Goal: Task Accomplishment & Management: Manage account settings

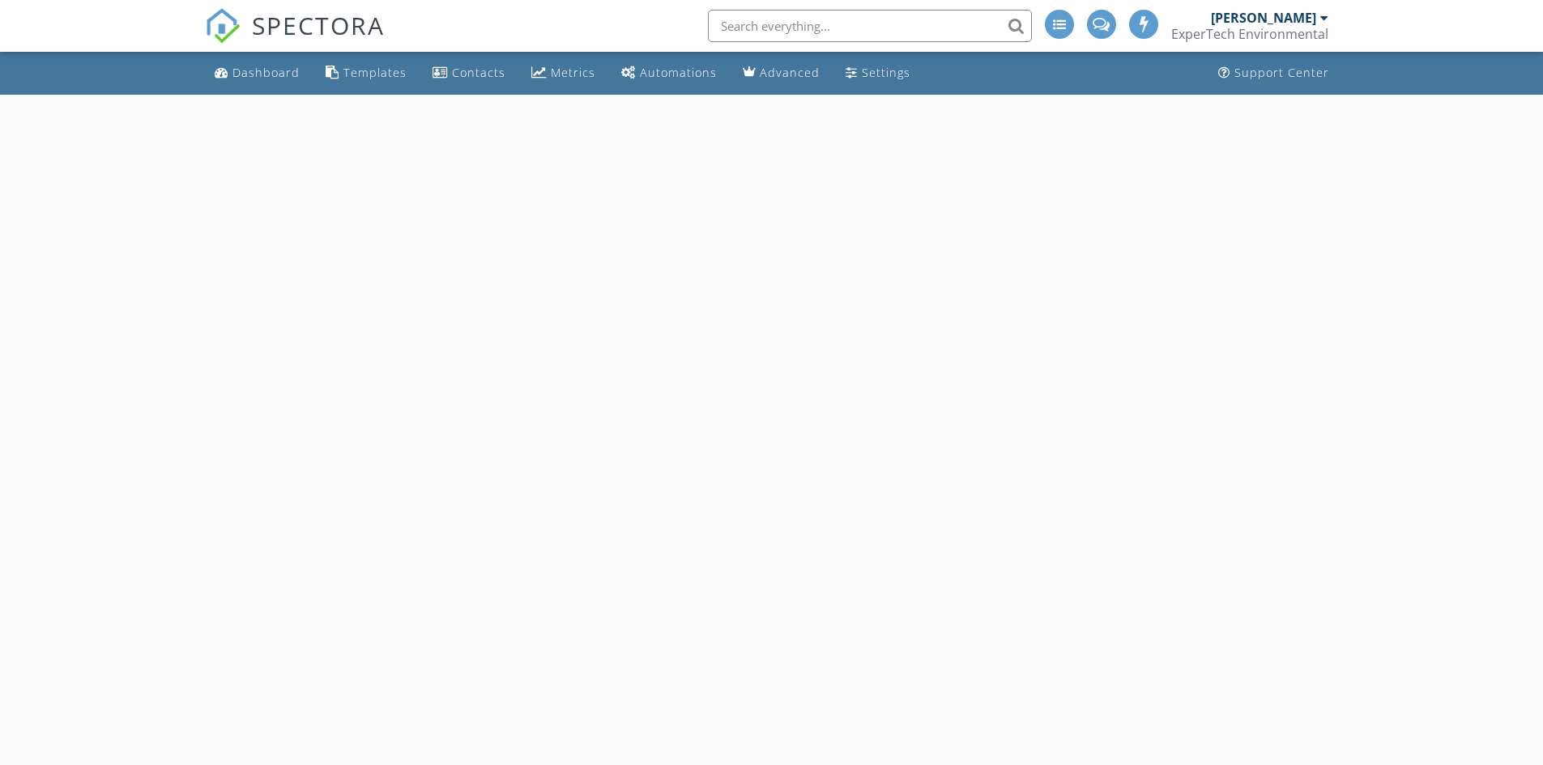
select select "8"
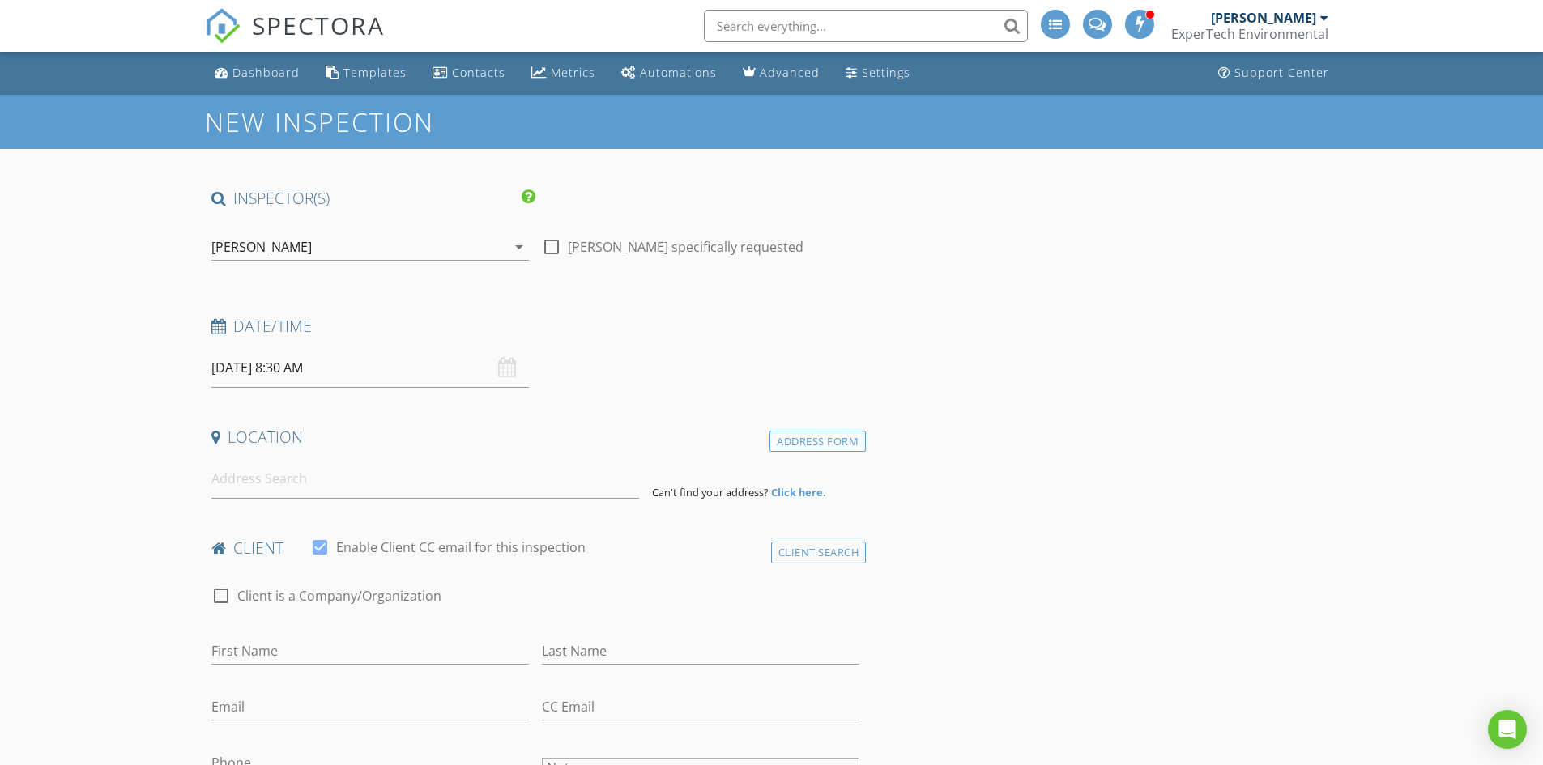
click at [296, 377] on input "09/05/2025 8:30 AM" at bounding box center [370, 368] width 318 height 40
click at [259, 640] on input "08" at bounding box center [261, 645] width 100 height 32
type input "10"
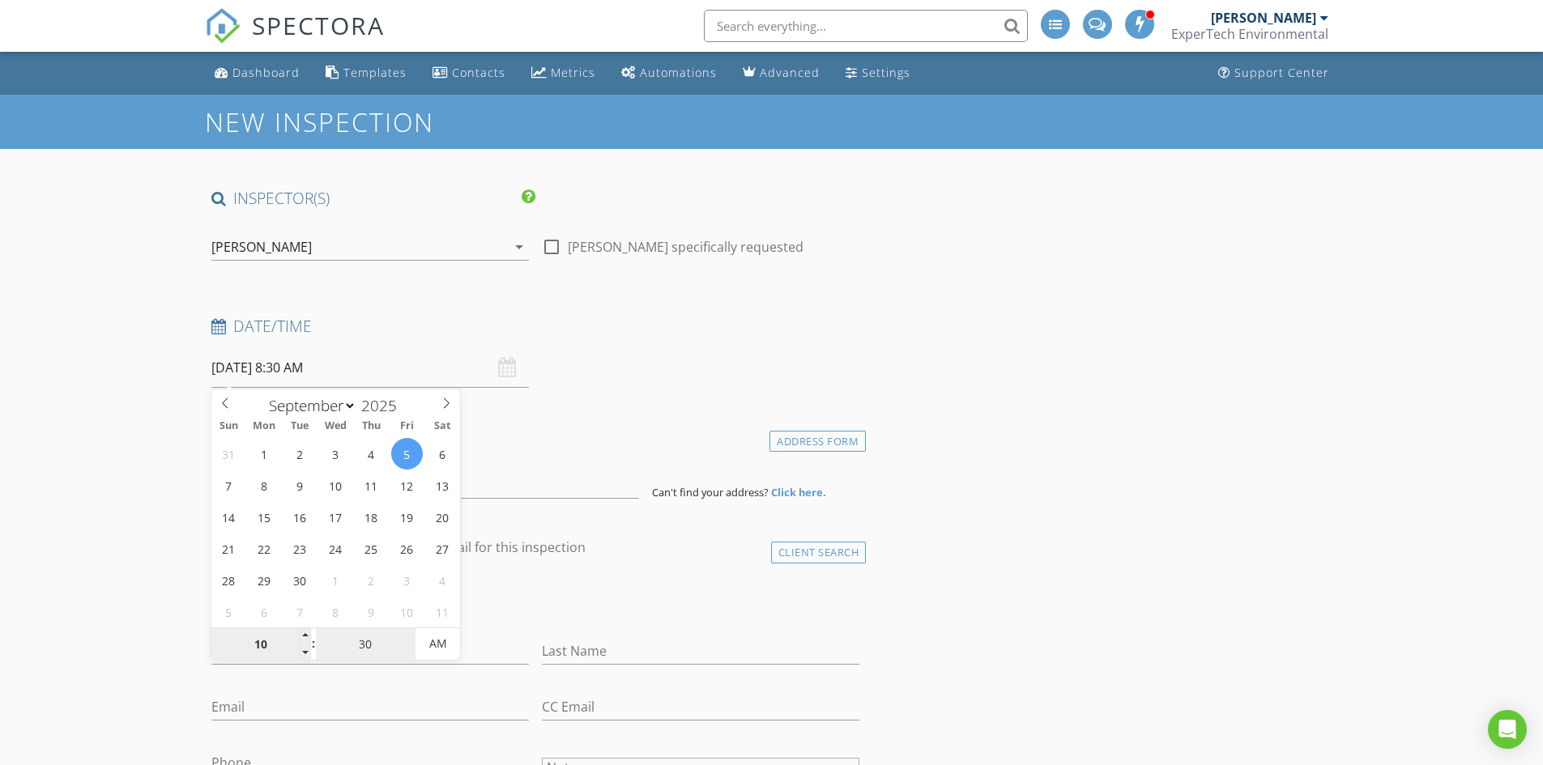
type input "09/05/2025 10:30 AM"
type input "00"
type input "[DATE] 10:00 AM"
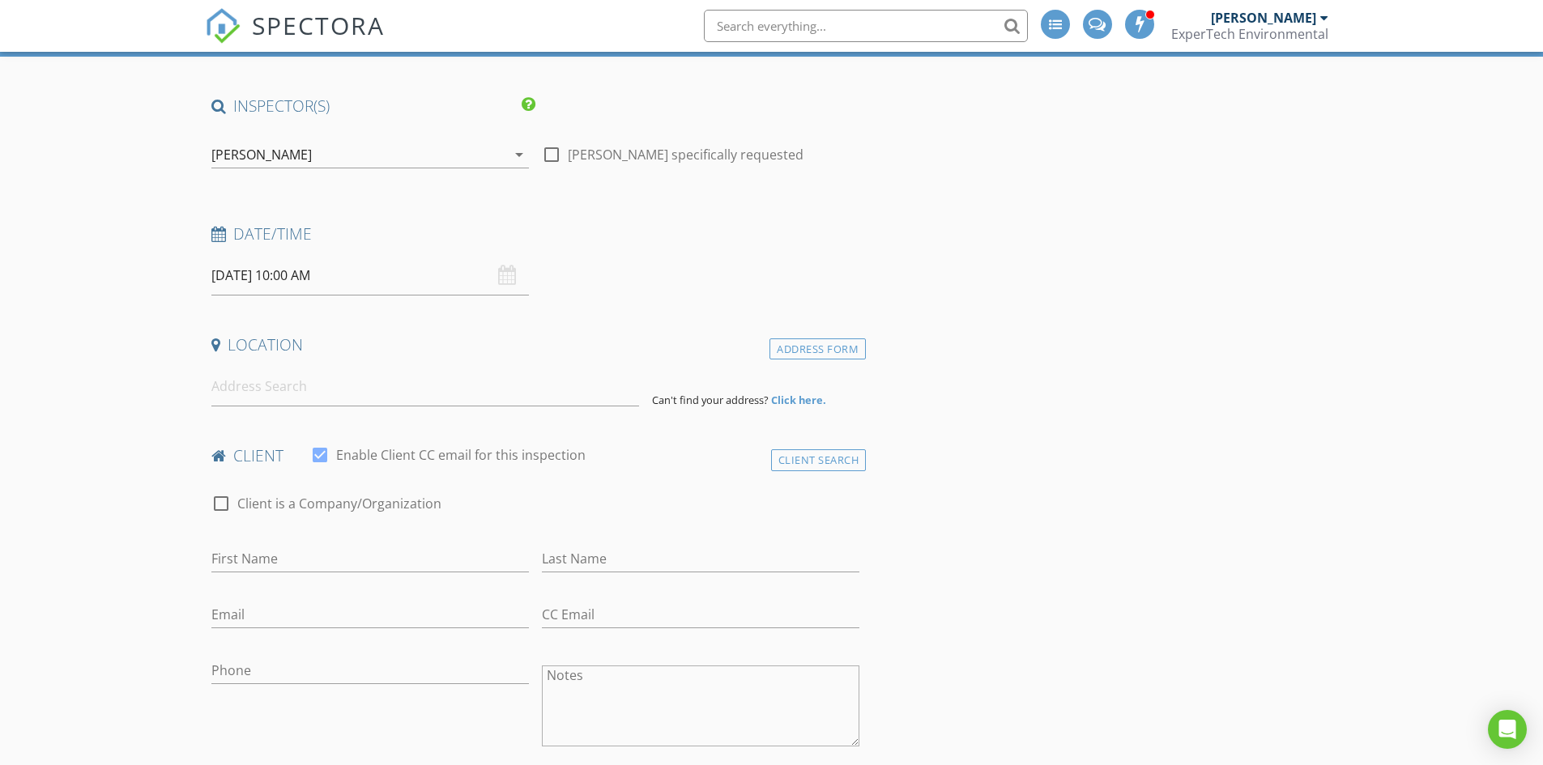
scroll to position [81, 0]
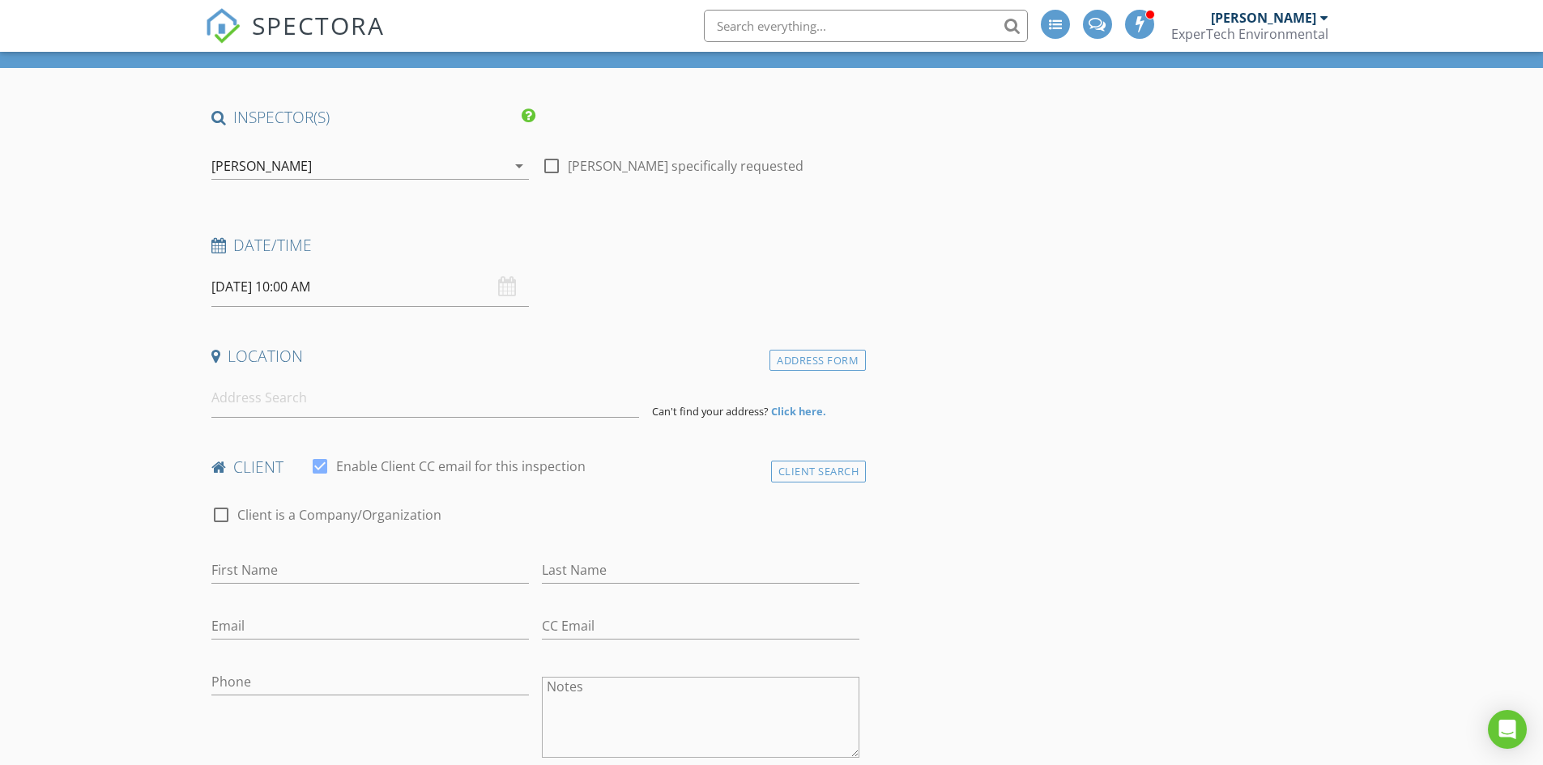
drag, startPoint x: 98, startPoint y: 428, endPoint x: 156, endPoint y: 416, distance: 59.6
click at [278, 389] on input at bounding box center [425, 398] width 428 height 40
click at [301, 387] on input at bounding box center [425, 398] width 428 height 40
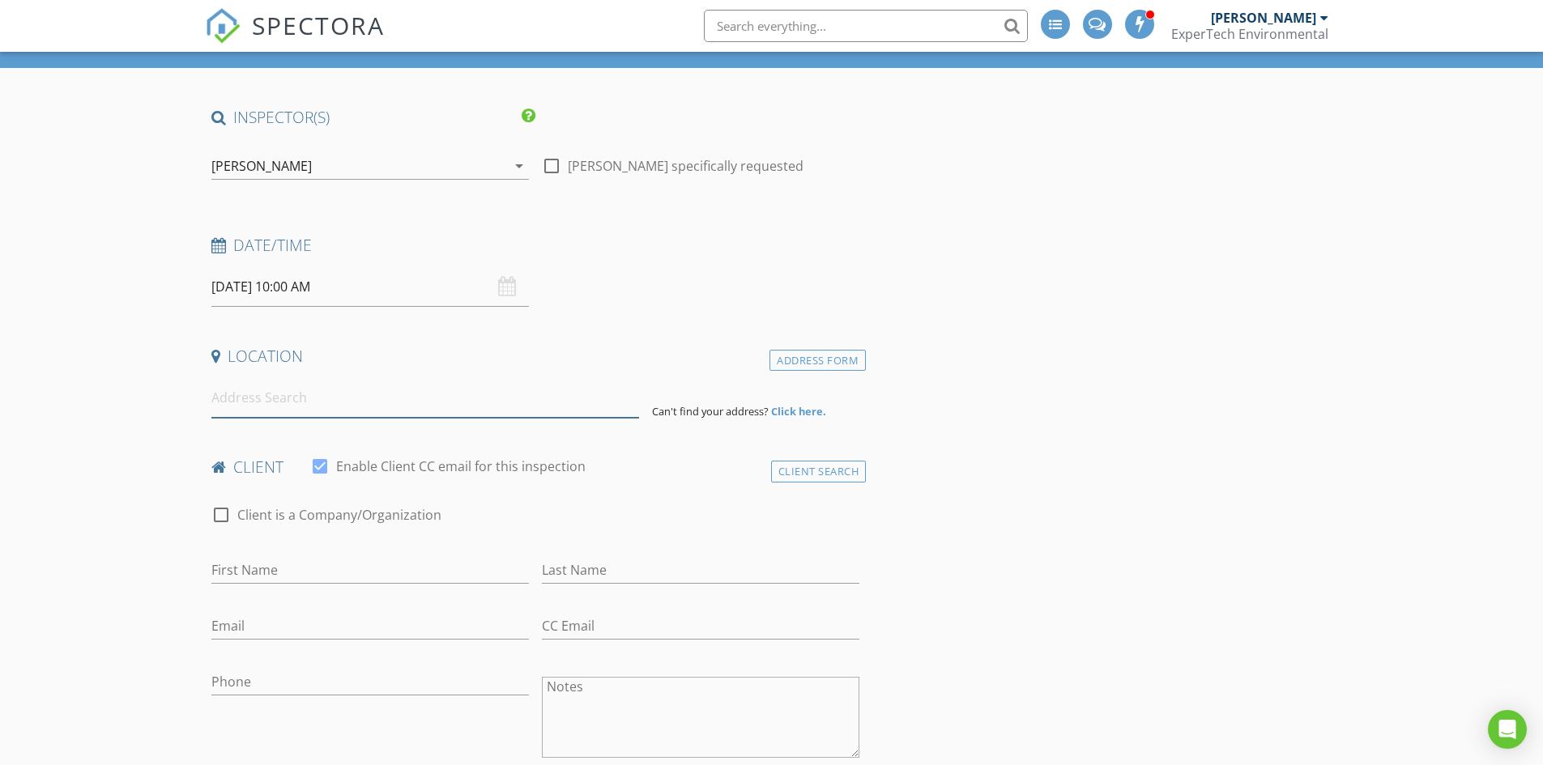
click at [302, 394] on input at bounding box center [425, 398] width 428 height 40
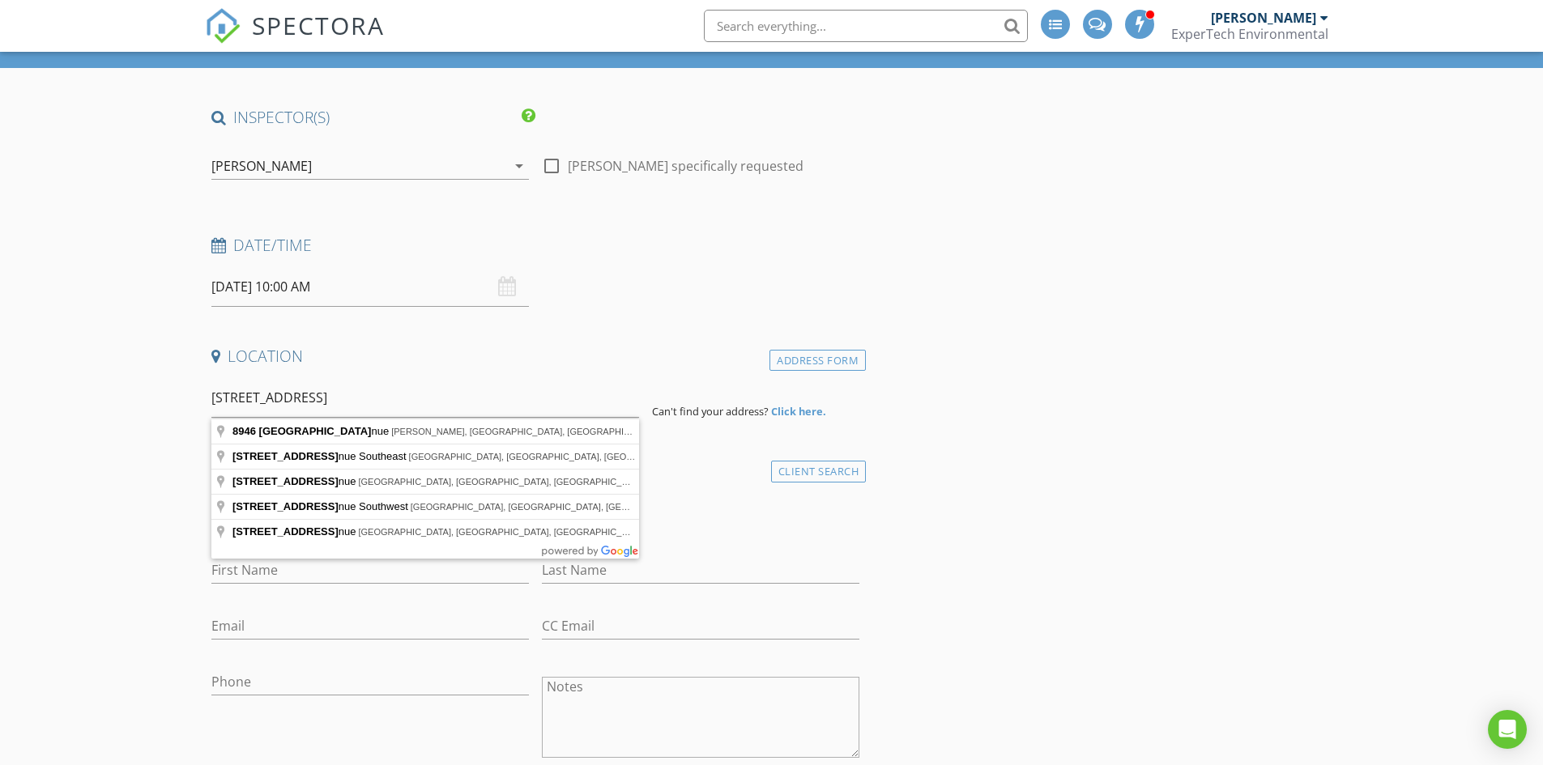
type input "8946 Central Avenue, Beulah, CO, USA"
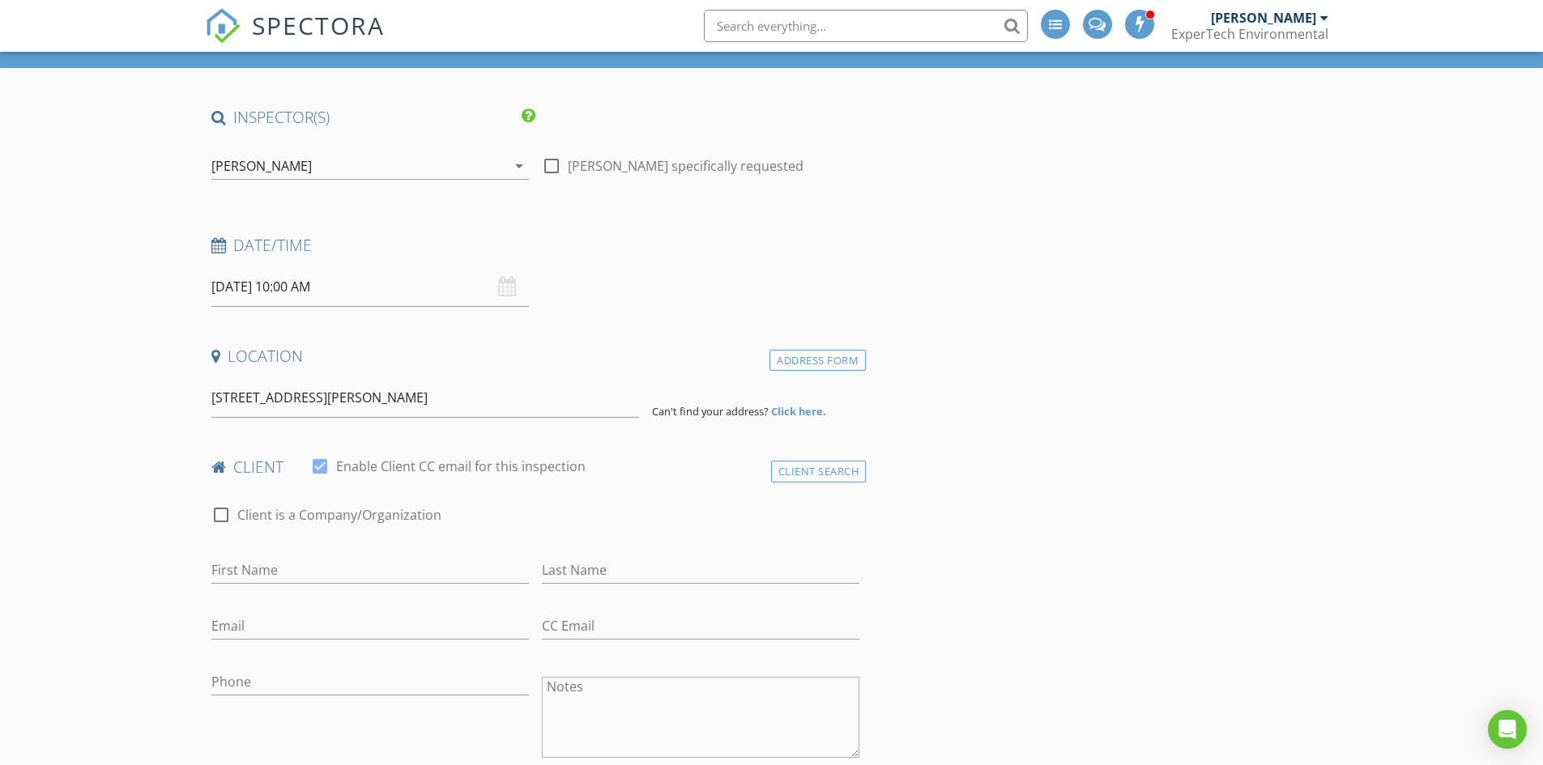
drag, startPoint x: 83, startPoint y: 451, endPoint x: 92, endPoint y: 451, distance: 8.9
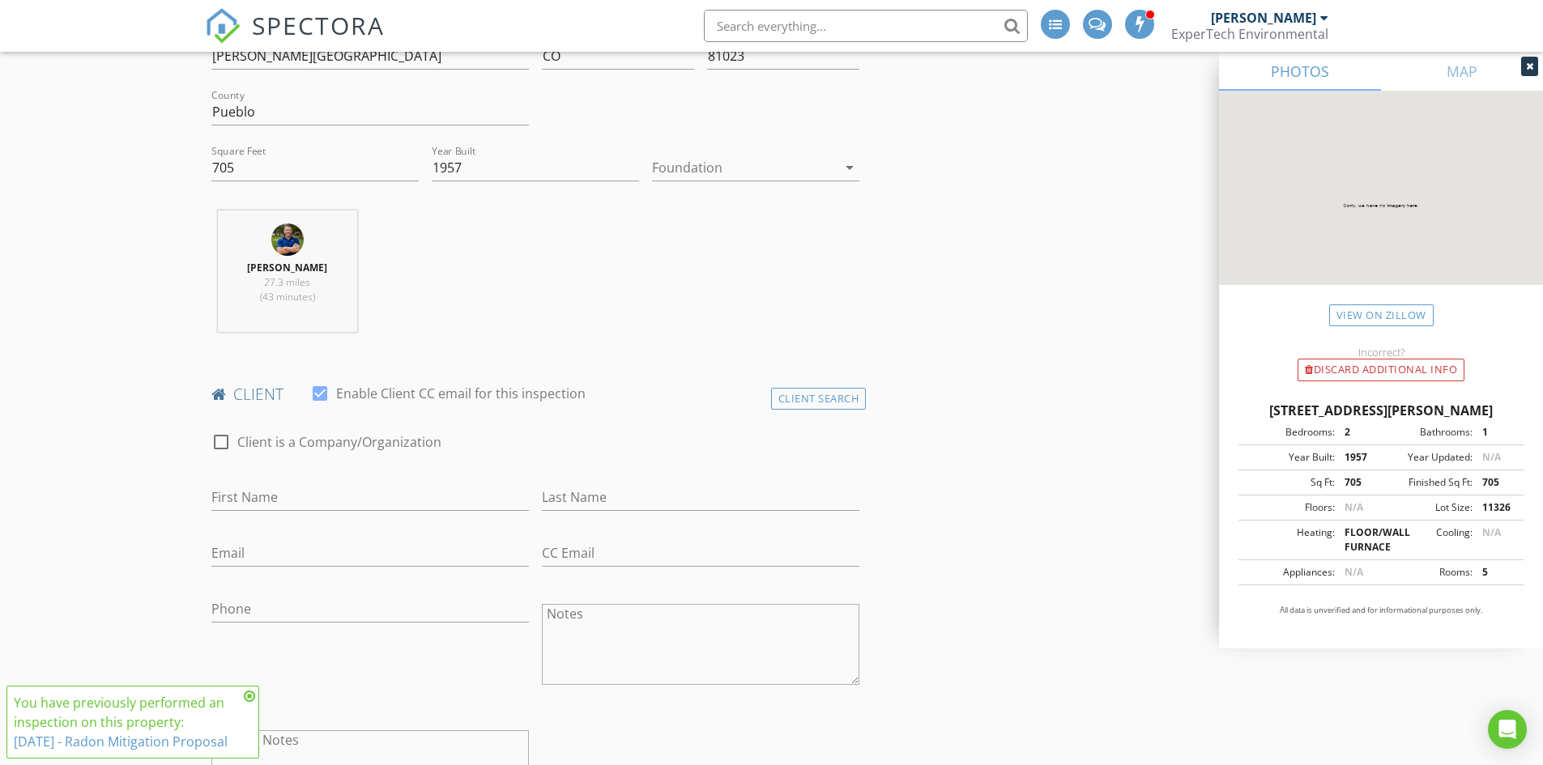
scroll to position [486, 0]
click at [816, 405] on div "Client Search" at bounding box center [819, 398] width 96 height 22
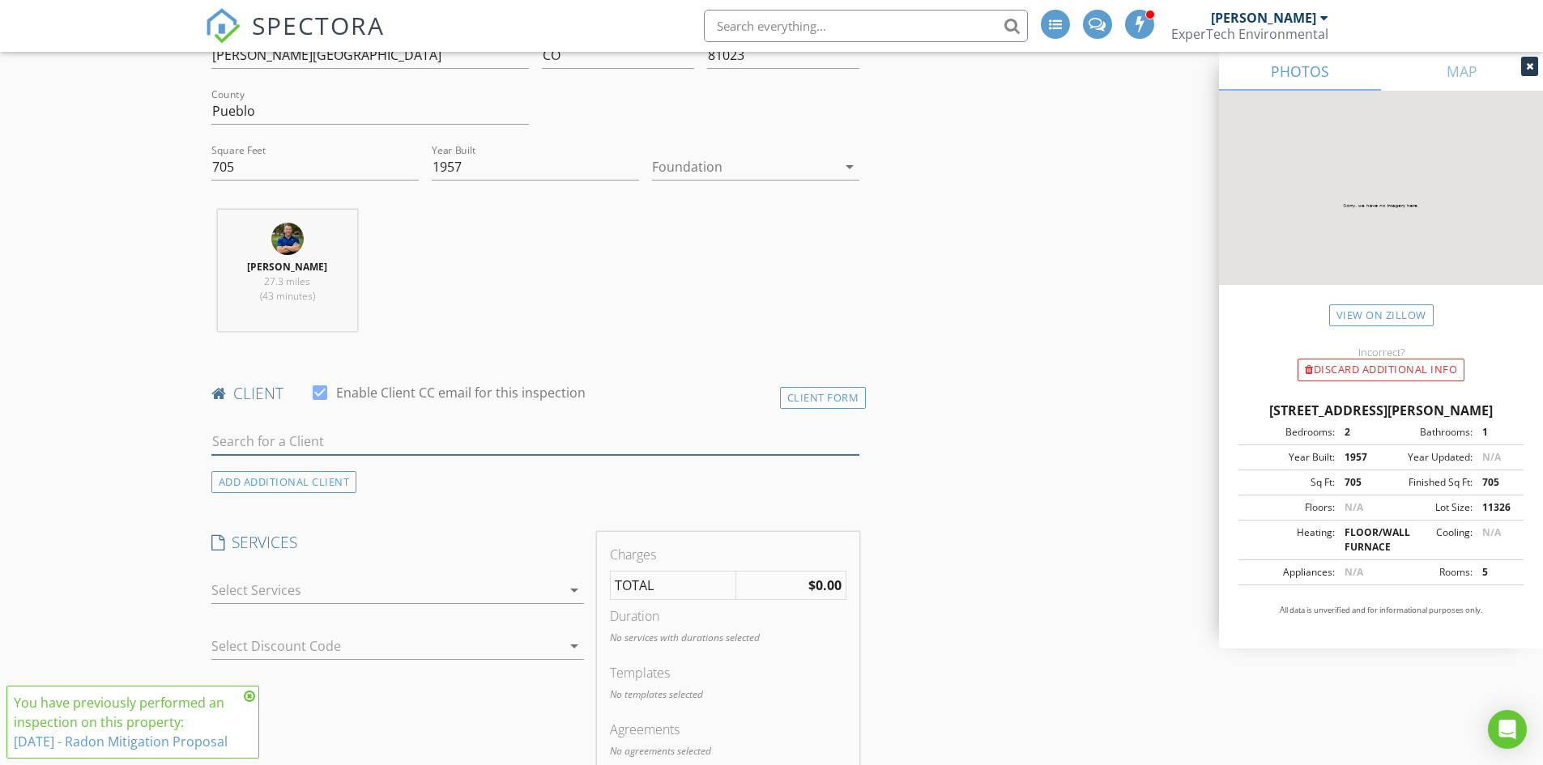
click at [343, 447] on input "text" at bounding box center [535, 441] width 649 height 27
type input "Joe Sch"
click at [347, 475] on div "Joe Schriner" at bounding box center [340, 471] width 164 height 19
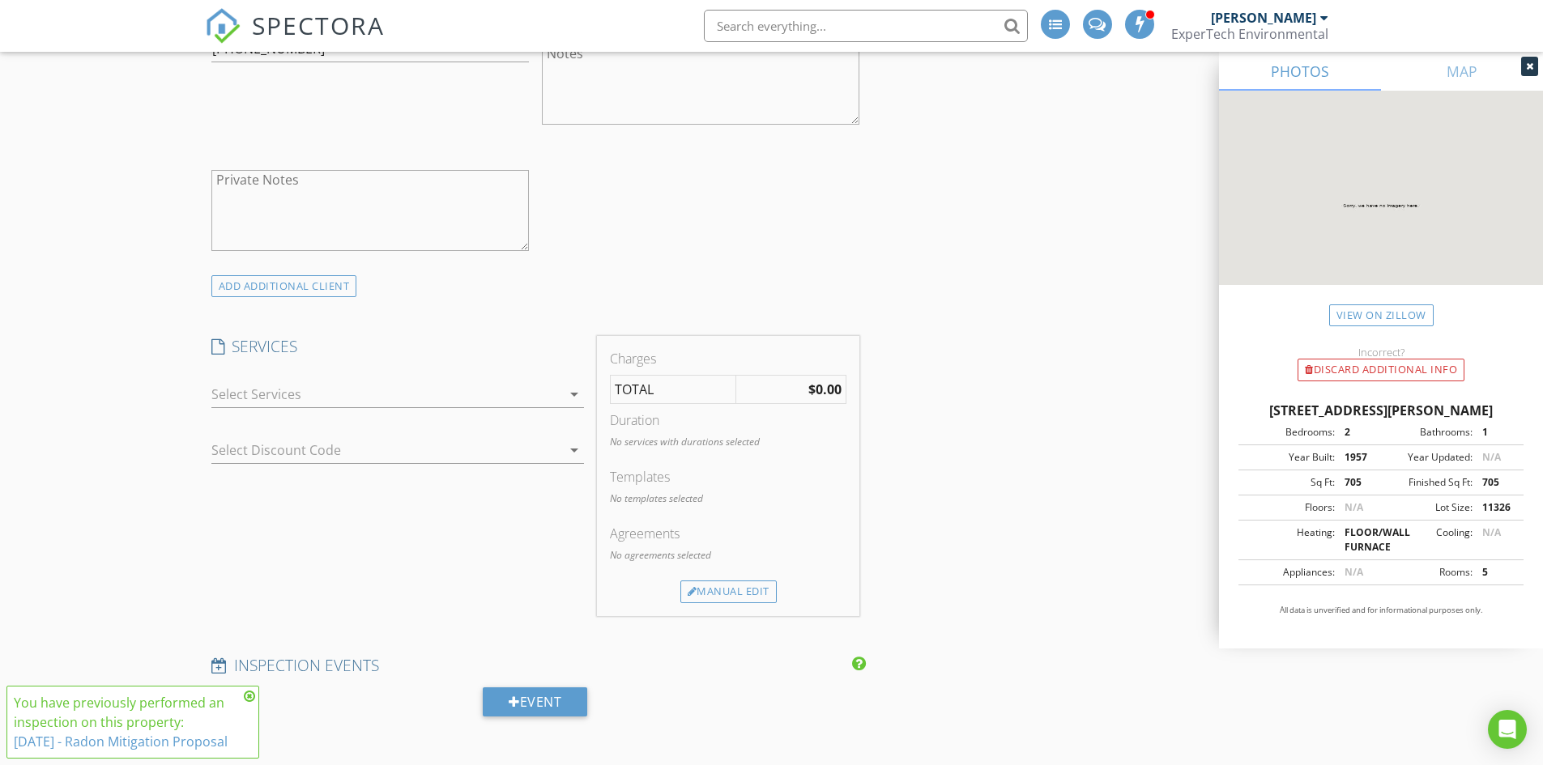
scroll to position [1053, 0]
drag, startPoint x: 376, startPoint y: 379, endPoint x: 372, endPoint y: 388, distance: 9.8
click at [376, 381] on div at bounding box center [386, 387] width 350 height 26
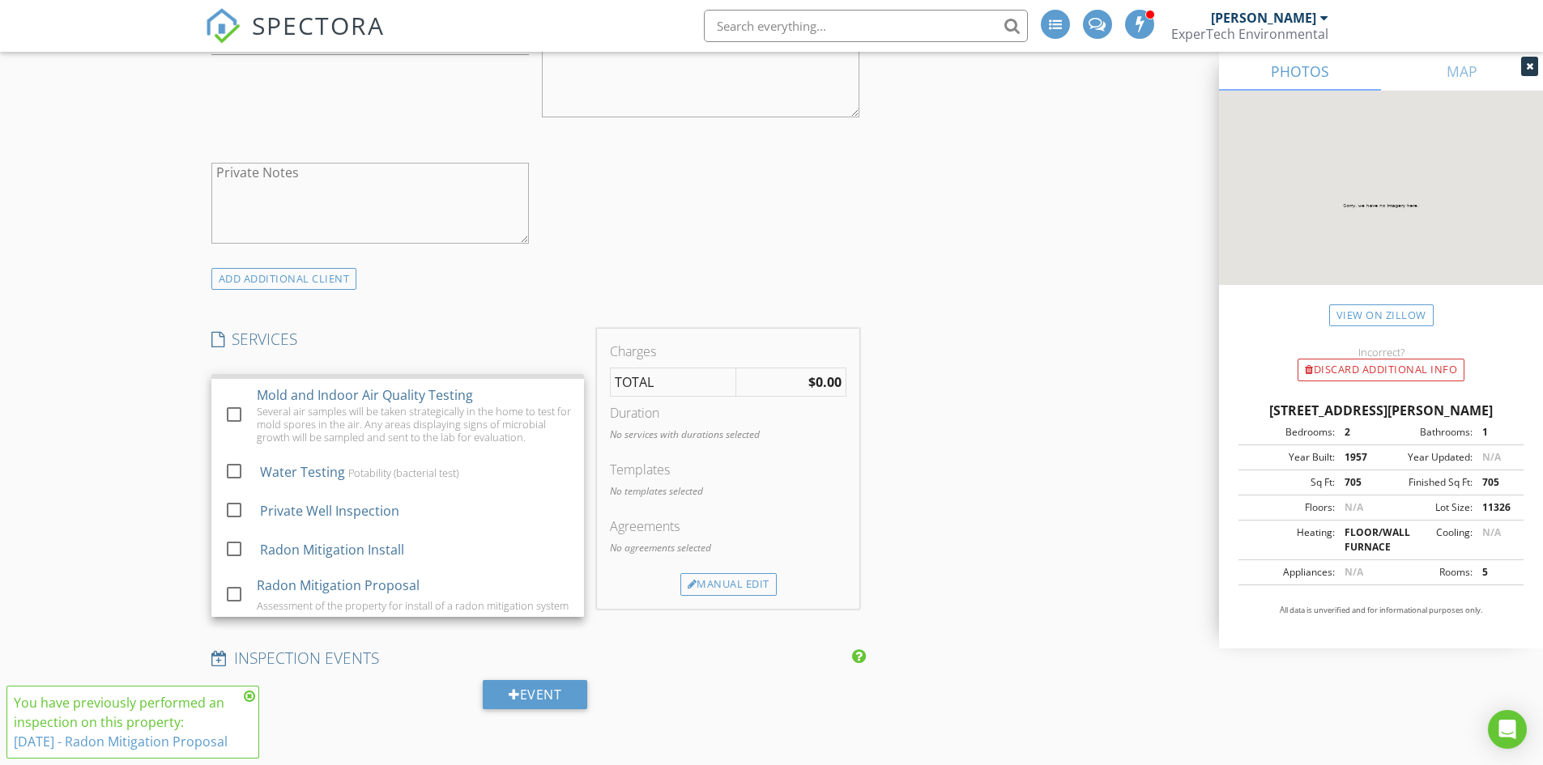
scroll to position [162, 0]
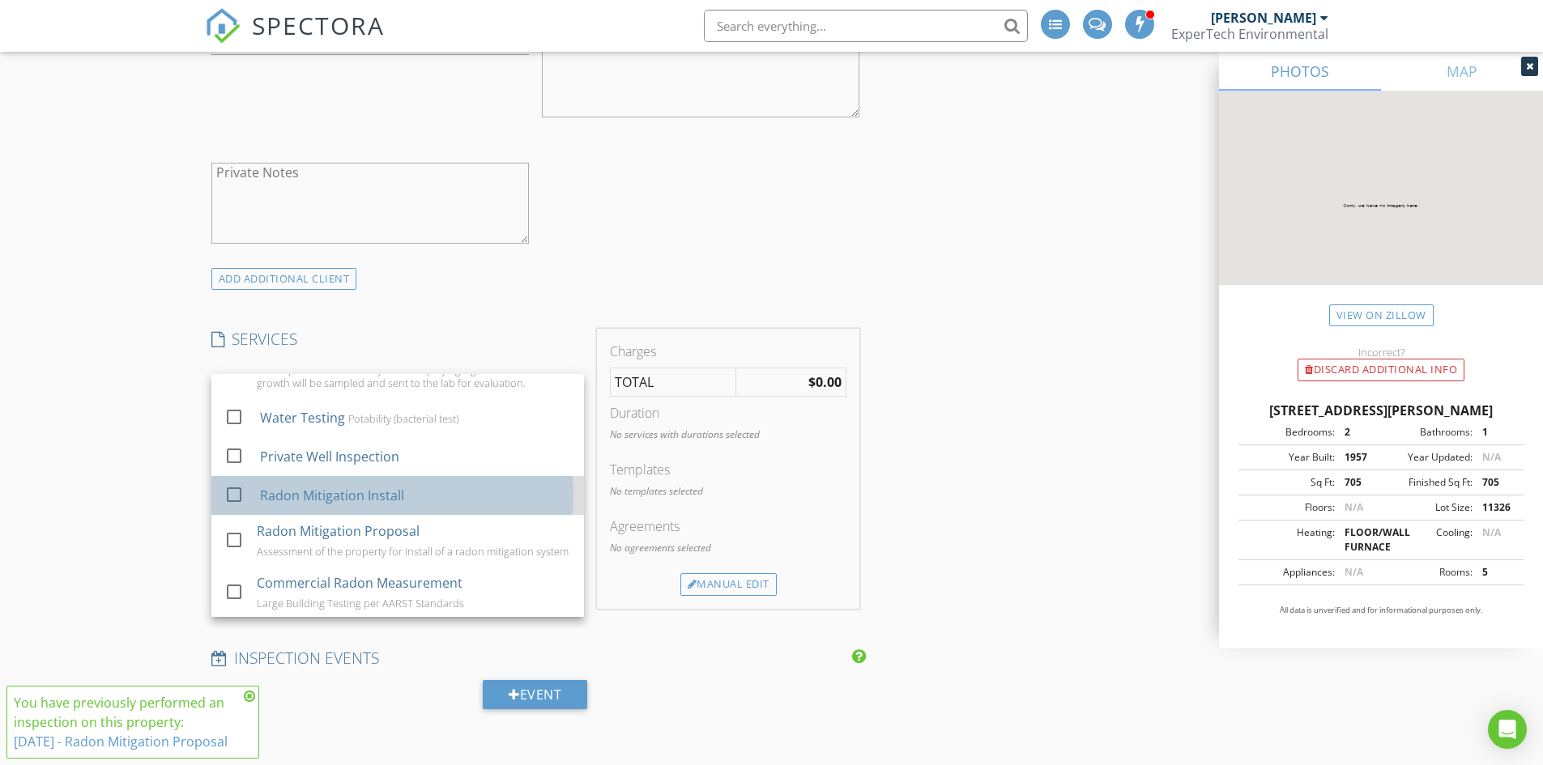
click at [398, 499] on div "Radon Mitigation Install" at bounding box center [331, 495] width 144 height 19
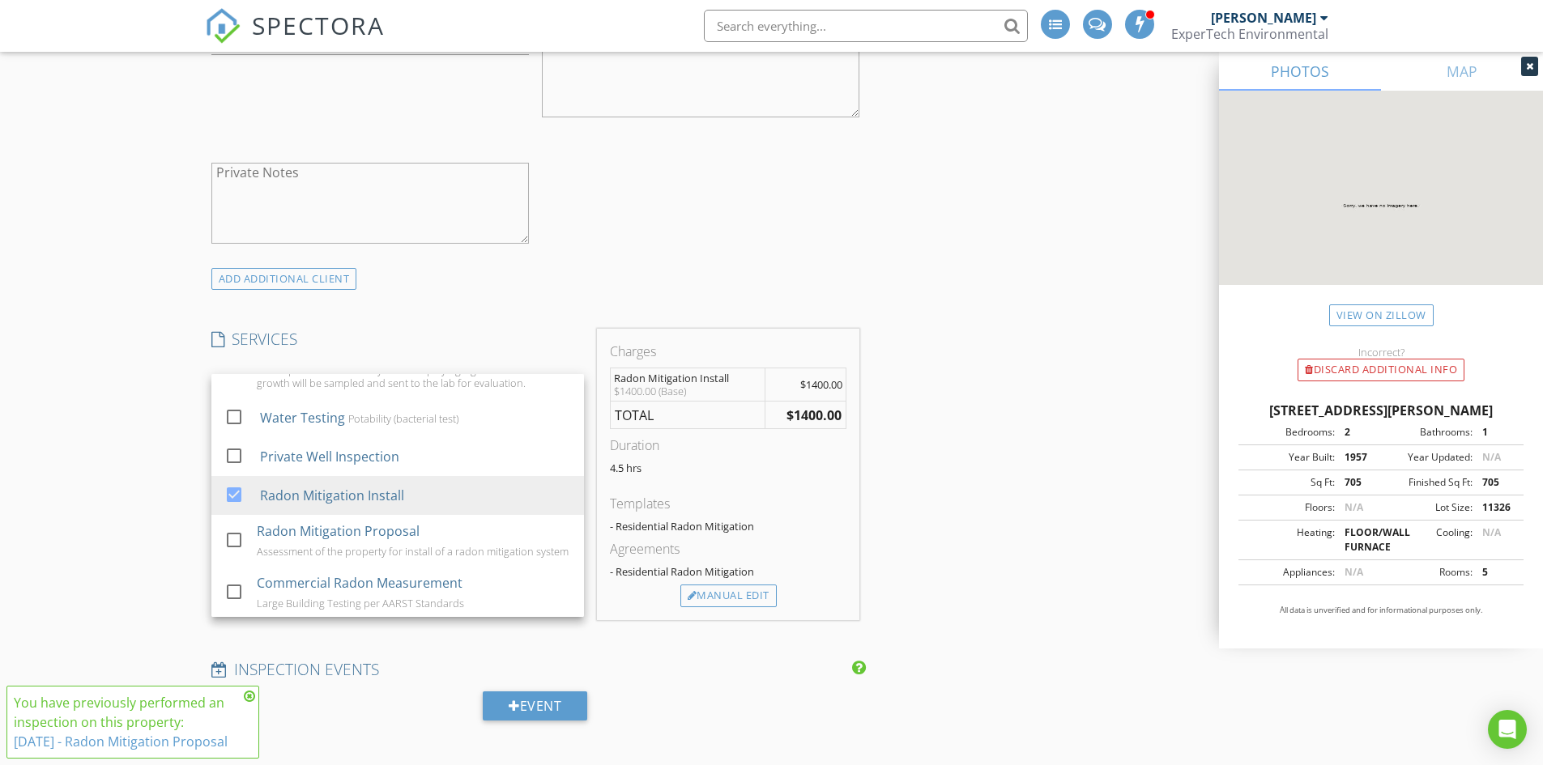
click at [936, 498] on div "INSPECTOR(S) check_box David Wright PRIMARY David Wright arrow_drop_down check_…" at bounding box center [772, 540] width 1134 height 2811
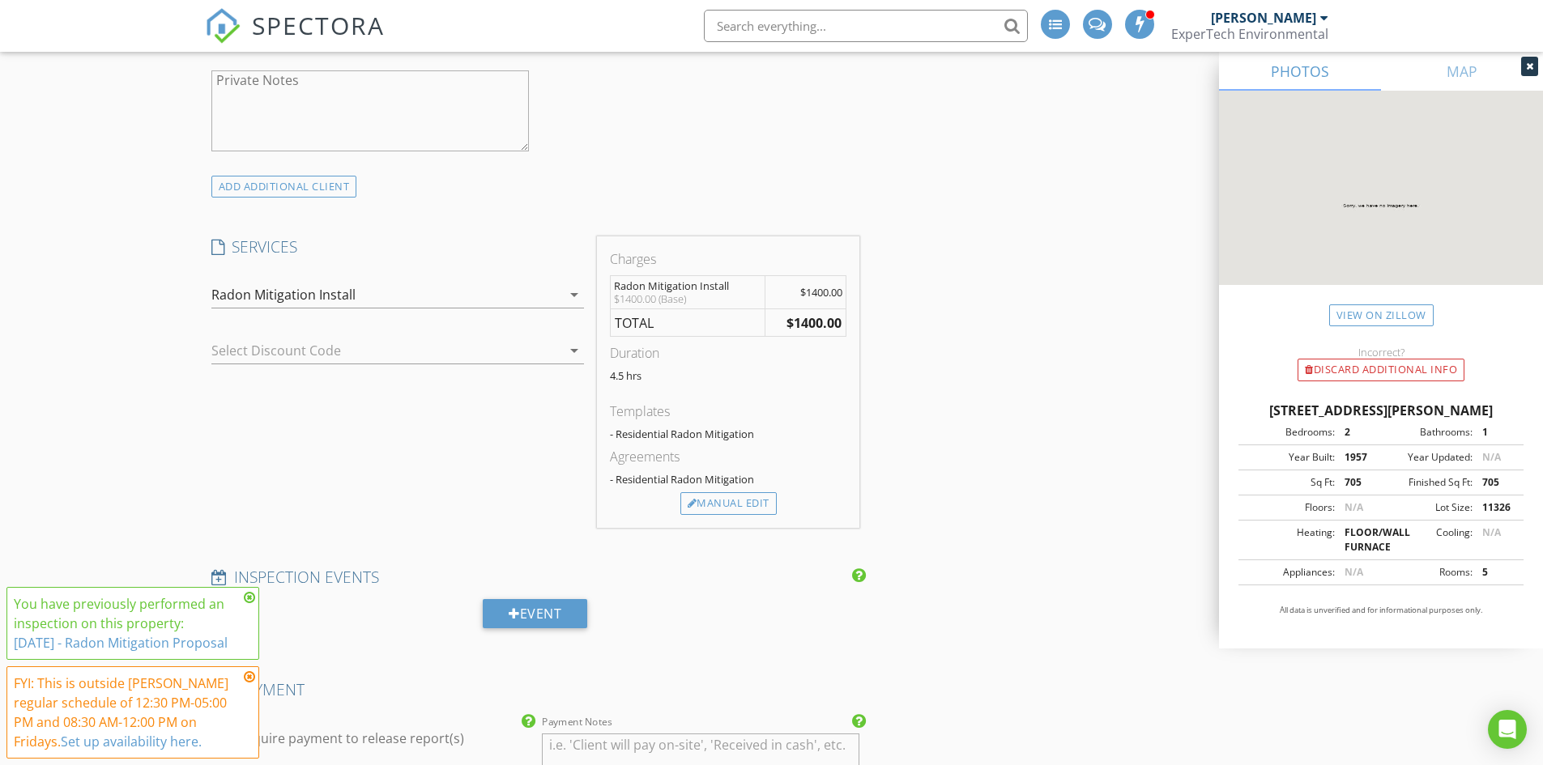
scroll to position [1215, 0]
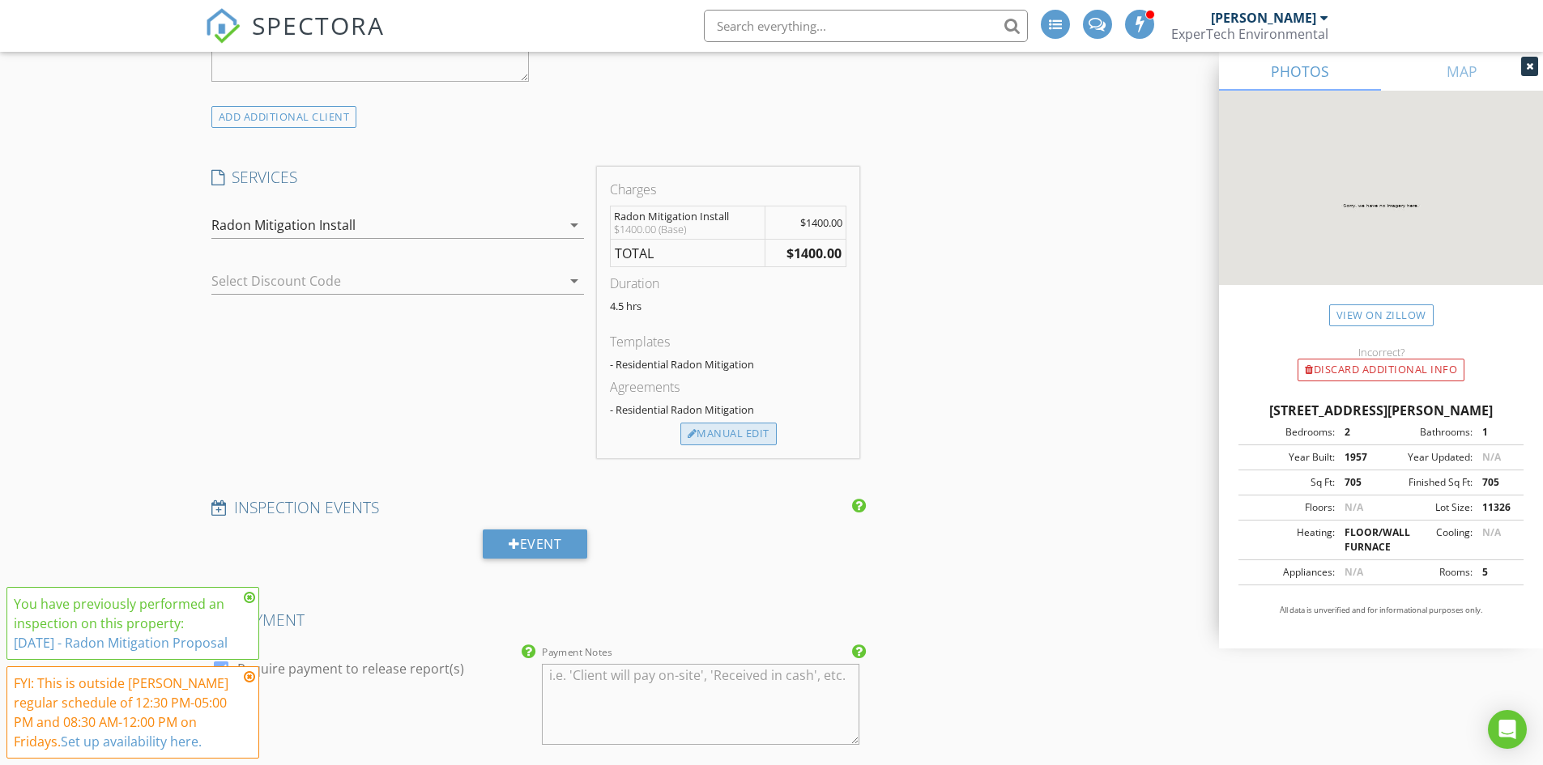
click at [722, 433] on div "Manual Edit" at bounding box center [728, 434] width 96 height 23
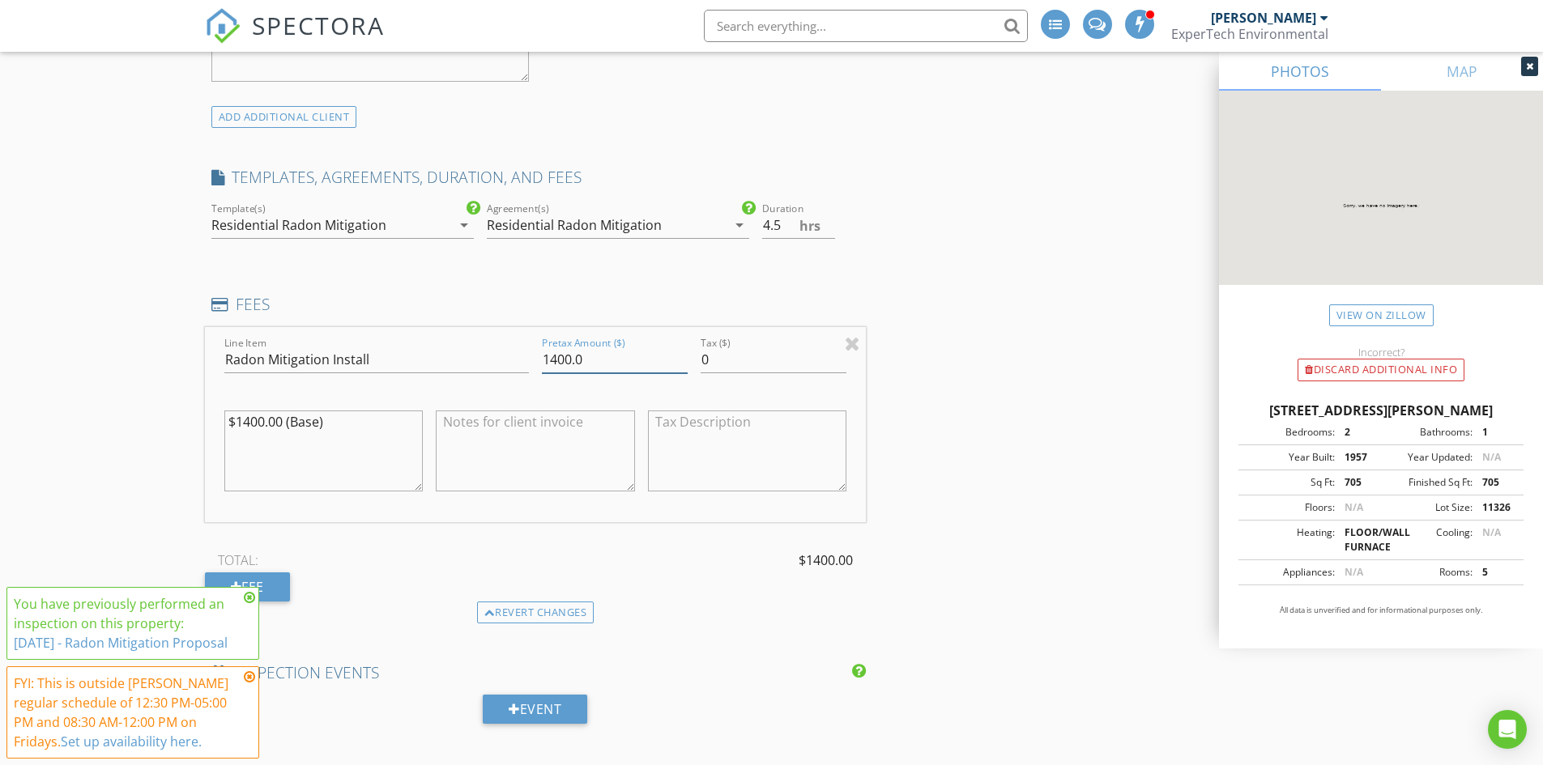
drag, startPoint x: 572, startPoint y: 359, endPoint x: 549, endPoint y: 361, distance: 22.8
click at [549, 361] on input "1400.0" at bounding box center [615, 360] width 146 height 27
type input "1575.0"
drag, startPoint x: 263, startPoint y: 422, endPoint x: 243, endPoint y: 421, distance: 20.3
click at [243, 421] on textarea "$1400.00 (Base)" at bounding box center [323, 451] width 199 height 81
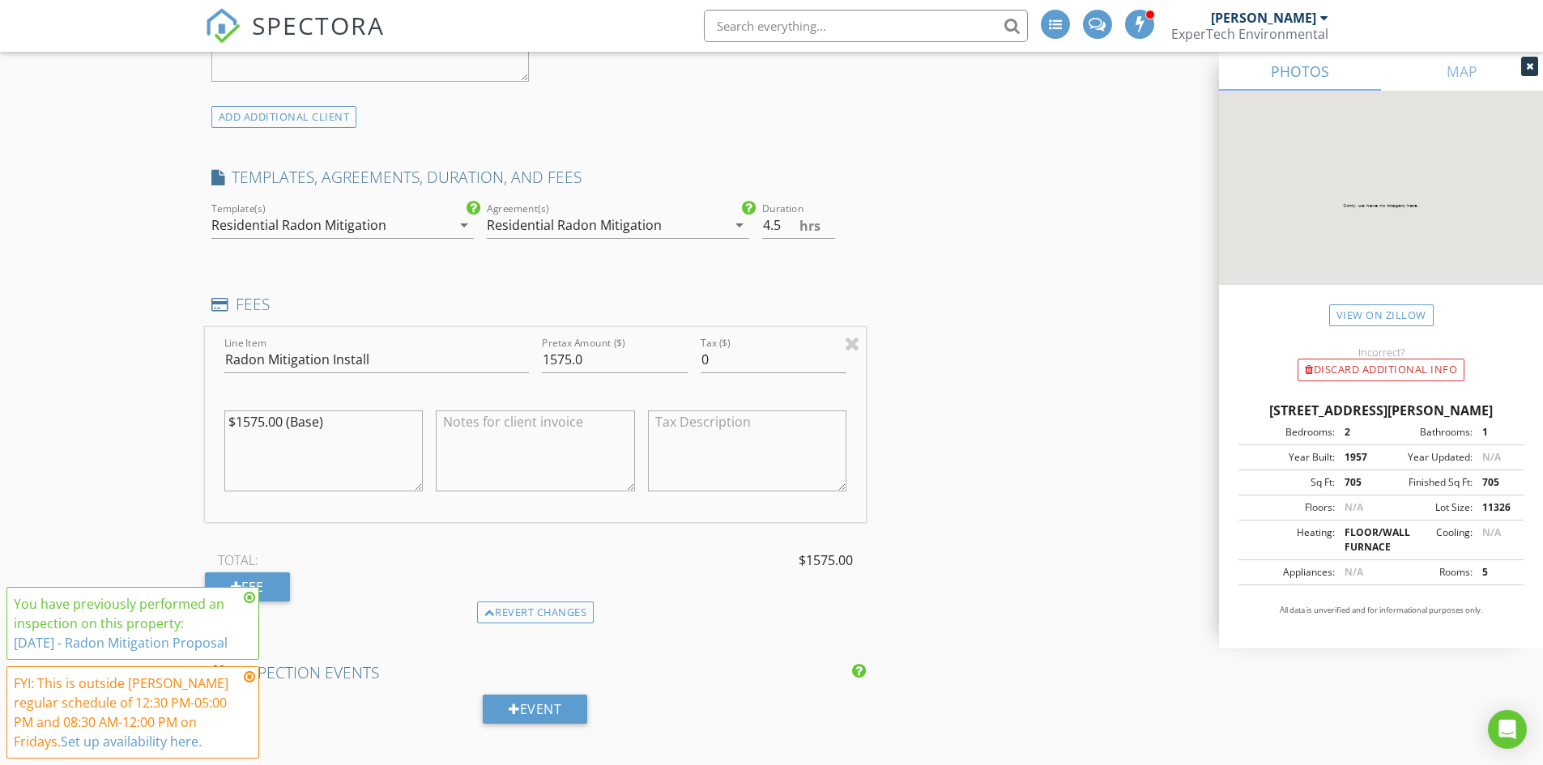
drag, startPoint x: 335, startPoint y: 424, endPoint x: 283, endPoint y: 425, distance: 52.7
click at [283, 425] on textarea "$1575.00 (Base)" at bounding box center [323, 451] width 199 height 81
type textarea "$1575.00"
click at [247, 598] on icon at bounding box center [249, 597] width 11 height 13
click at [253, 677] on icon at bounding box center [249, 677] width 11 height 13
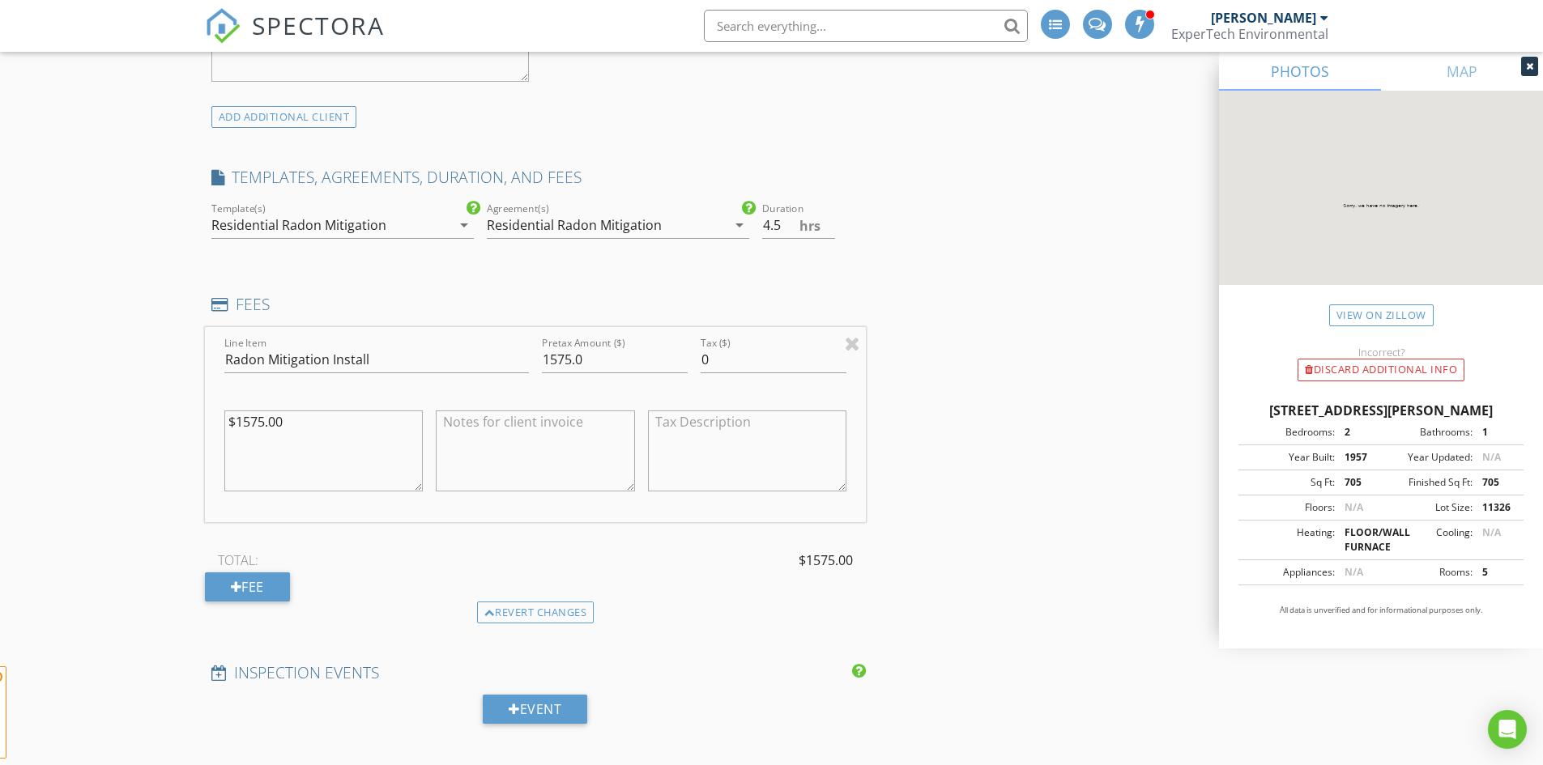
click at [116, 548] on div "New Inspection INSPECTOR(S) check_box David Wright PRIMARY David Wright arrow_d…" at bounding box center [771, 434] width 1543 height 3109
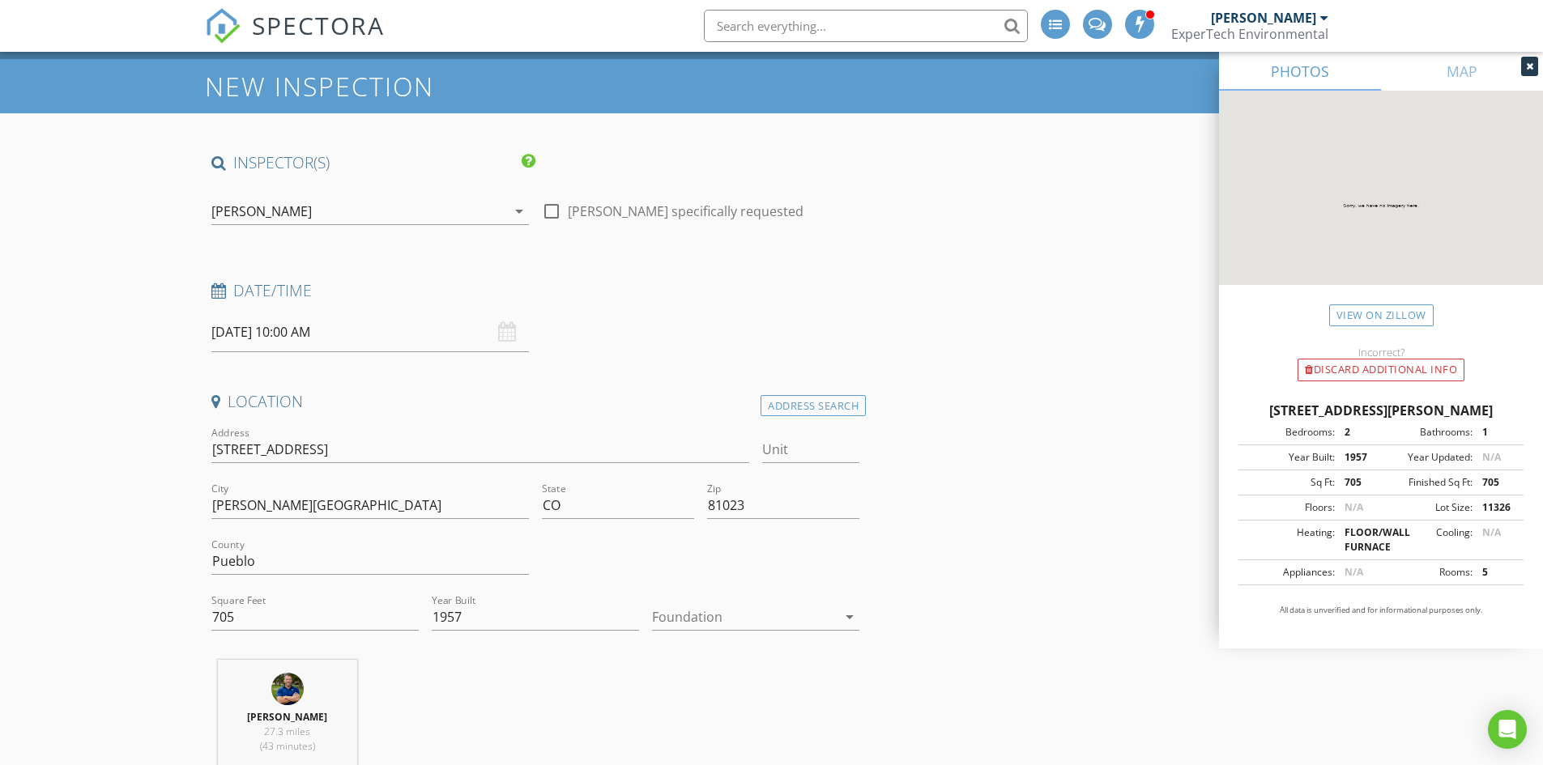
scroll to position [0, 0]
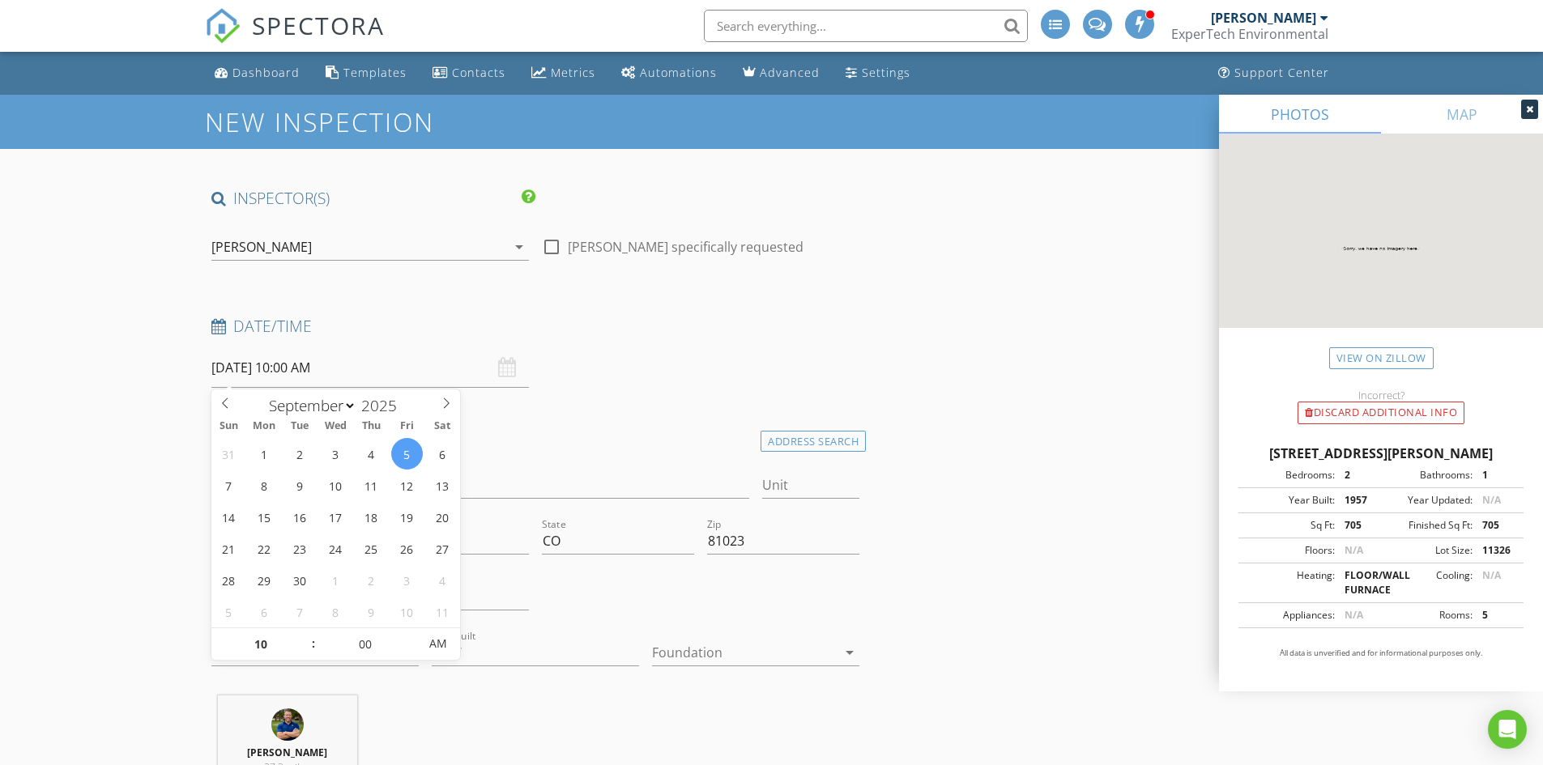
click at [296, 373] on input "09/05/2025 10:00 AM" at bounding box center [370, 368] width 318 height 40
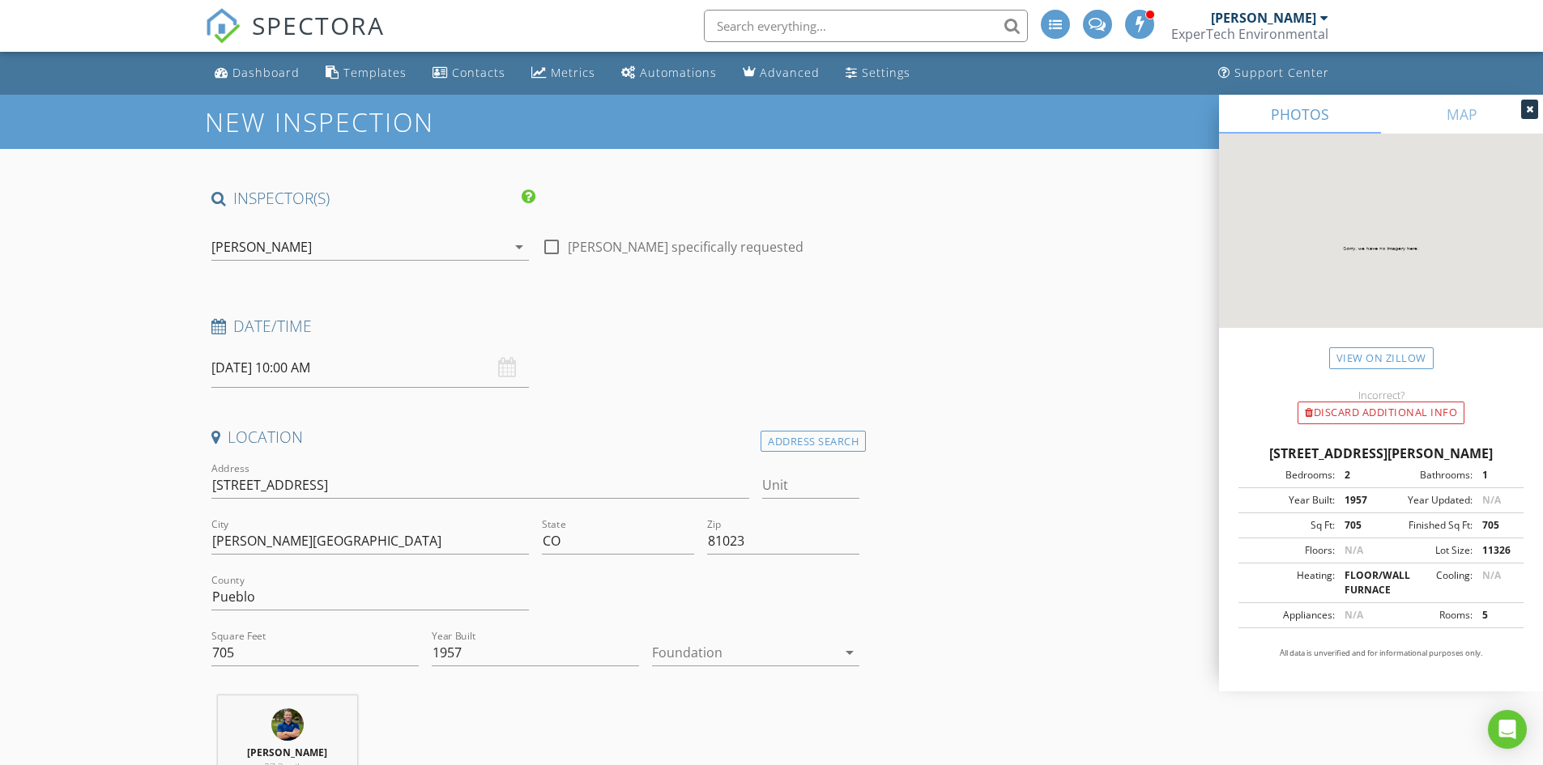
click at [245, 351] on input "09/05/2025 10:00 AM" at bounding box center [370, 368] width 318 height 40
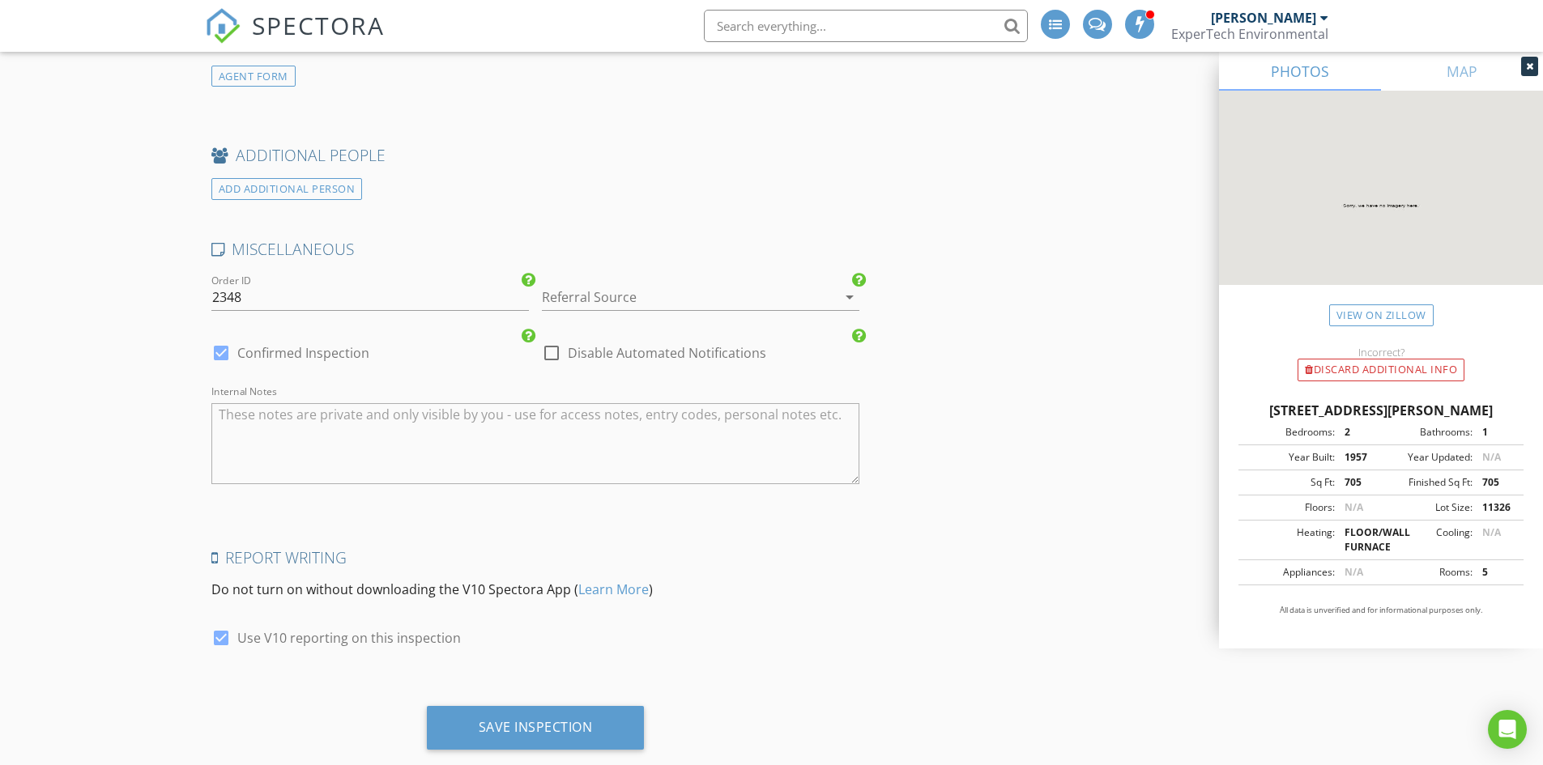
scroll to position [2438, 0]
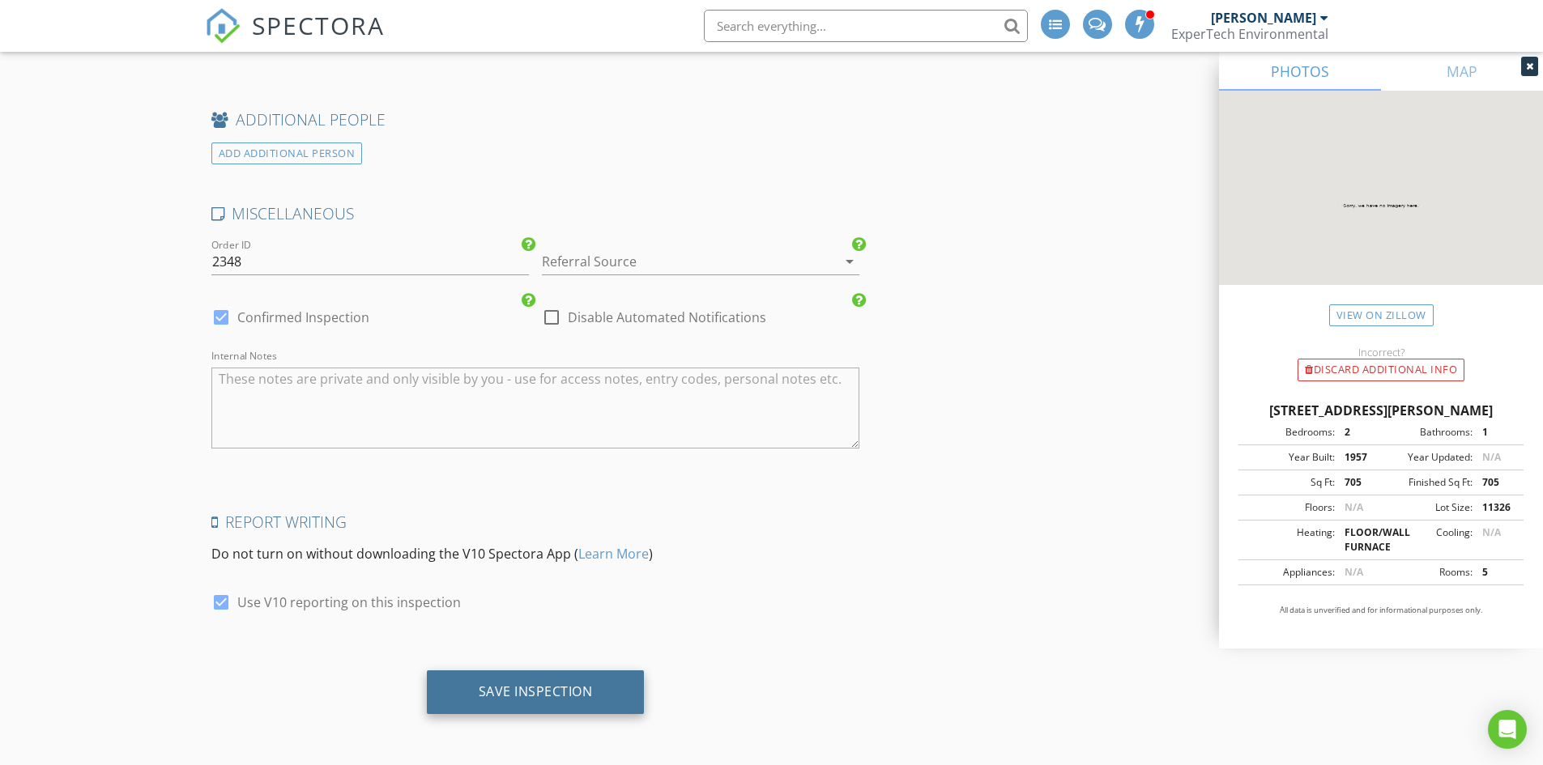
click at [501, 687] on div "Save Inspection" at bounding box center [536, 692] width 114 height 16
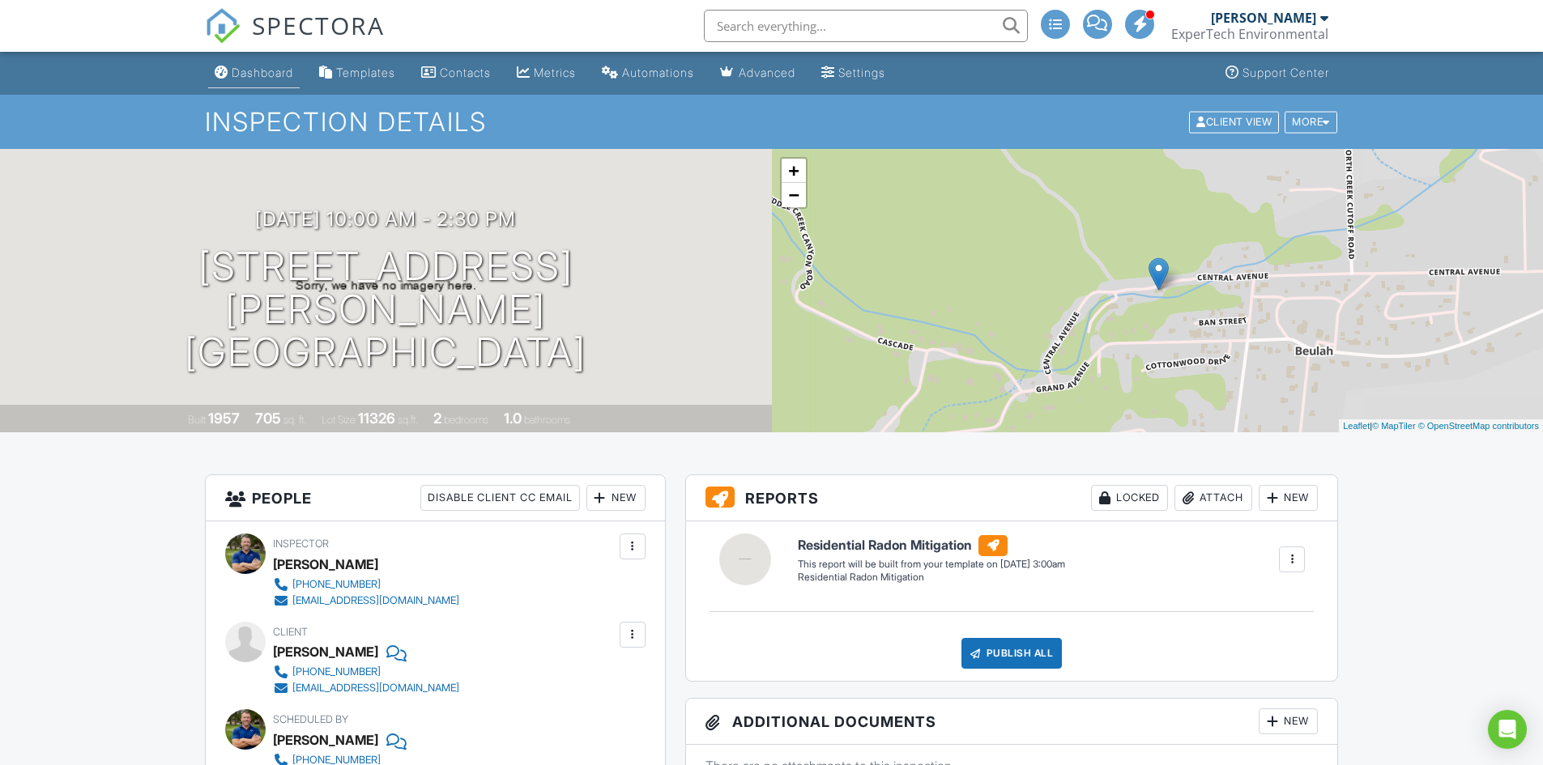
click at [242, 88] on link "Dashboard" at bounding box center [254, 73] width 92 height 30
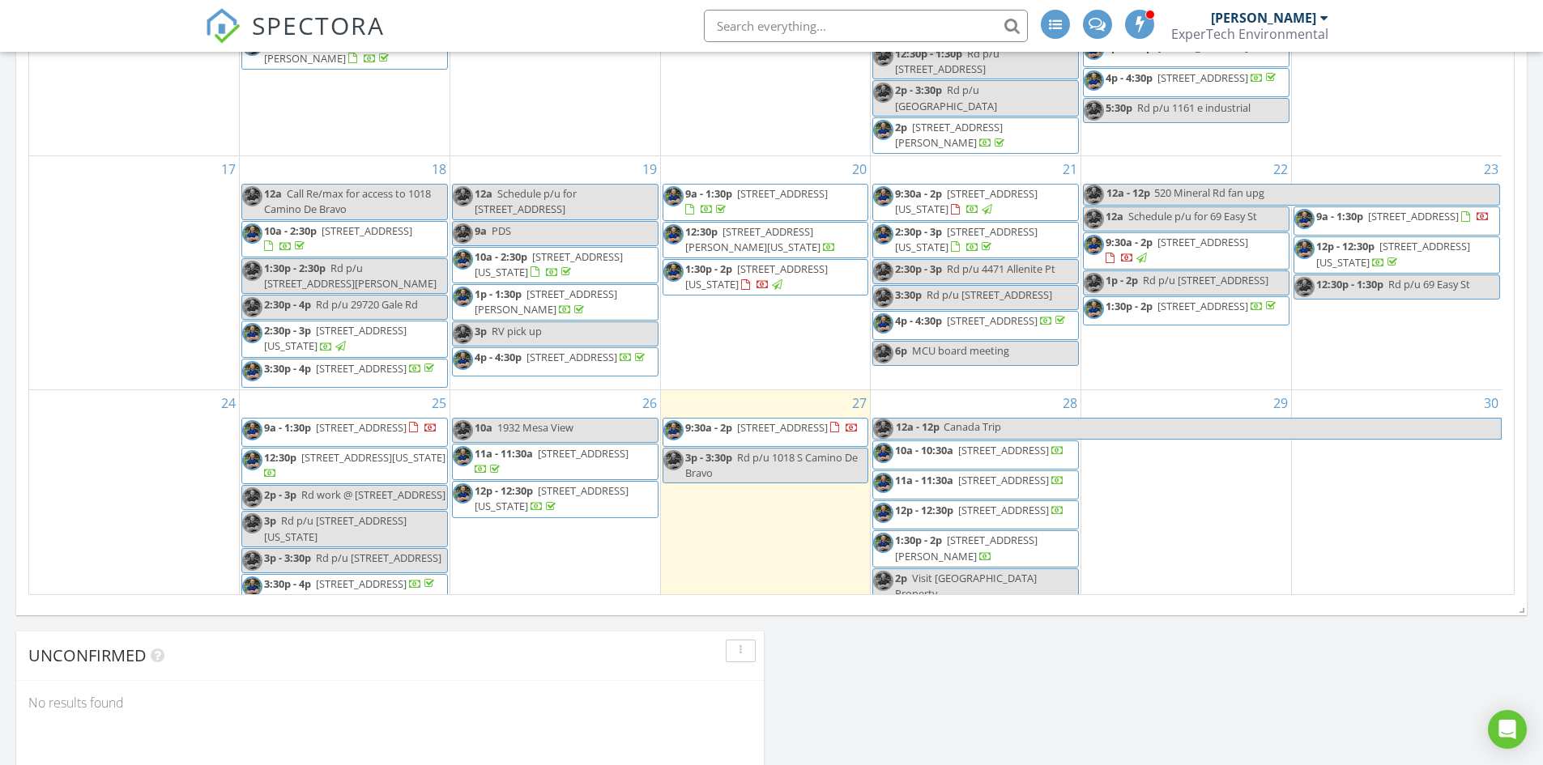
scroll to position [523, 0]
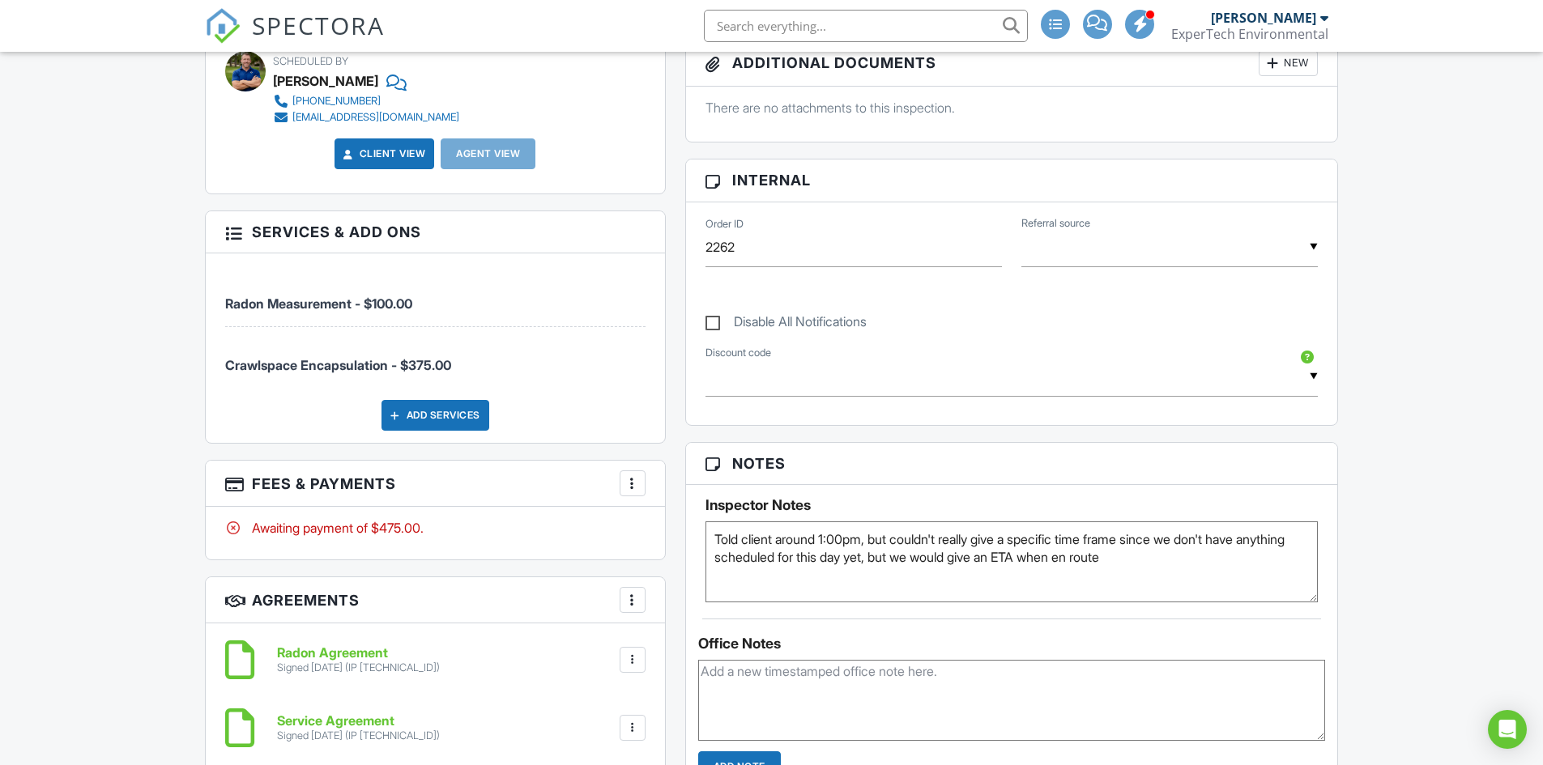
scroll to position [830, 0]
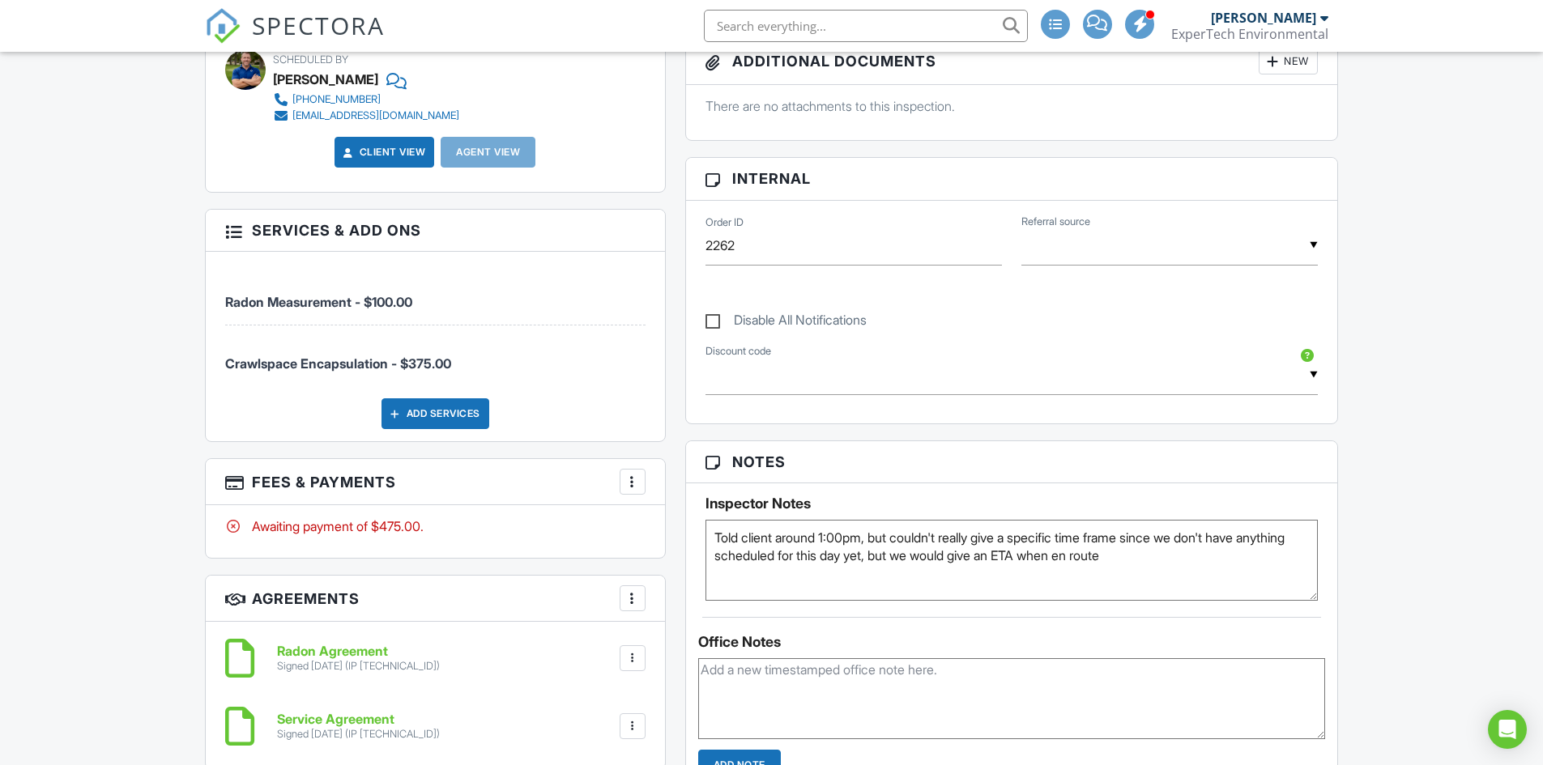
click at [627, 488] on div at bounding box center [632, 482] width 16 height 16
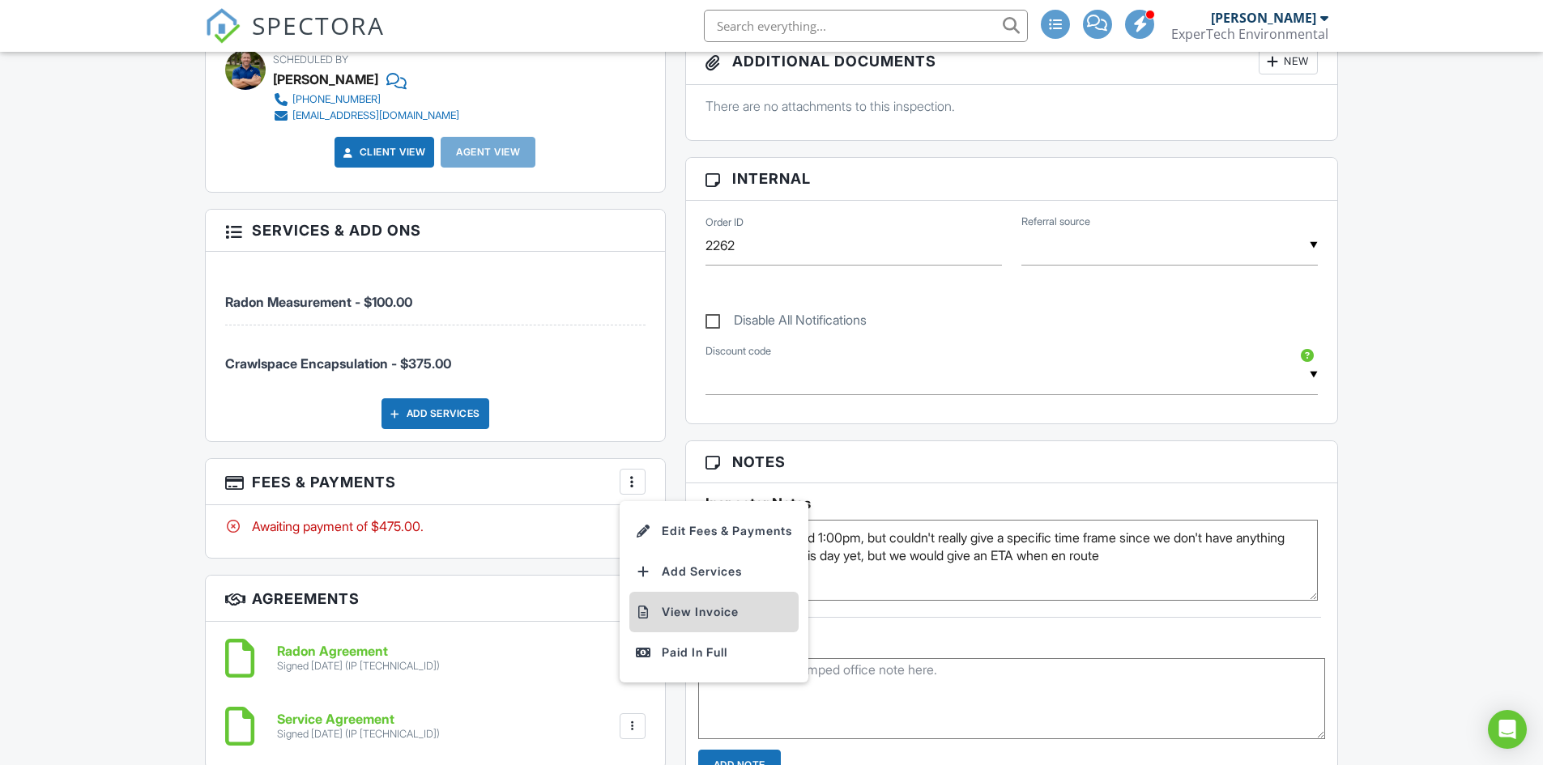
click at [678, 606] on li "View Invoice" at bounding box center [713, 612] width 169 height 40
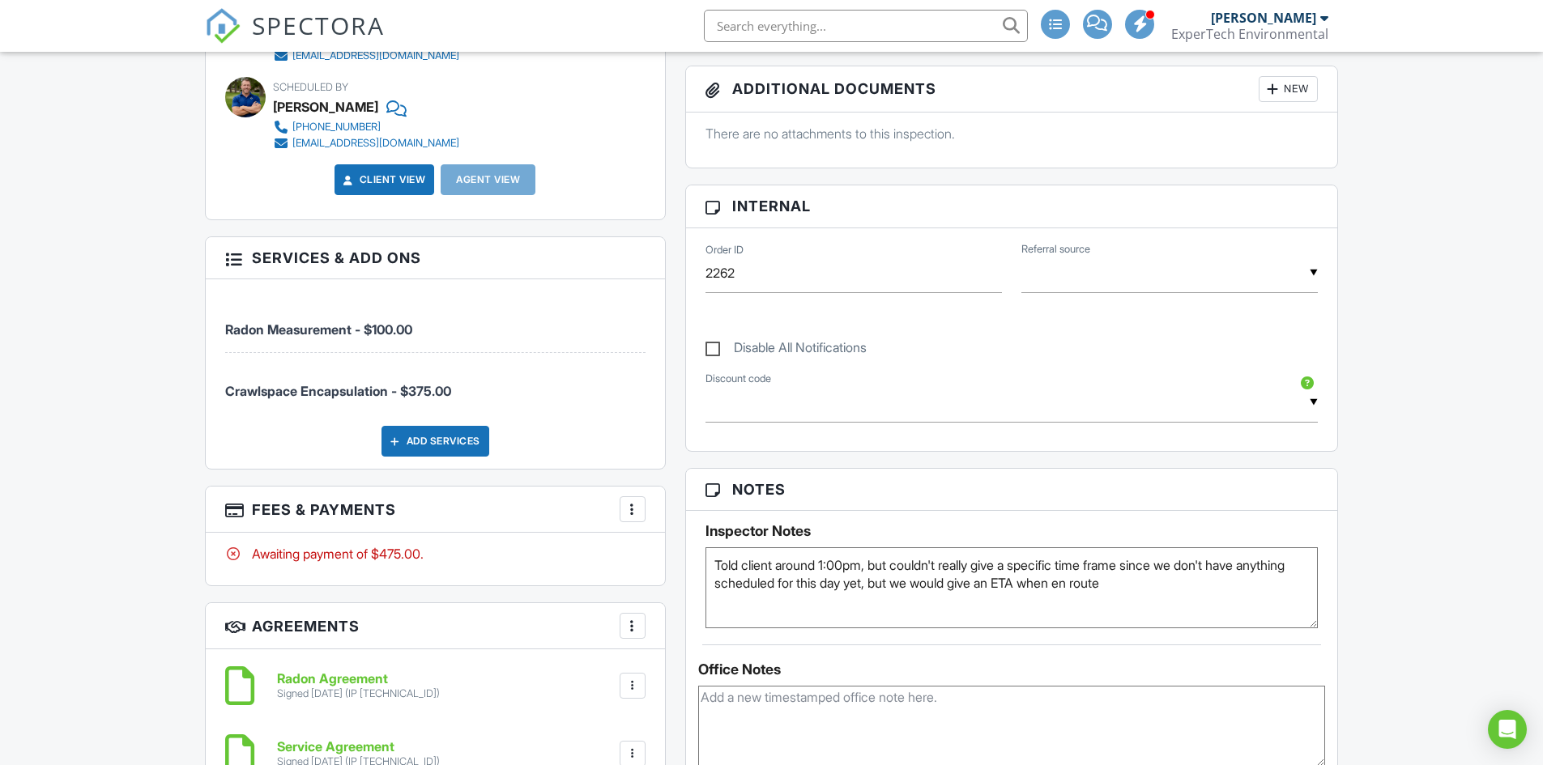
scroll to position [810, 0]
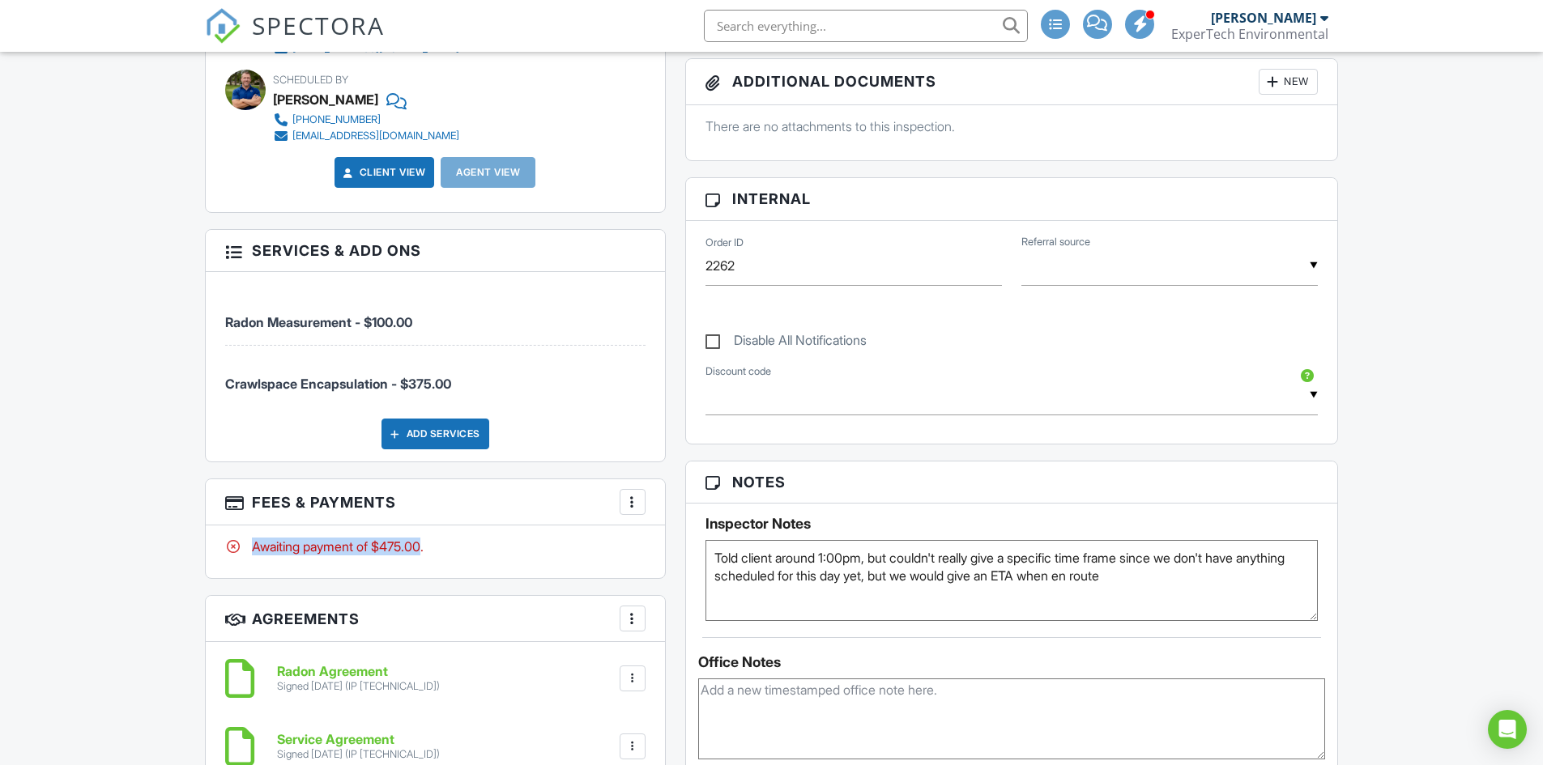
drag, startPoint x: 444, startPoint y: 541, endPoint x: 445, endPoint y: 552, distance: 10.6
click at [424, 550] on div "Awaiting payment of $475.00." at bounding box center [435, 547] width 420 height 18
click at [445, 552] on div "Awaiting payment of $475.00." at bounding box center [435, 547] width 420 height 18
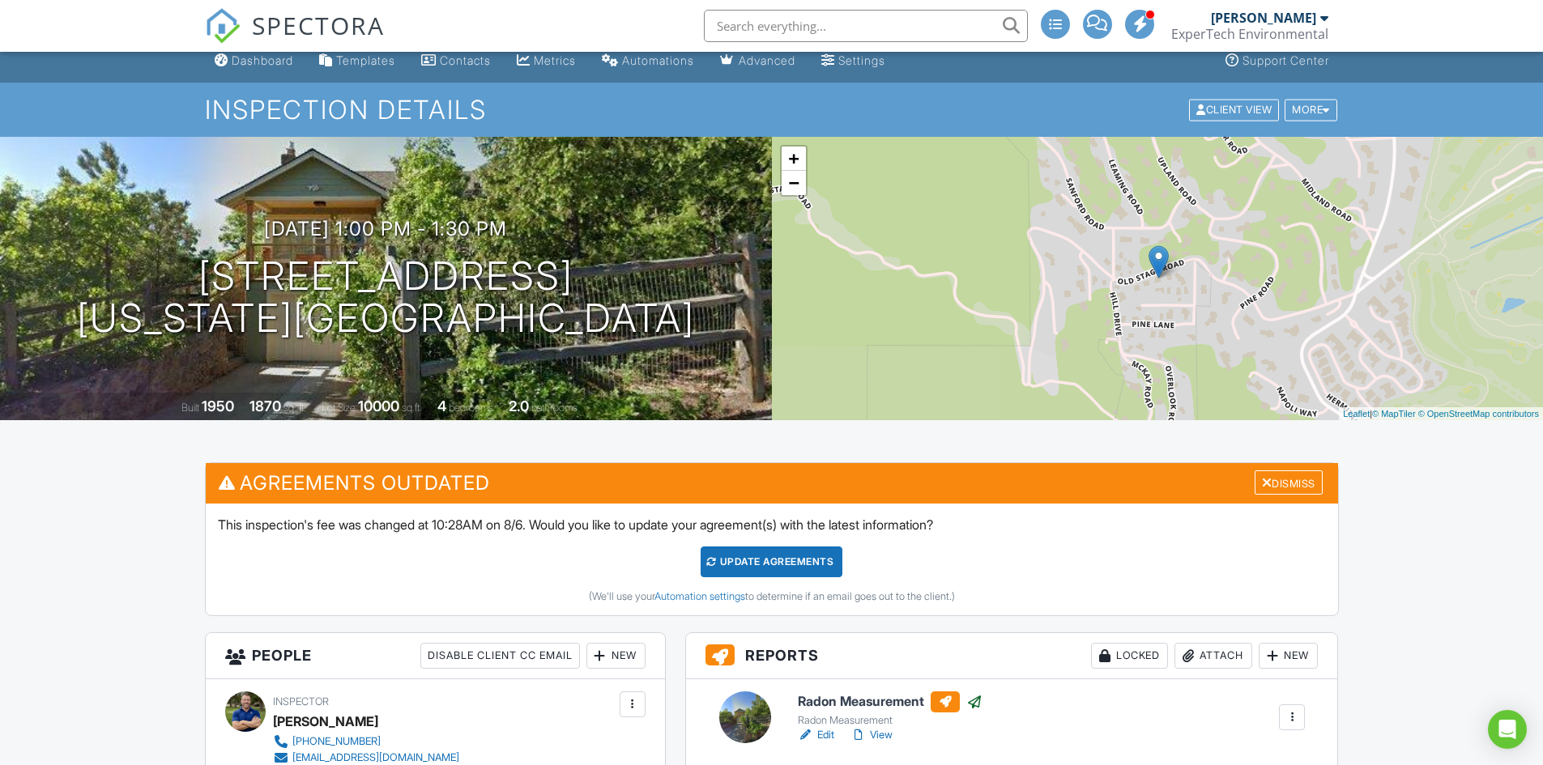
scroll to position [0, 0]
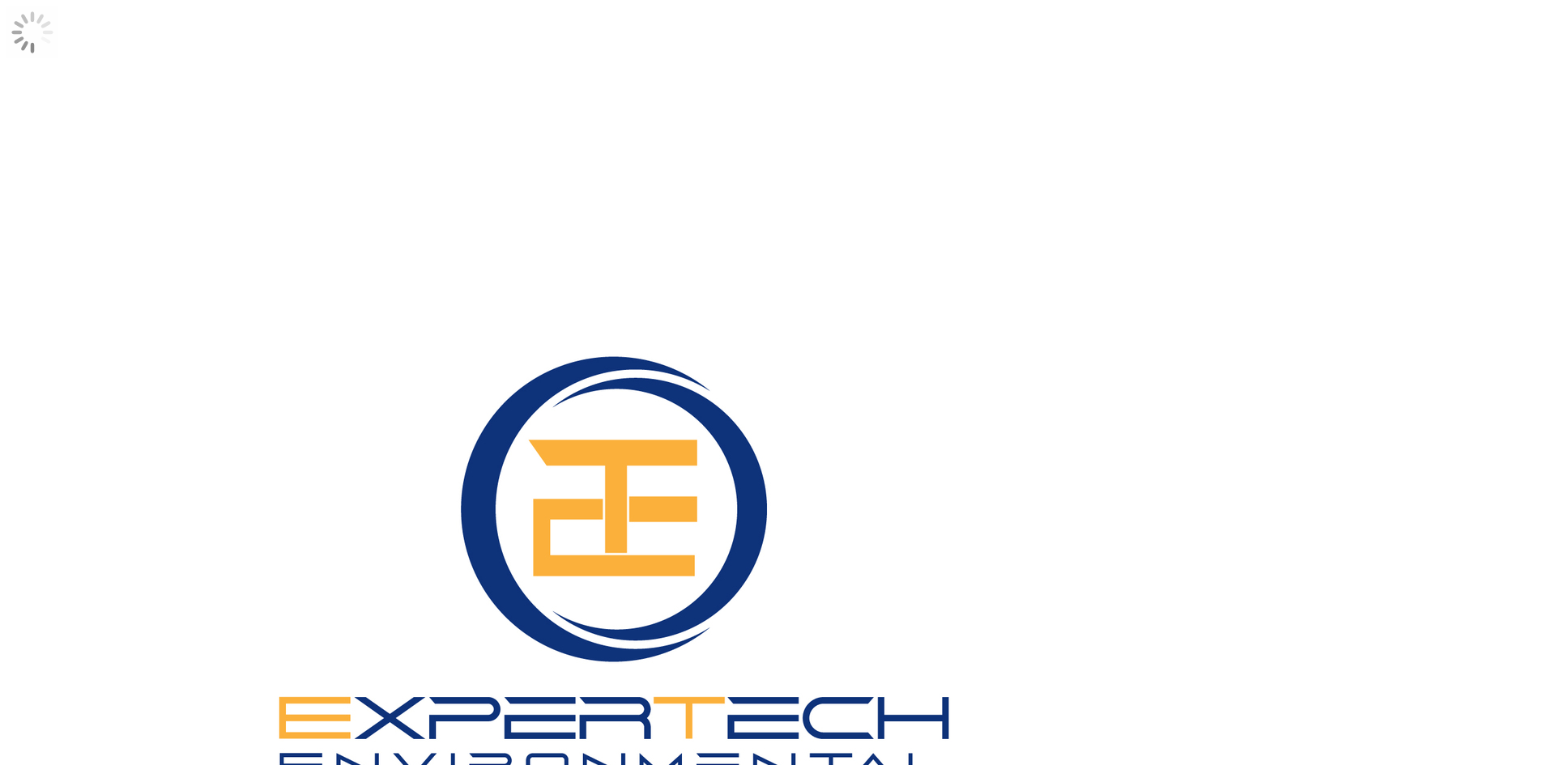
drag, startPoint x: 514, startPoint y: 610, endPoint x: 353, endPoint y: 539, distance: 175.2
drag, startPoint x: 354, startPoint y: 565, endPoint x: 514, endPoint y: 586, distance: 161.8
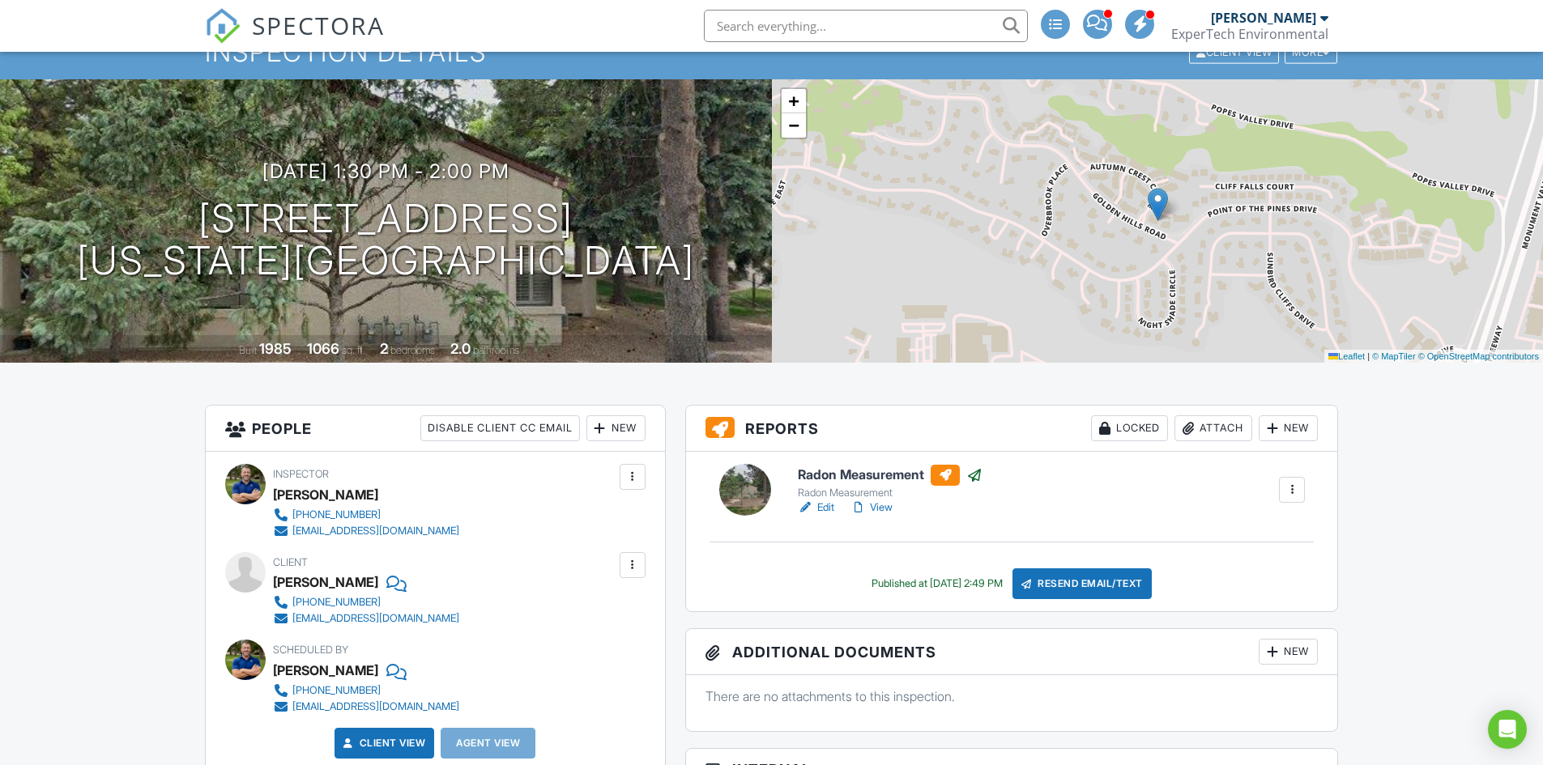
scroll to position [81, 0]
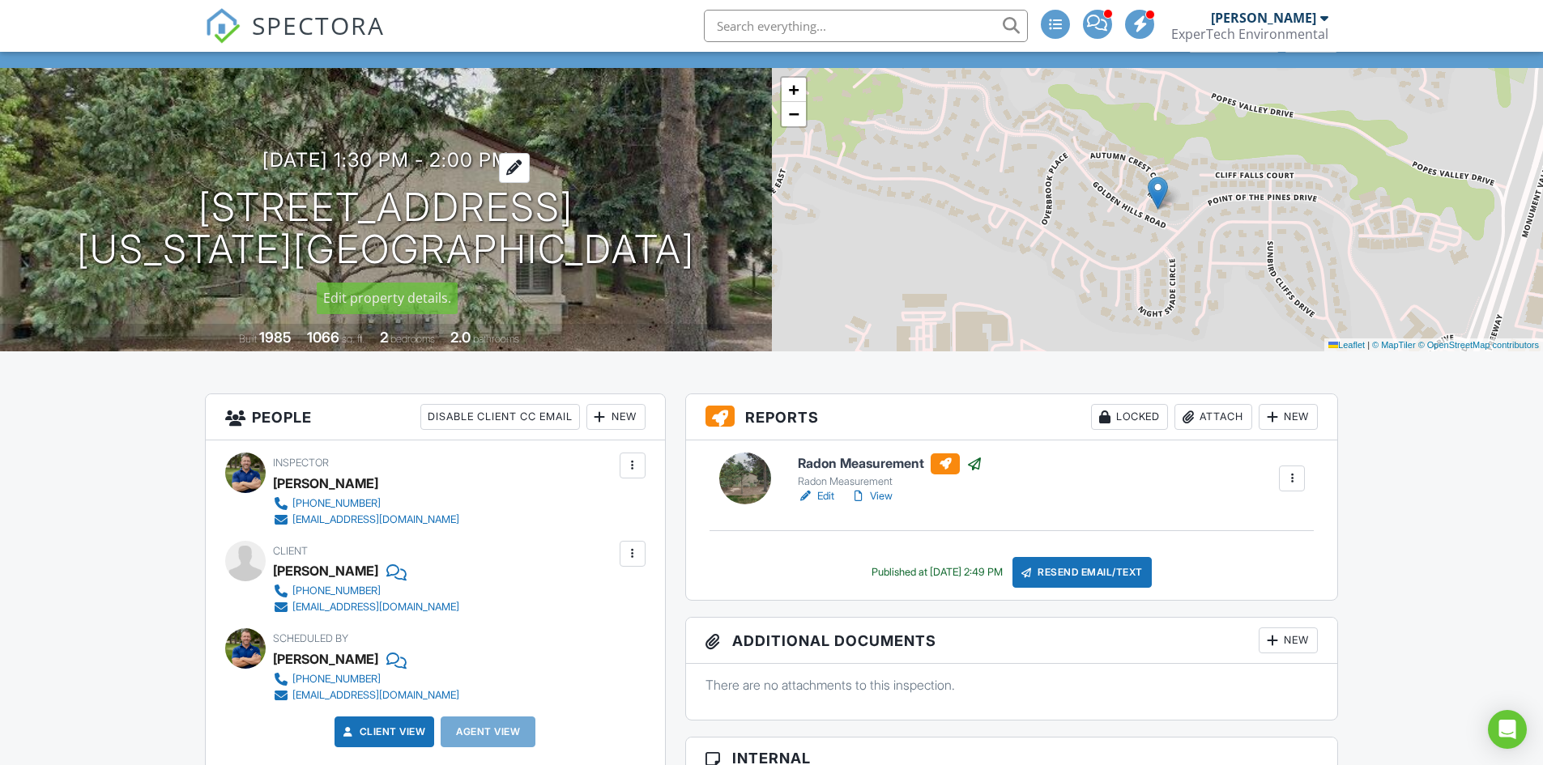
click at [325, 155] on h3 "08/20/2025 1:30 pm - 2:00 pm" at bounding box center [385, 160] width 247 height 22
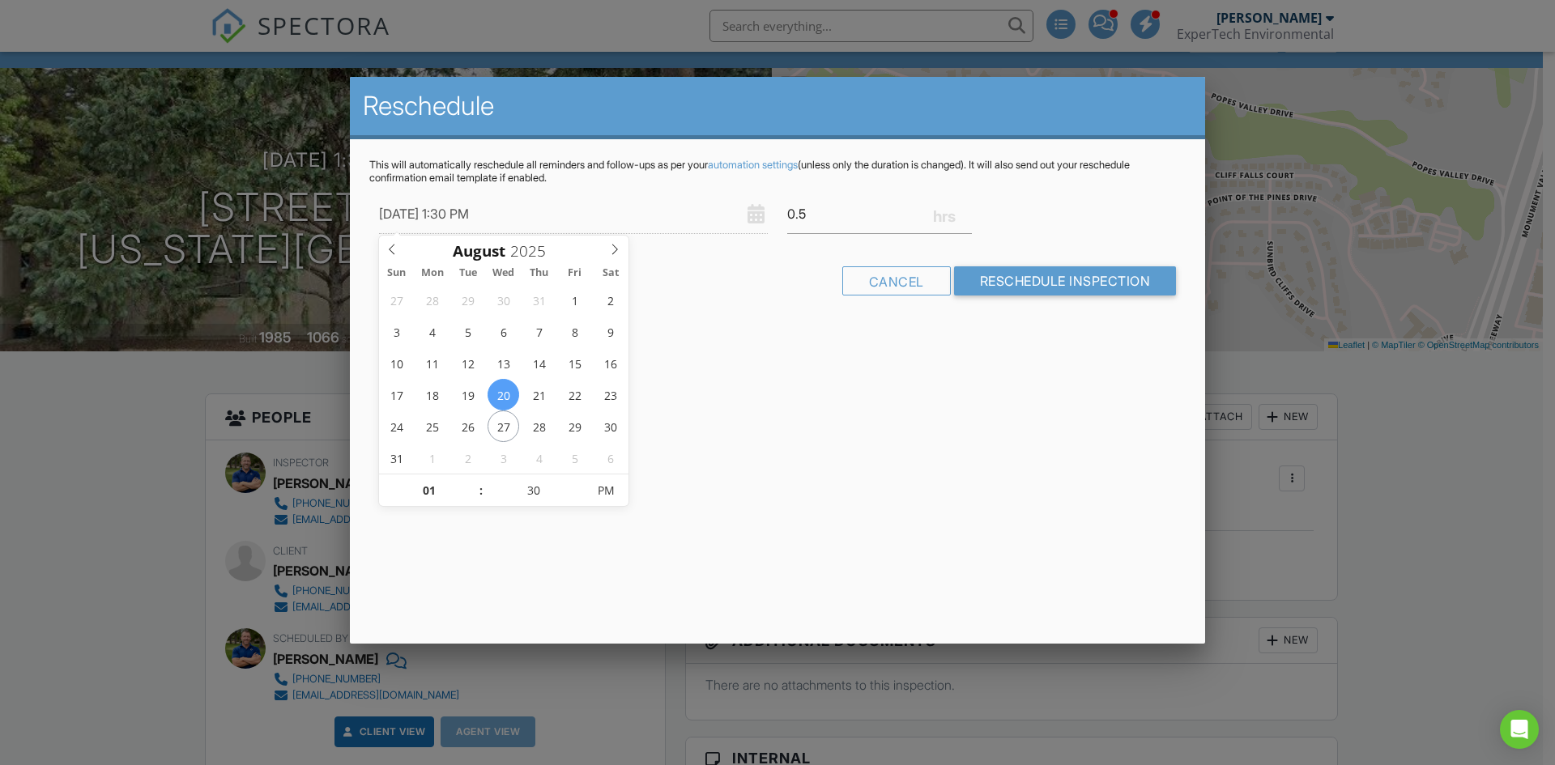
click at [151, 602] on div at bounding box center [777, 397] width 1555 height 957
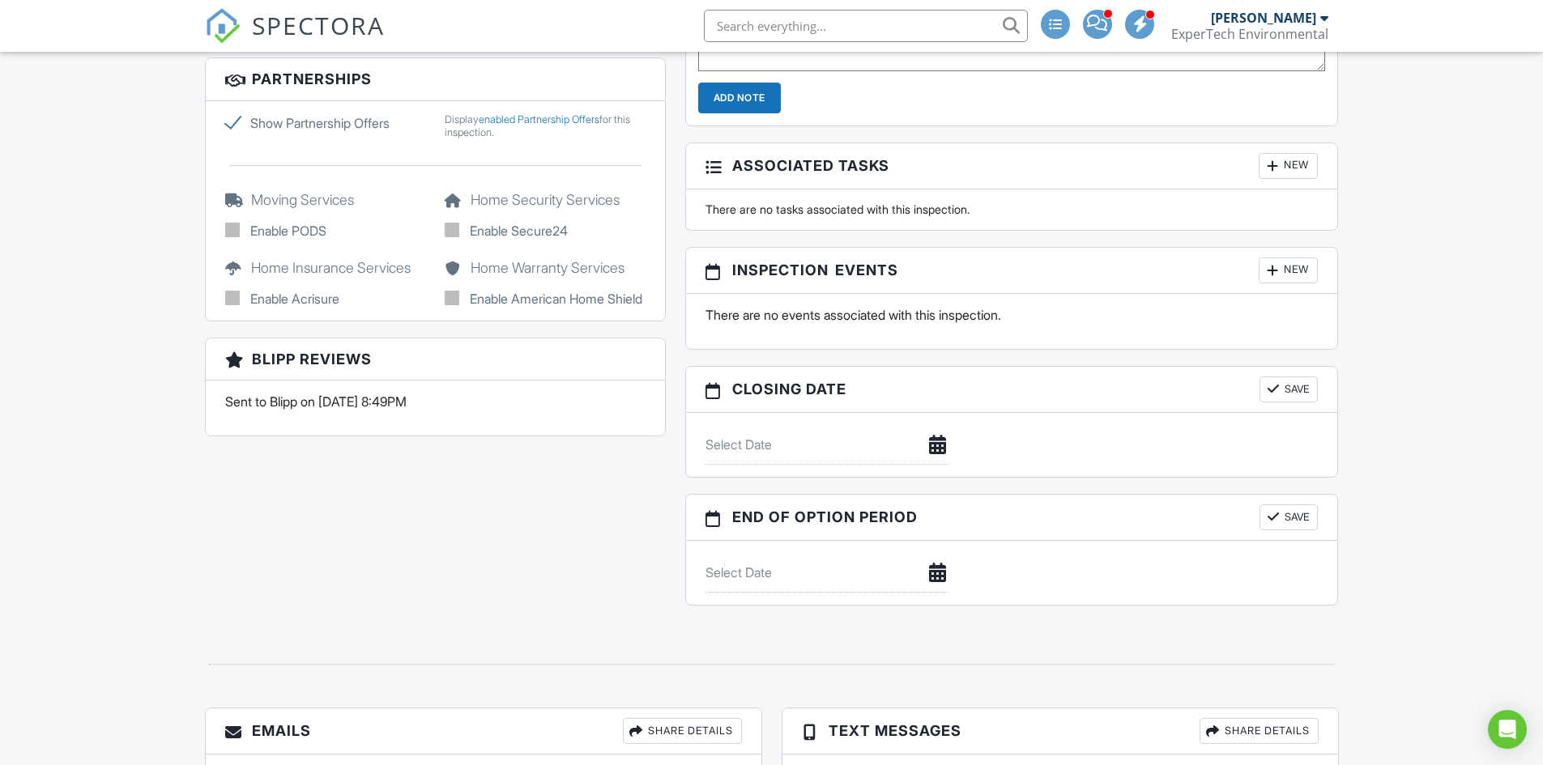
scroll to position [1377, 0]
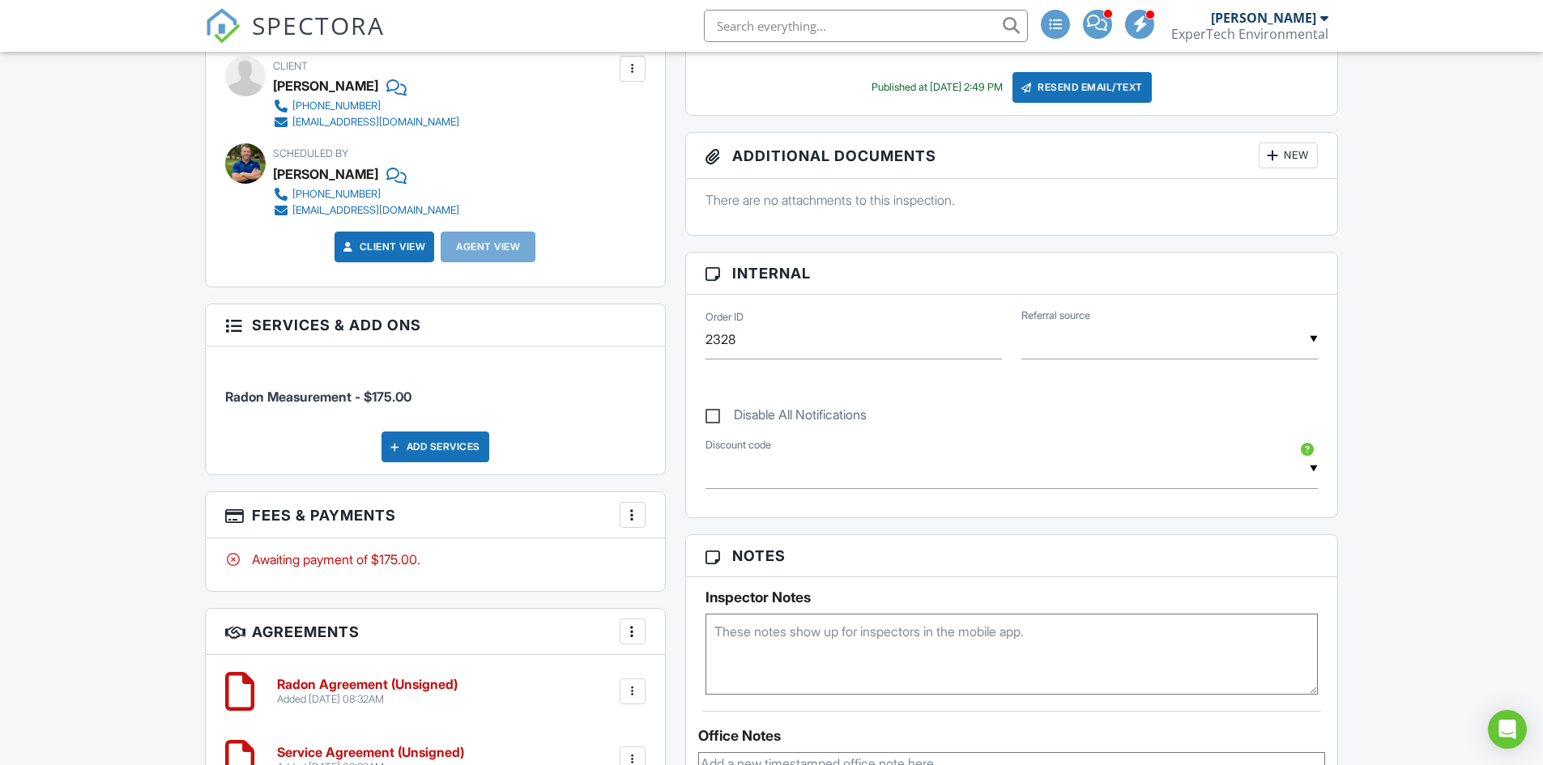
scroll to position [0, 0]
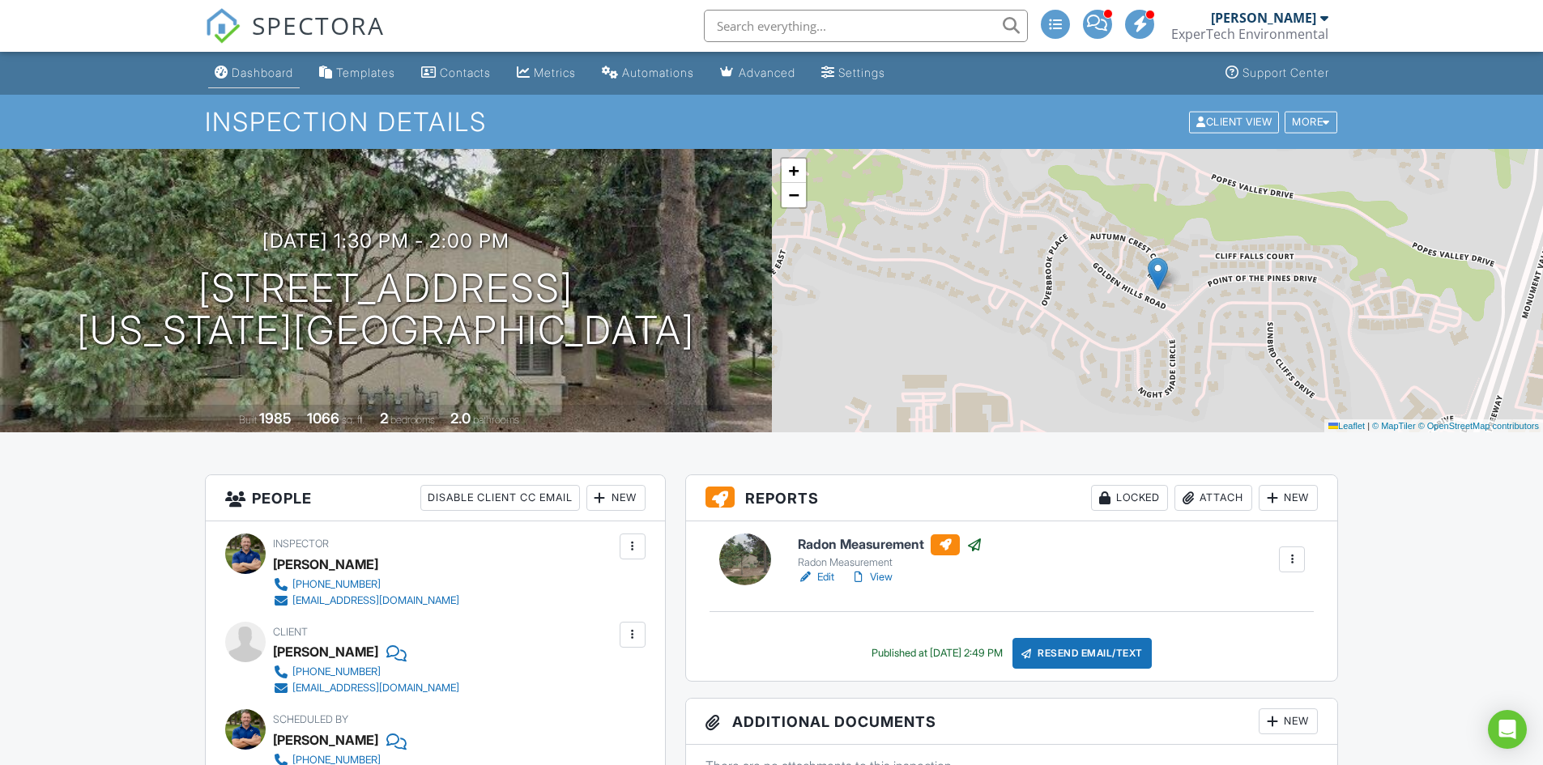
click at [257, 75] on div "Dashboard" at bounding box center [263, 73] width 62 height 14
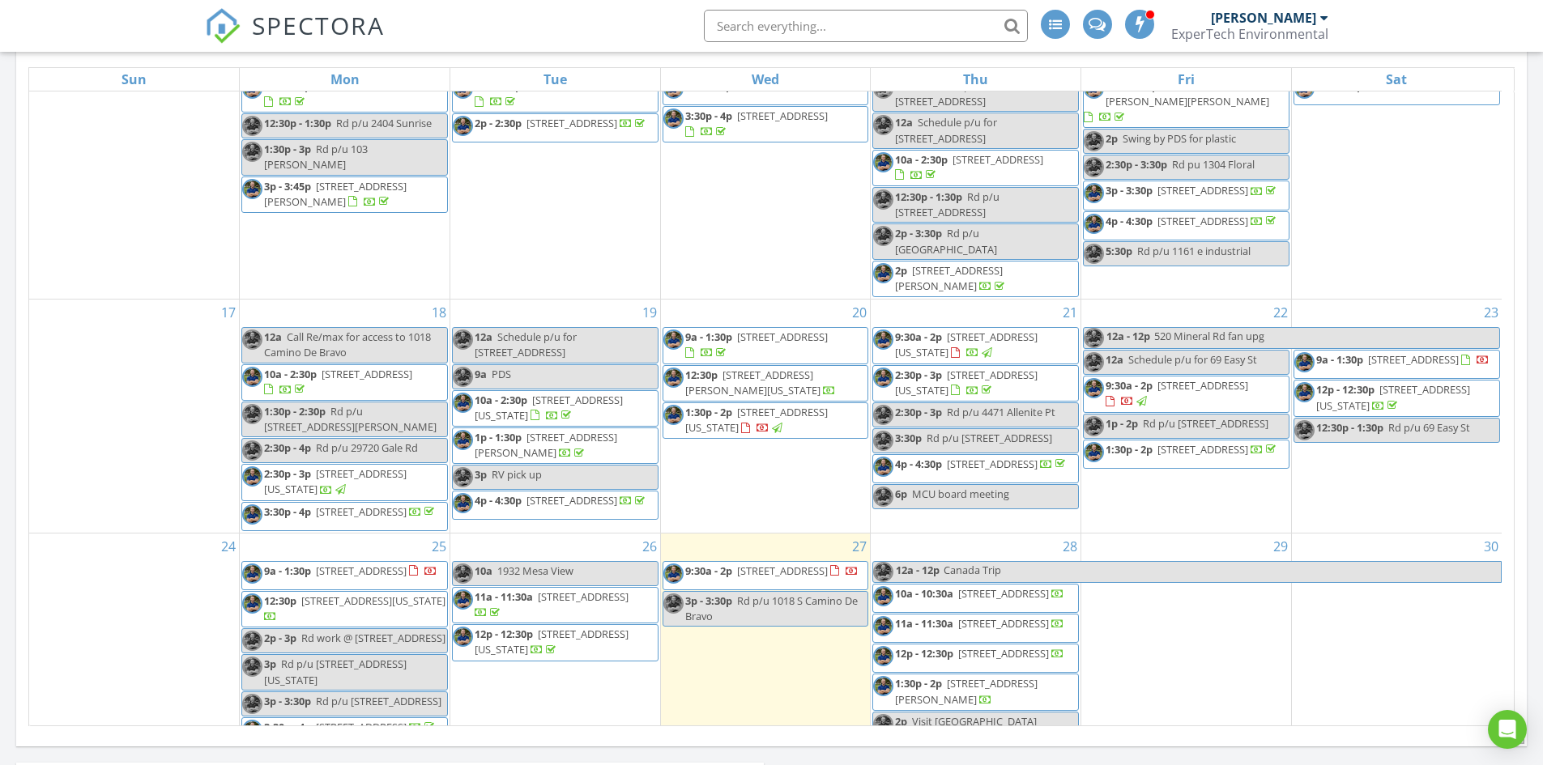
scroll to position [604, 0]
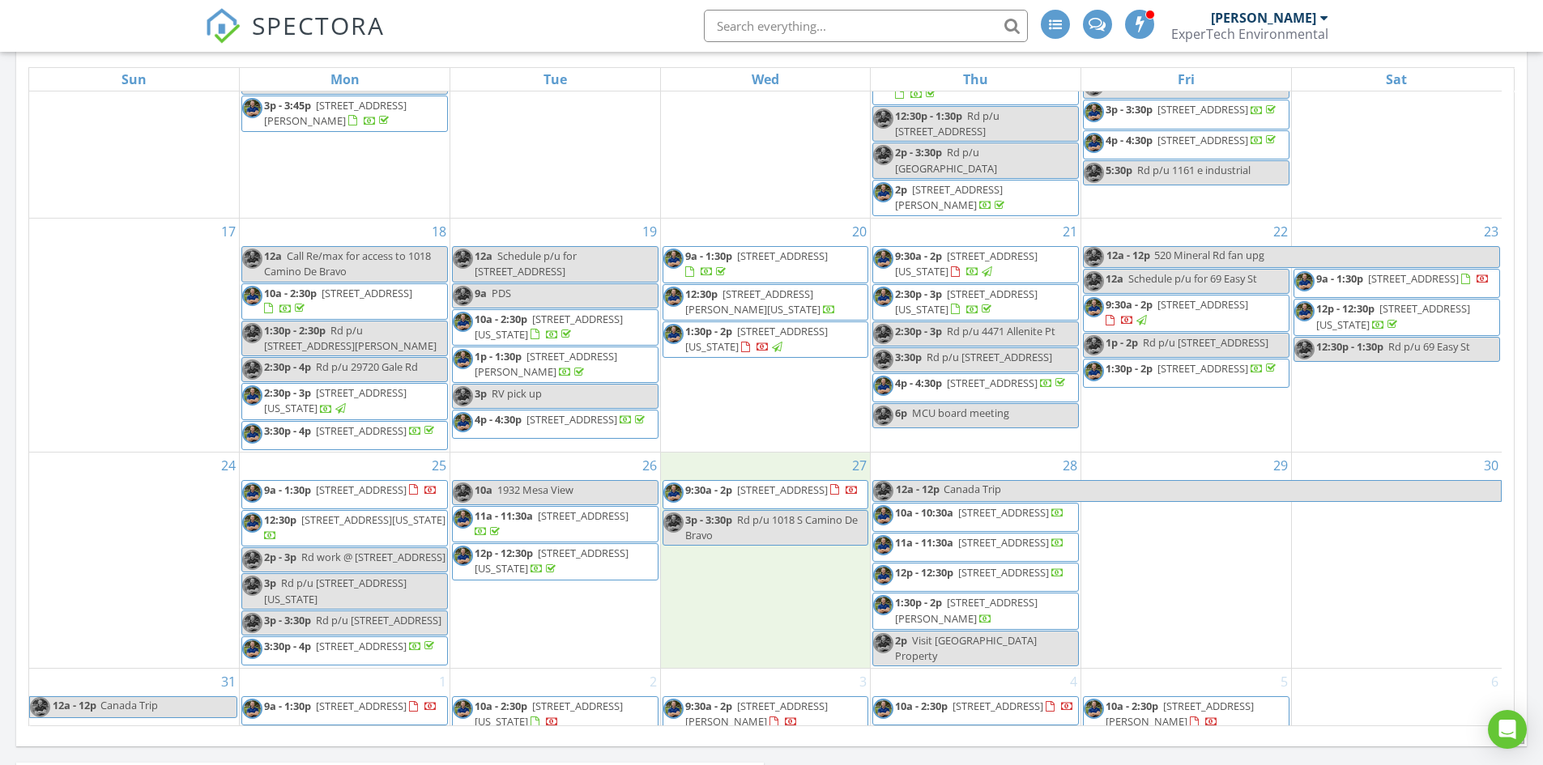
click at [765, 611] on div "27 9:30a - 2p 27 Terrace Dr, Pueblo 81001 3p - 3:30p Rd p/u 1018 S Camino De Br…" at bounding box center [766, 560] width 210 height 215
click at [757, 570] on link "Event" at bounding box center [764, 568] width 83 height 26
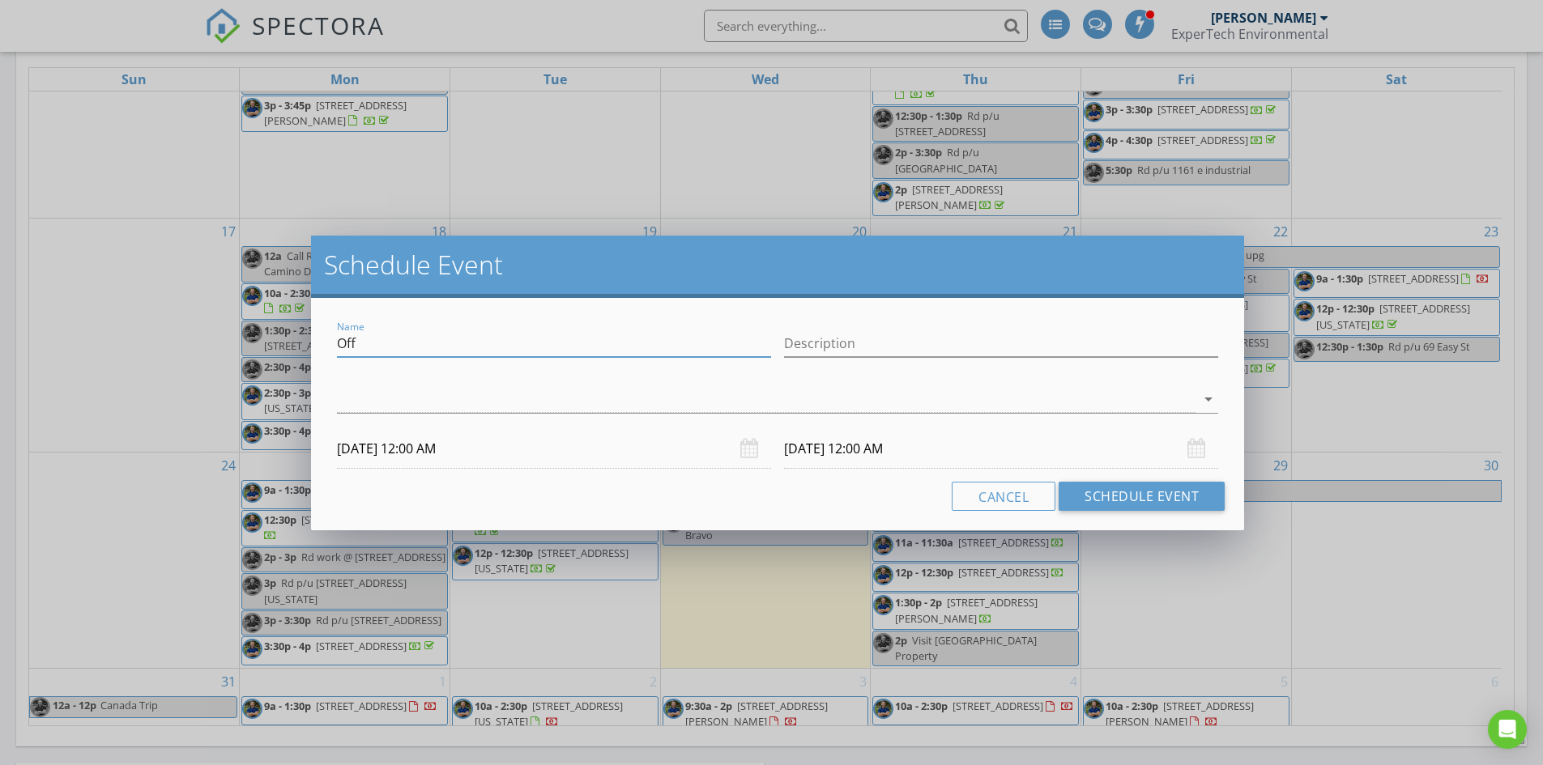
drag, startPoint x: 352, startPoint y: 335, endPoint x: 215, endPoint y: 354, distance: 138.9
click at [216, 330] on div "Schedule Event Name Off Description arrow_drop_down 08/27/2025 12:00 AM 08/28/2…" at bounding box center [771, 382] width 1543 height 765
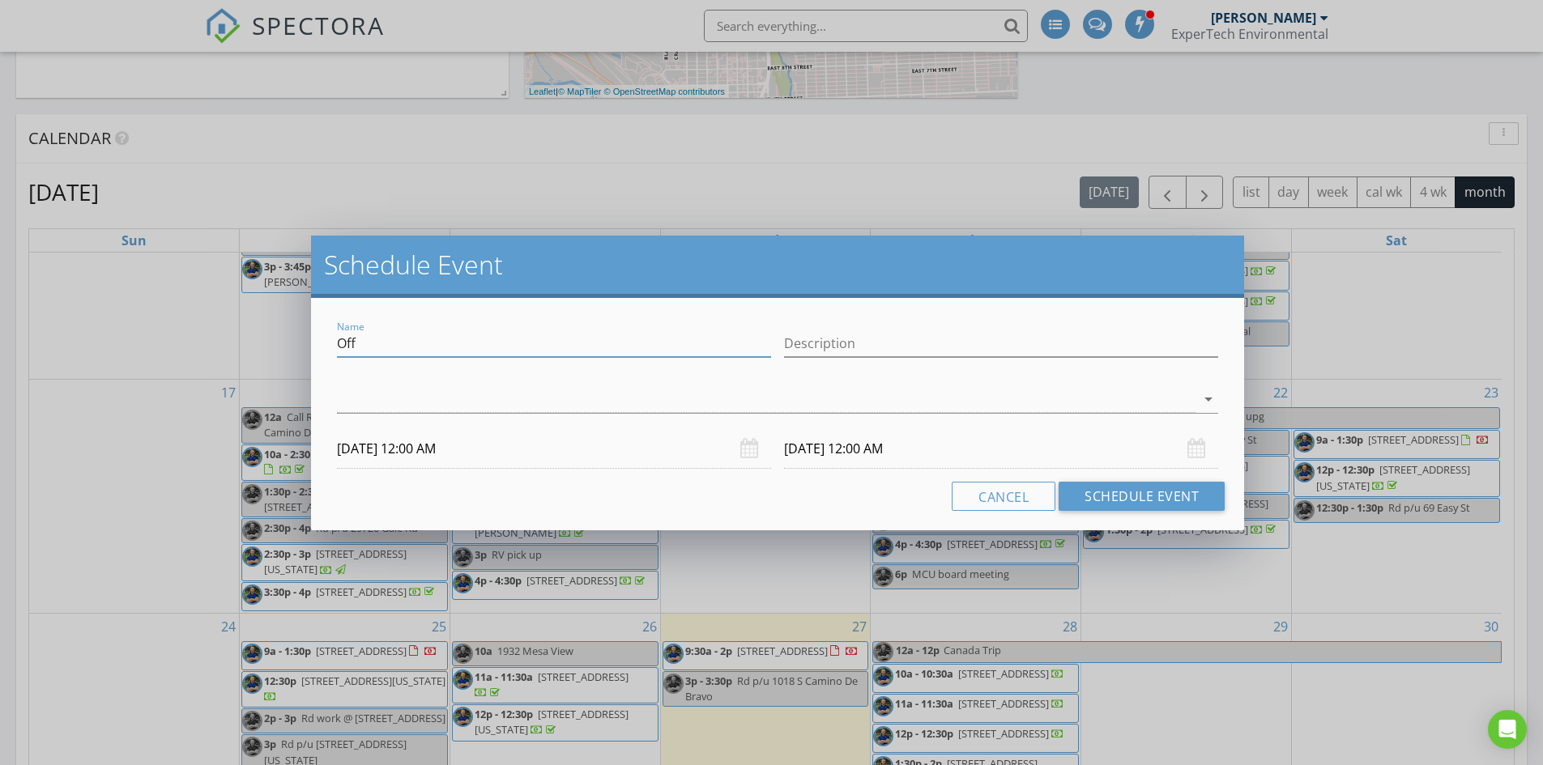
scroll to position [598, 0]
type input "Rd monitor swap"
type input "322 W Marble, swapped monitor over to the right unit"
click at [457, 396] on div at bounding box center [766, 399] width 859 height 27
click at [0, 0] on div "check_box_outline_blank David Wright" at bounding box center [0, 0] width 0 height 0
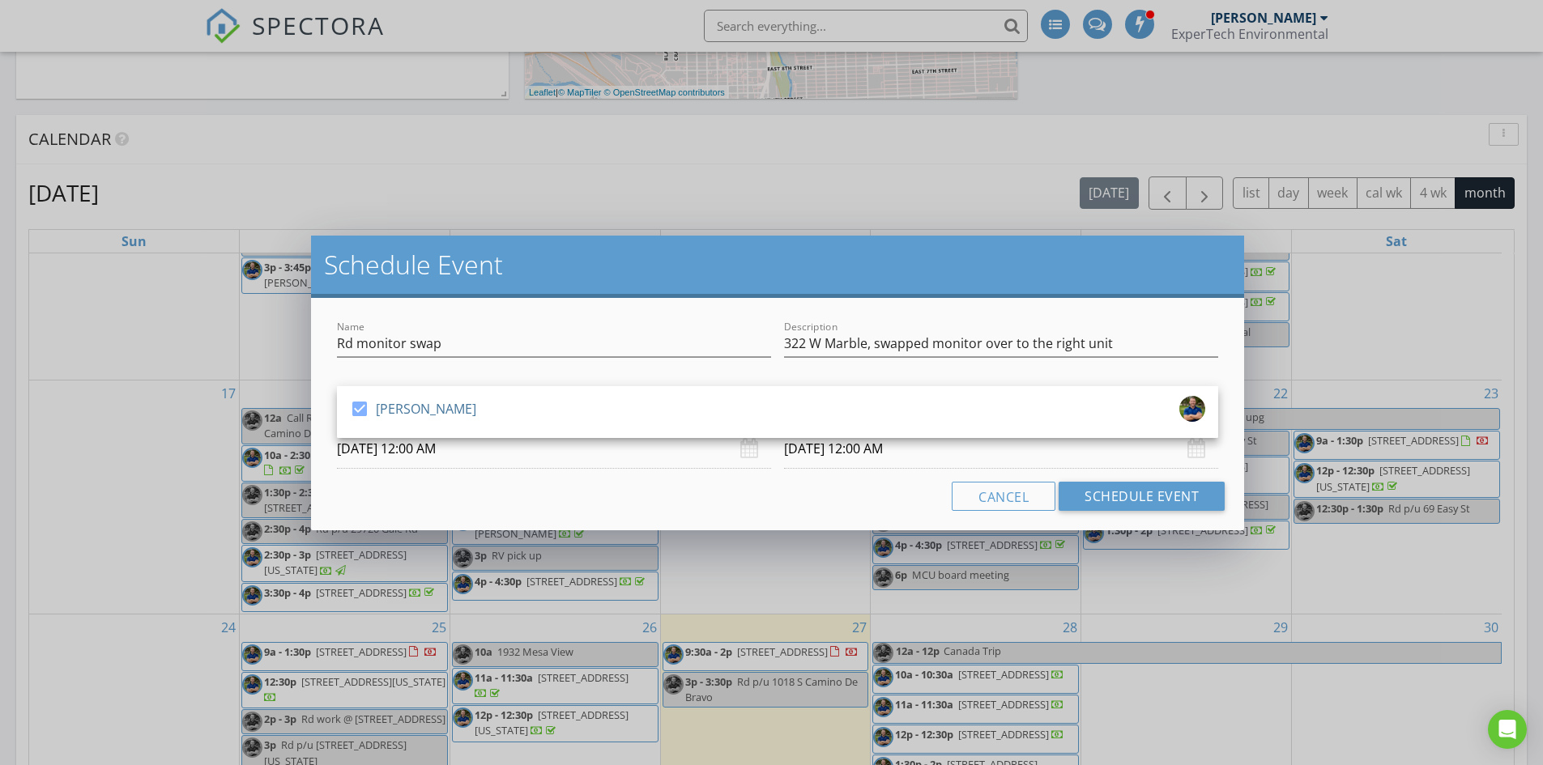
click at [435, 491] on div "Cancel Schedule Event" at bounding box center [777, 496] width 894 height 29
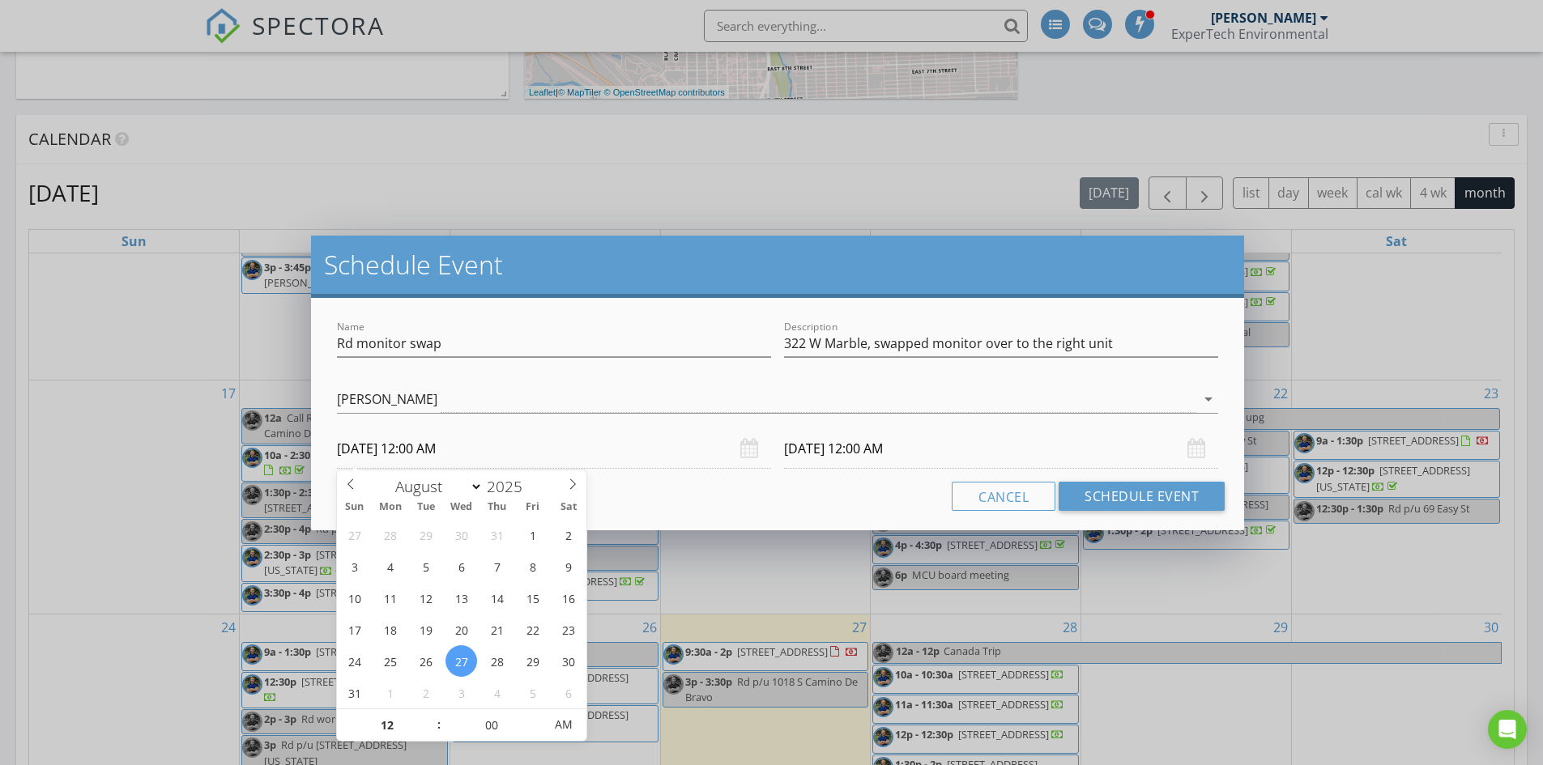
click at [456, 446] on input "08/27/2025 12:00 AM" at bounding box center [554, 449] width 434 height 40
click at [371, 715] on input "12" at bounding box center [387, 726] width 100 height 32
type input "03"
type input "08/27/2025 3:00 PM"
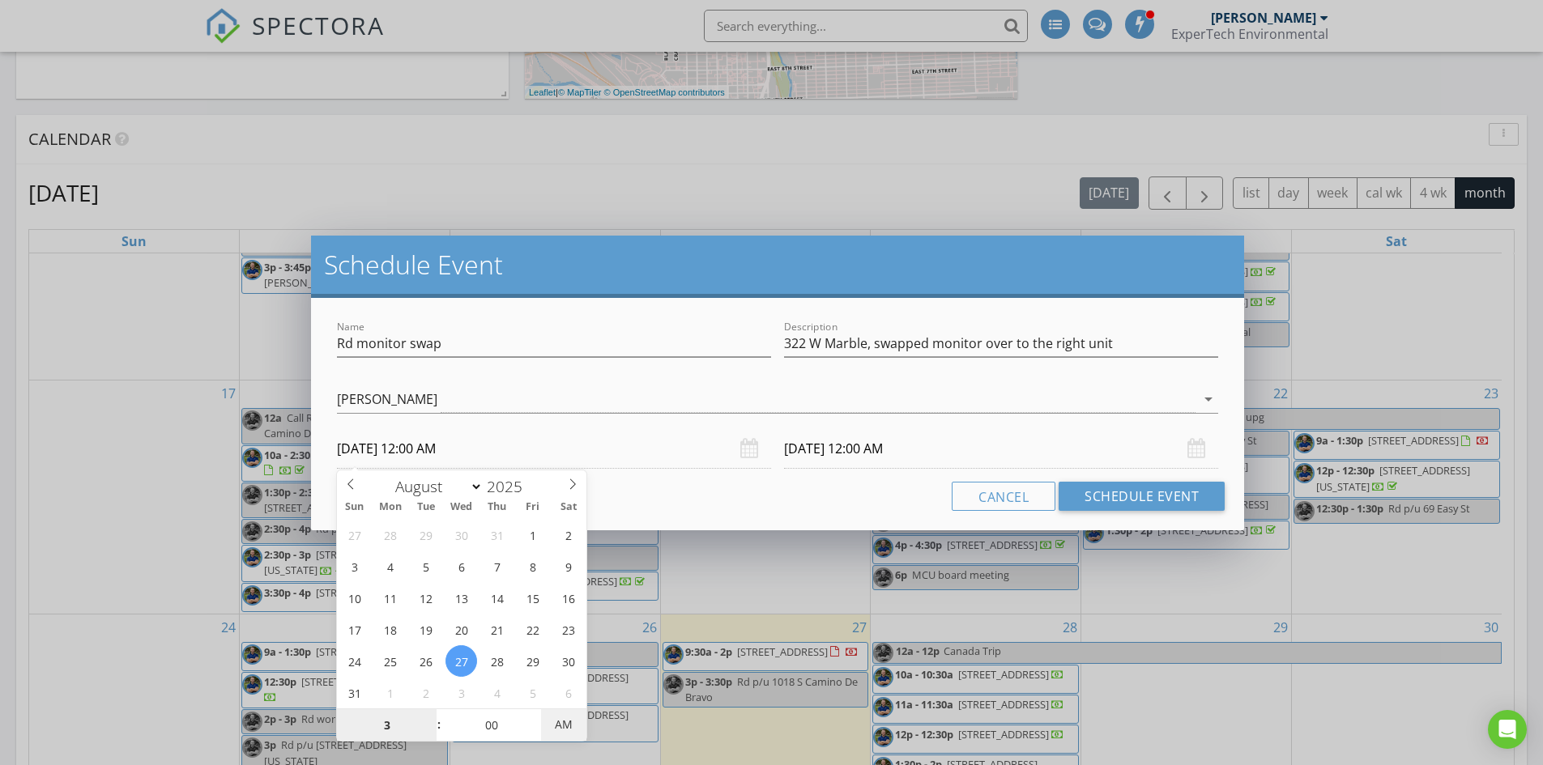
type input "08/28/2025 3:00 PM"
drag, startPoint x: 561, startPoint y: 724, endPoint x: 667, endPoint y: 633, distance: 140.7
click at [561, 724] on span "PM" at bounding box center [563, 725] width 45 height 32
type input "03"
drag, startPoint x: 843, startPoint y: 490, endPoint x: 867, endPoint y: 445, distance: 51.5
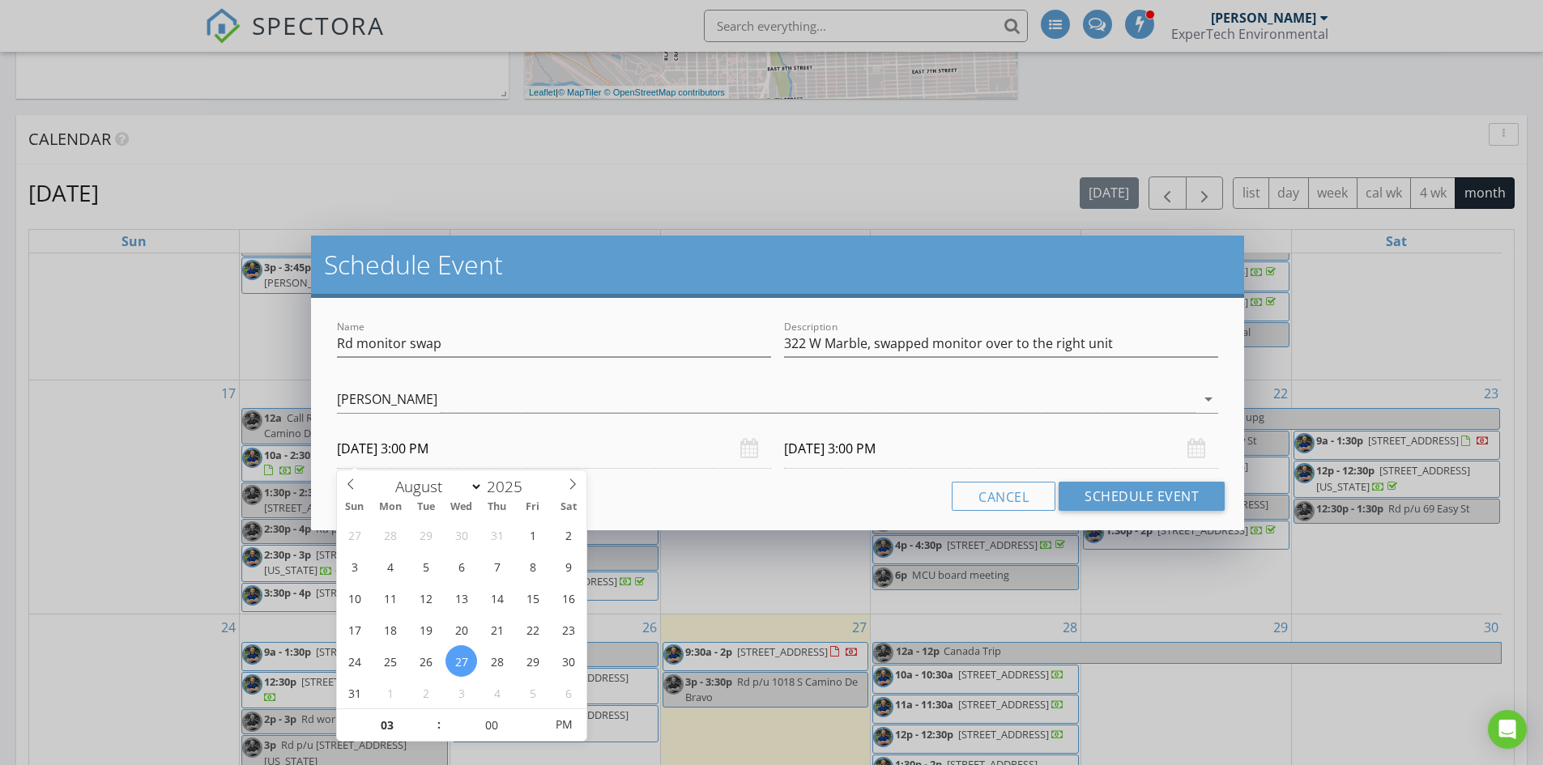
click at [844, 488] on div "Cancel Schedule Event" at bounding box center [777, 496] width 894 height 29
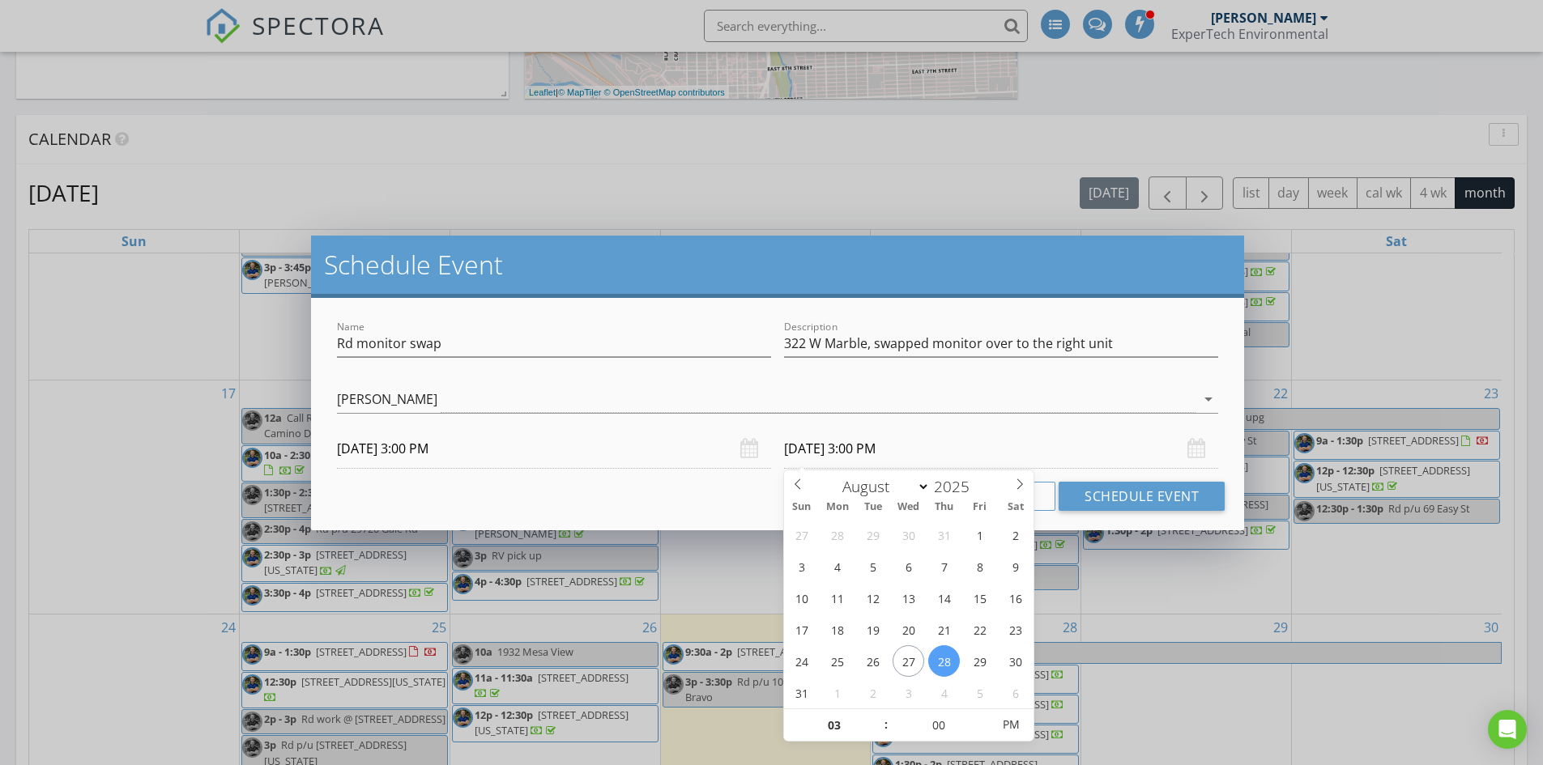
click at [867, 445] on input "08/28/2025 3:00 PM" at bounding box center [1001, 449] width 434 height 40
select select "8"
type input "09/03/2025 3:00 PM"
select select "7"
click at [799, 482] on icon at bounding box center [797, 484] width 11 height 11
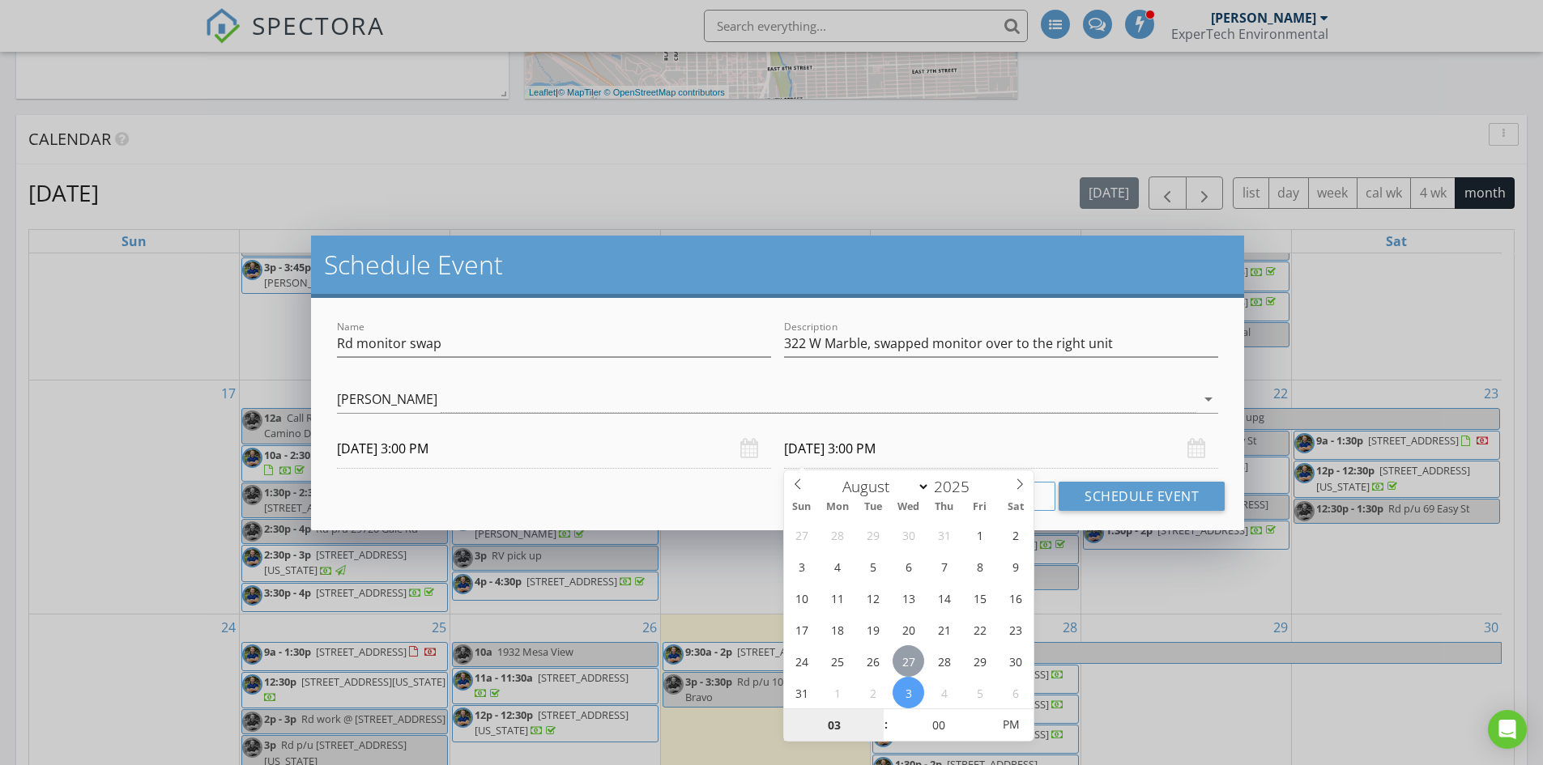
type input "08/27/2025 3:00 PM"
click at [722, 484] on div "Cancel Schedule Event" at bounding box center [777, 496] width 894 height 29
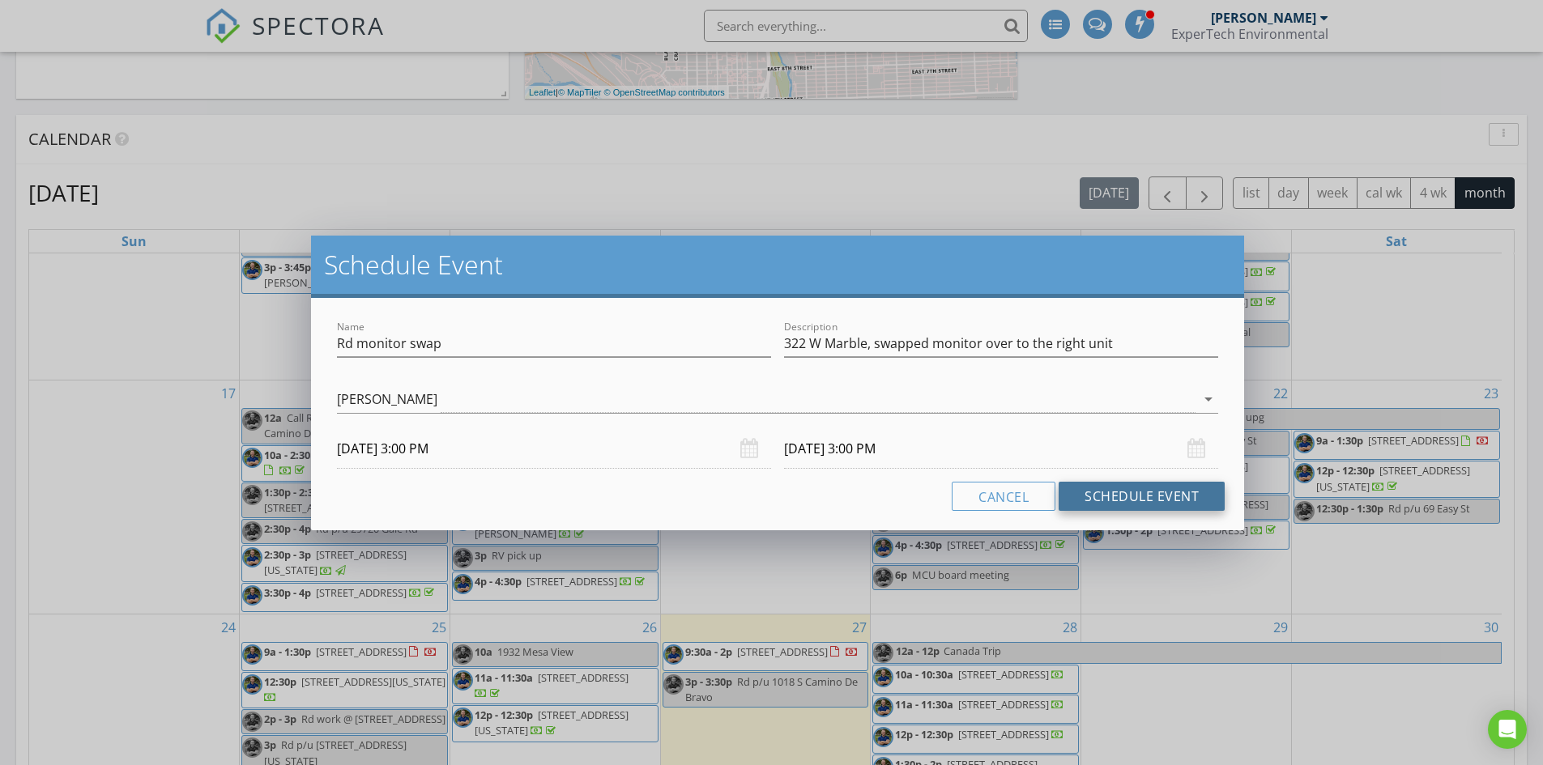
click at [1144, 484] on button "Schedule Event" at bounding box center [1142, 496] width 166 height 29
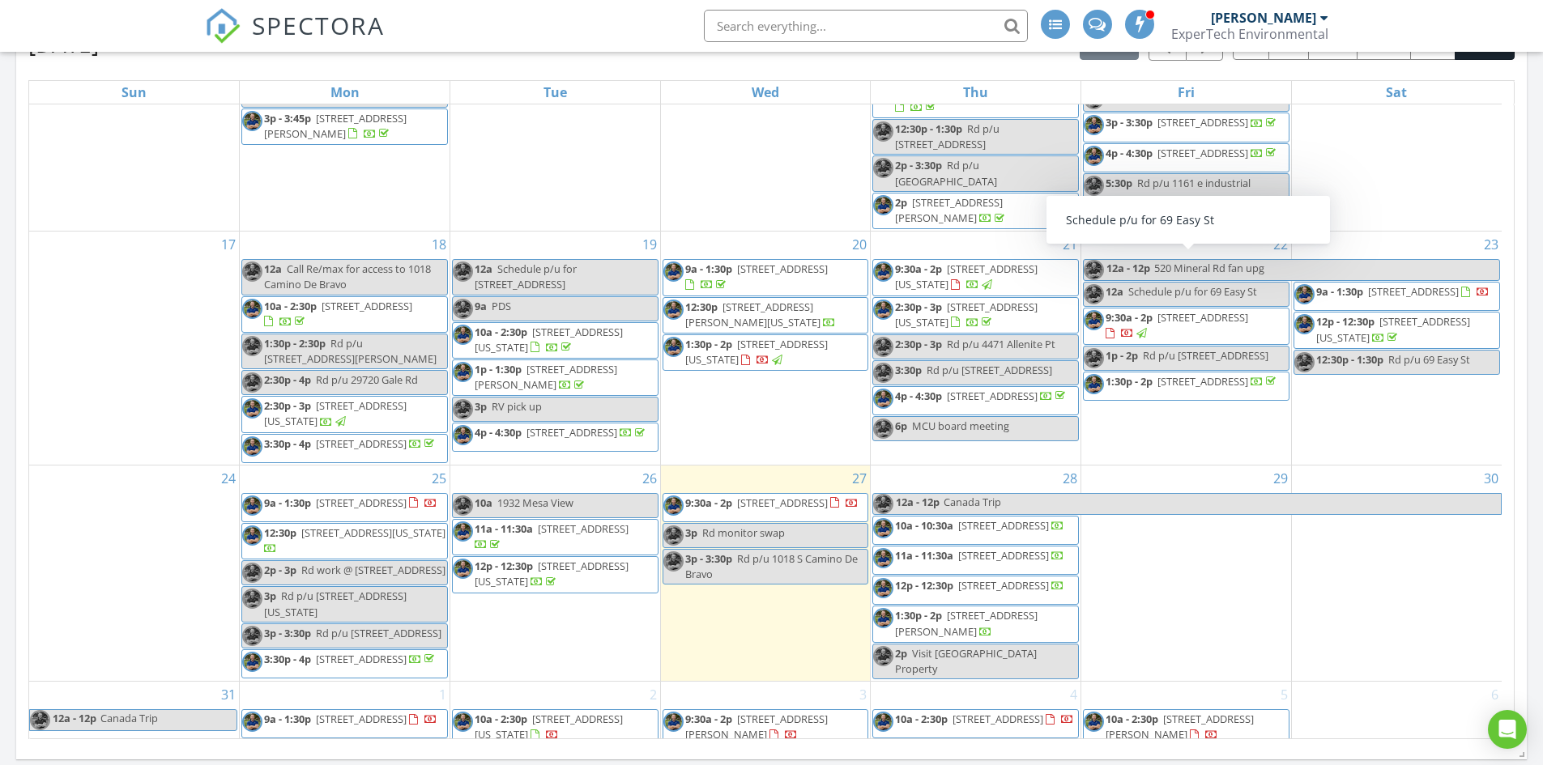
scroll to position [760, 0]
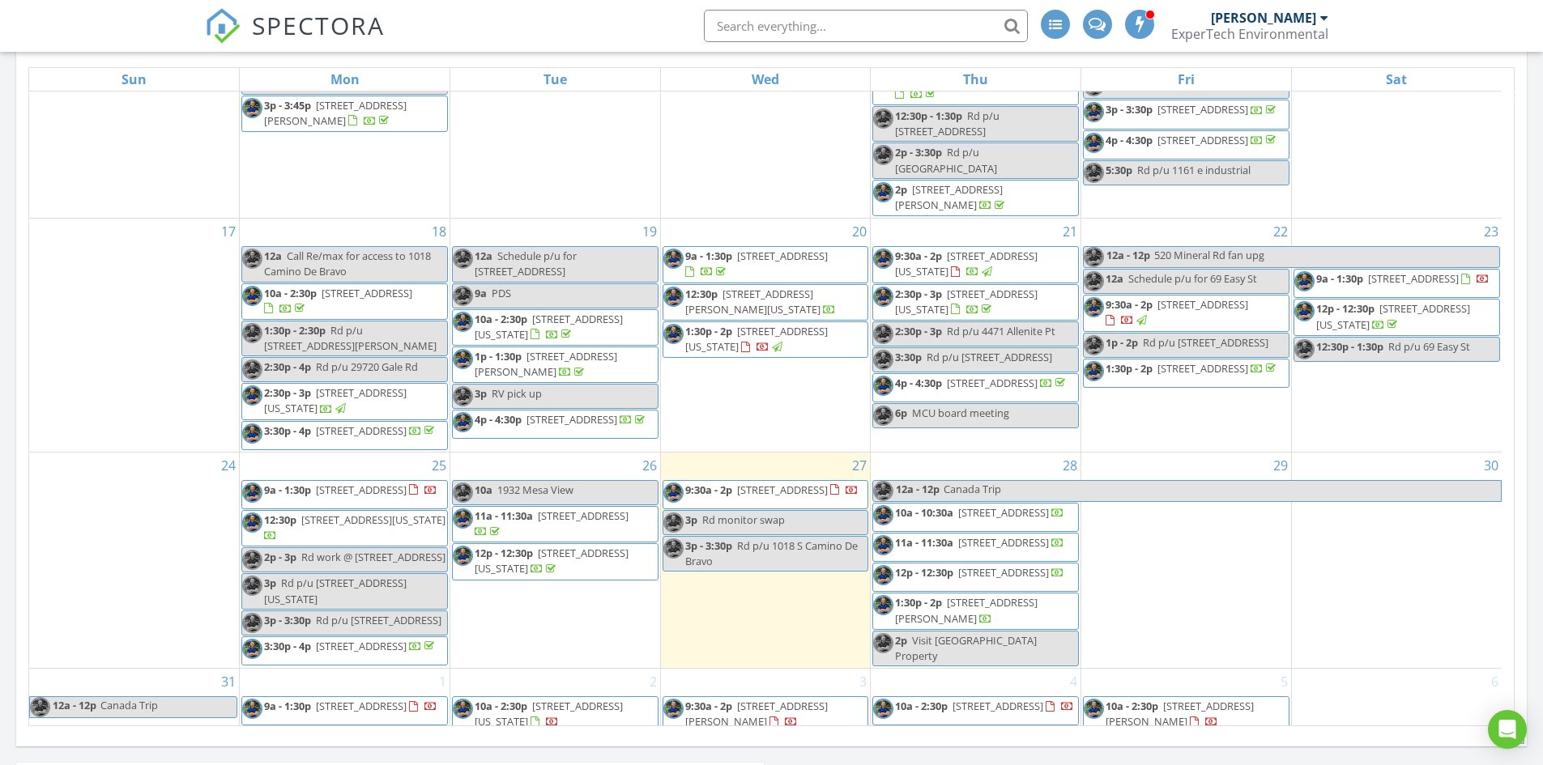
click at [980, 453] on div "28 12a - 12p Canada Trip 10a - 10:30a 902 Cascade St, La Veta 81055 11a - 11:30…" at bounding box center [976, 560] width 210 height 215
click at [978, 411] on link "Event" at bounding box center [975, 403] width 83 height 26
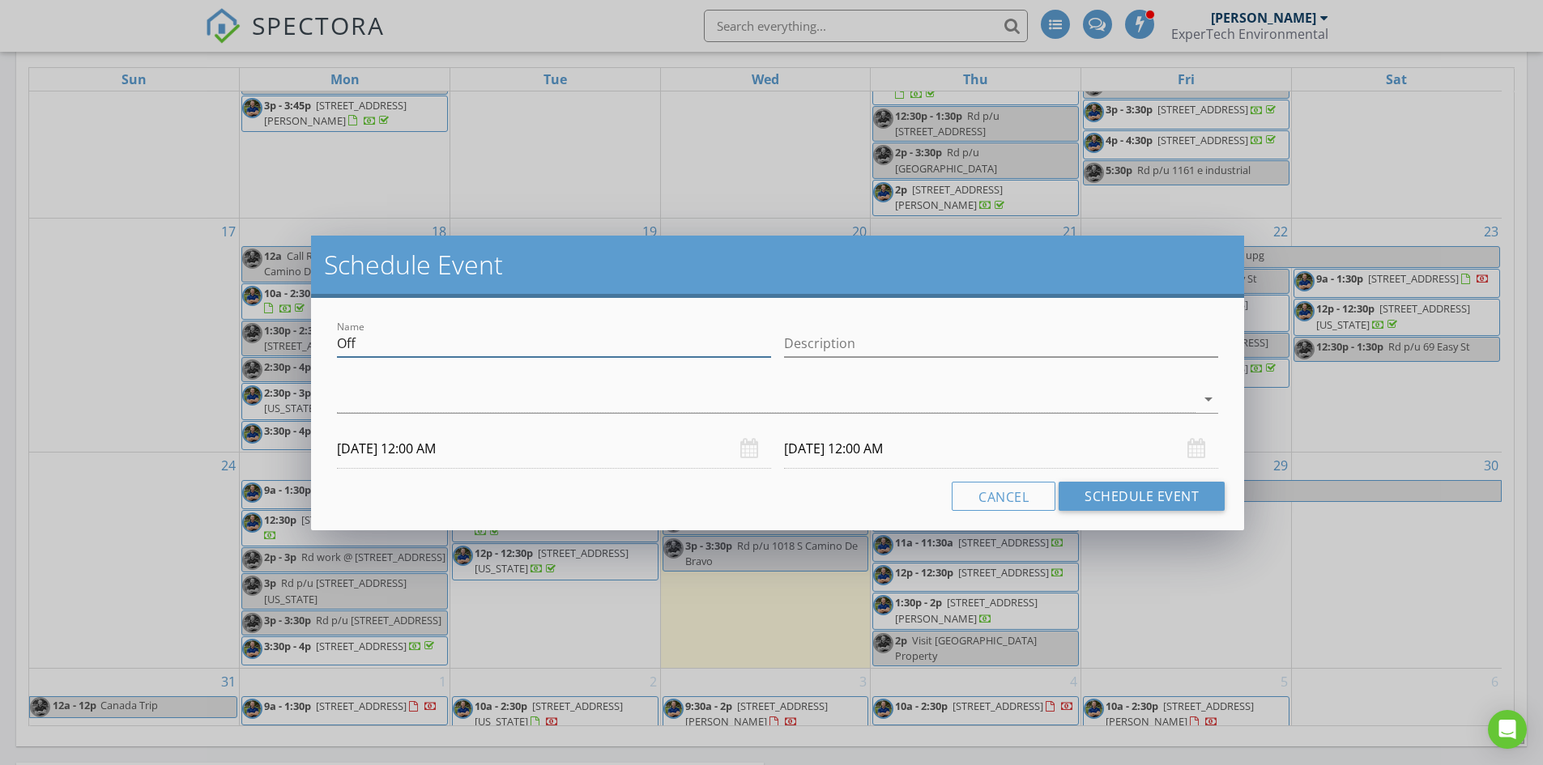
drag, startPoint x: 286, startPoint y: 336, endPoint x: 272, endPoint y: 366, distance: 33.0
click at [211, 346] on div "Schedule Event Name Off Description arrow_drop_down 08/28/2025 12:00 AM 08/29/2…" at bounding box center [771, 382] width 1543 height 765
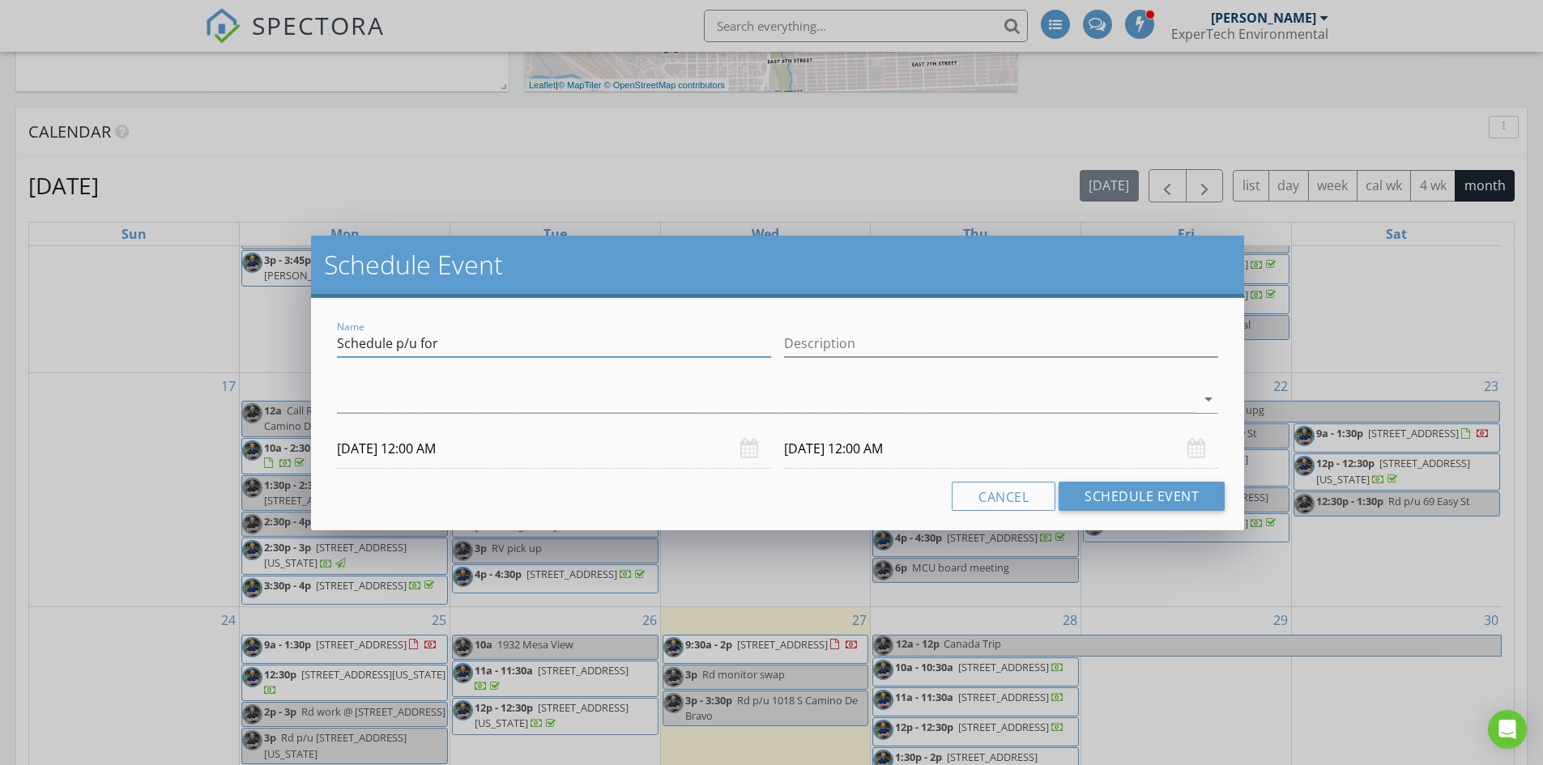
scroll to position [598, 0]
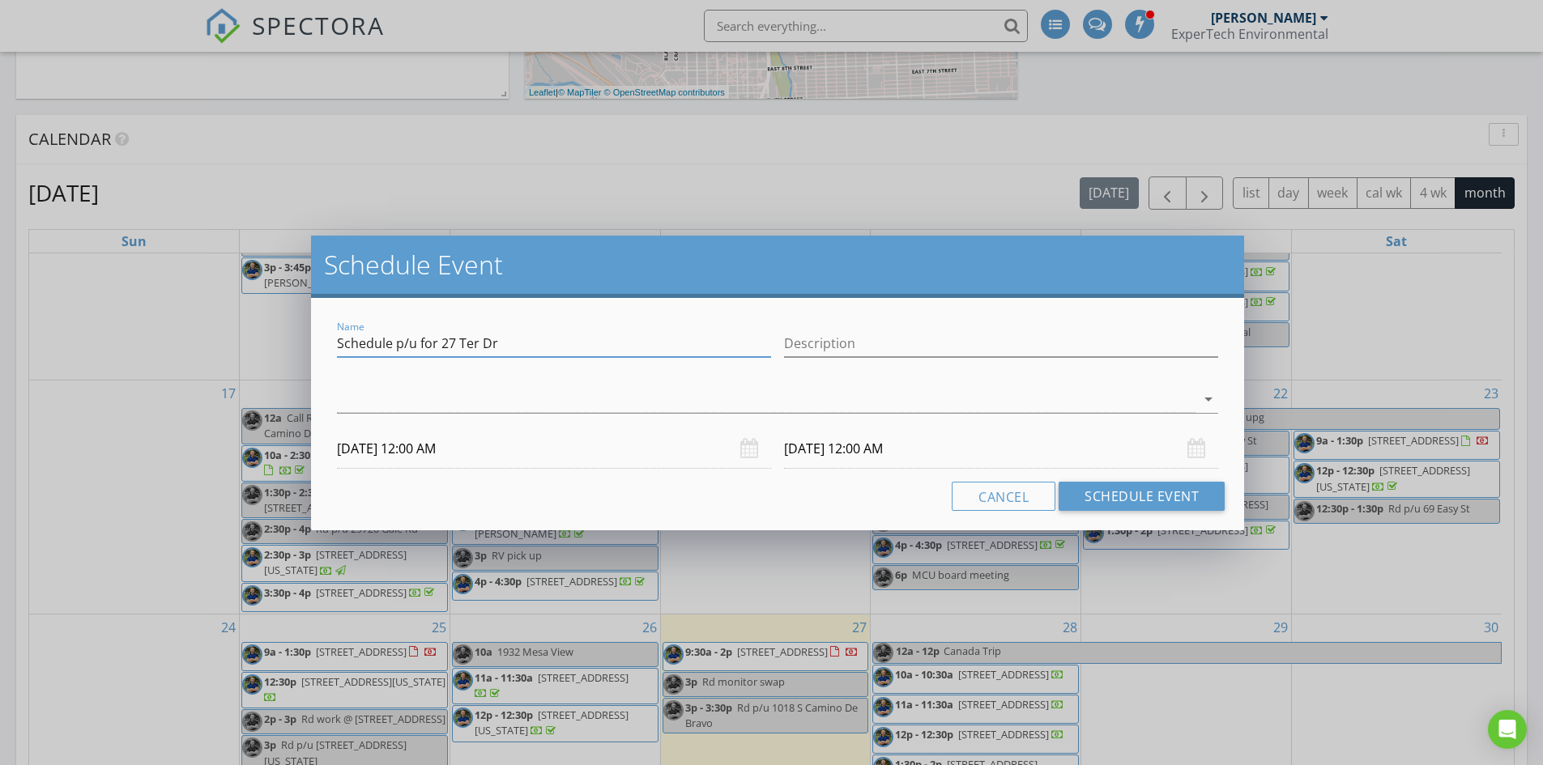
click at [479, 345] on input "Schedule p/u for 27 Ter Dr" at bounding box center [554, 343] width 434 height 27
type input "Schedule p/u for 27 Terrace Dr"
click at [503, 393] on div at bounding box center [766, 399] width 859 height 27
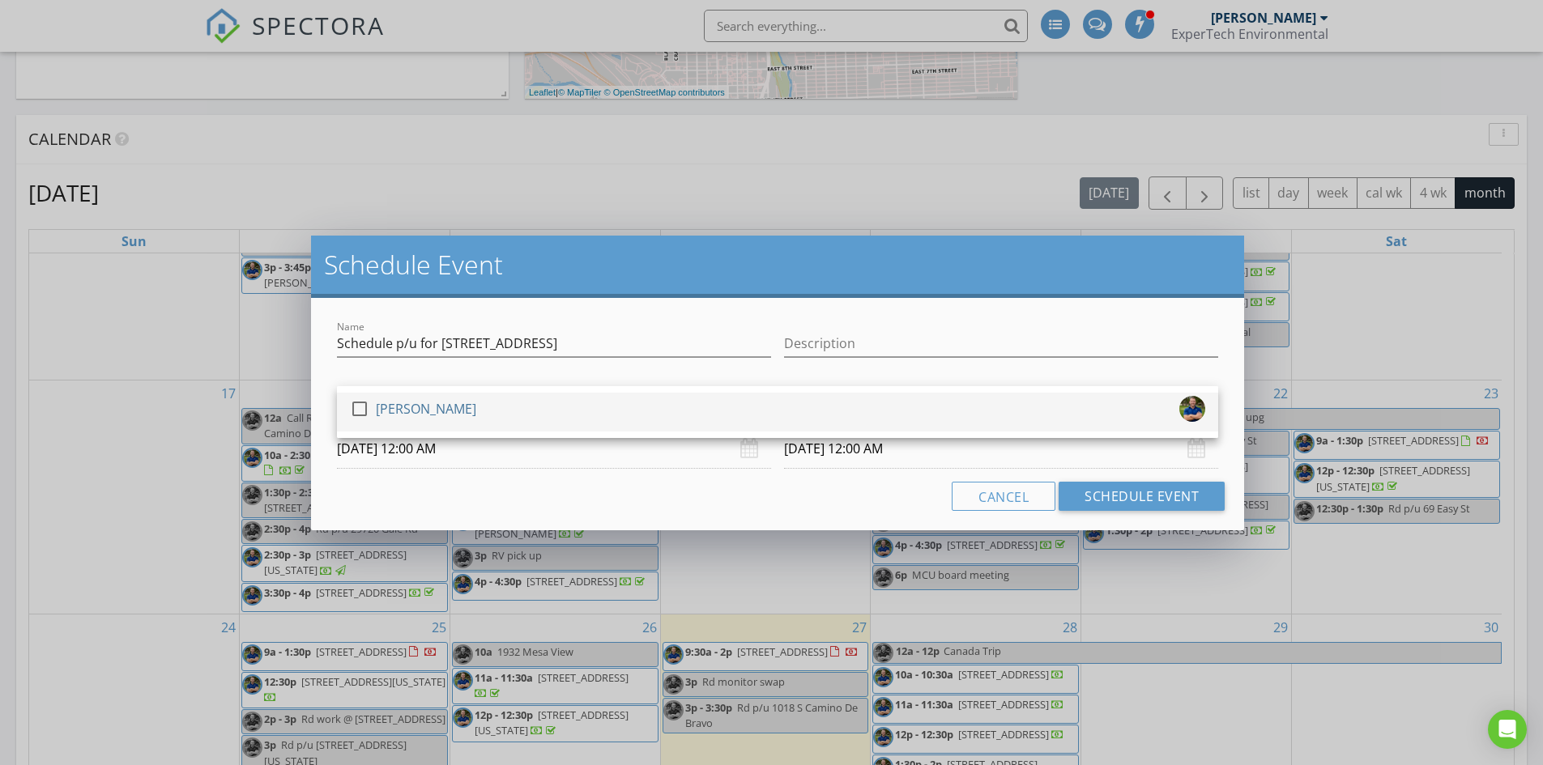
click at [471, 424] on div "check_box_outline_blank David Wright" at bounding box center [777, 412] width 855 height 32
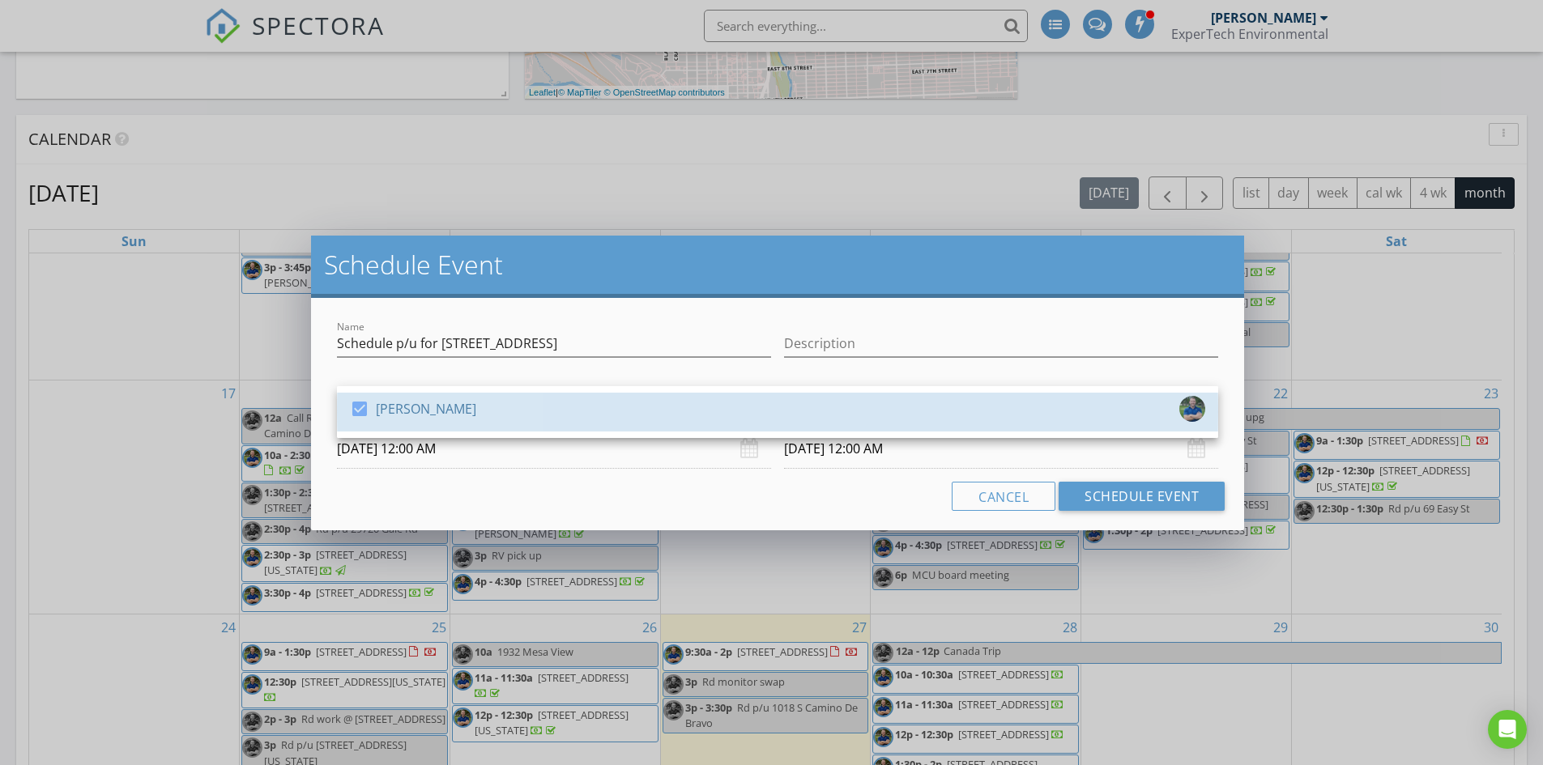
click at [467, 492] on div "Cancel Schedule Event" at bounding box center [777, 496] width 894 height 29
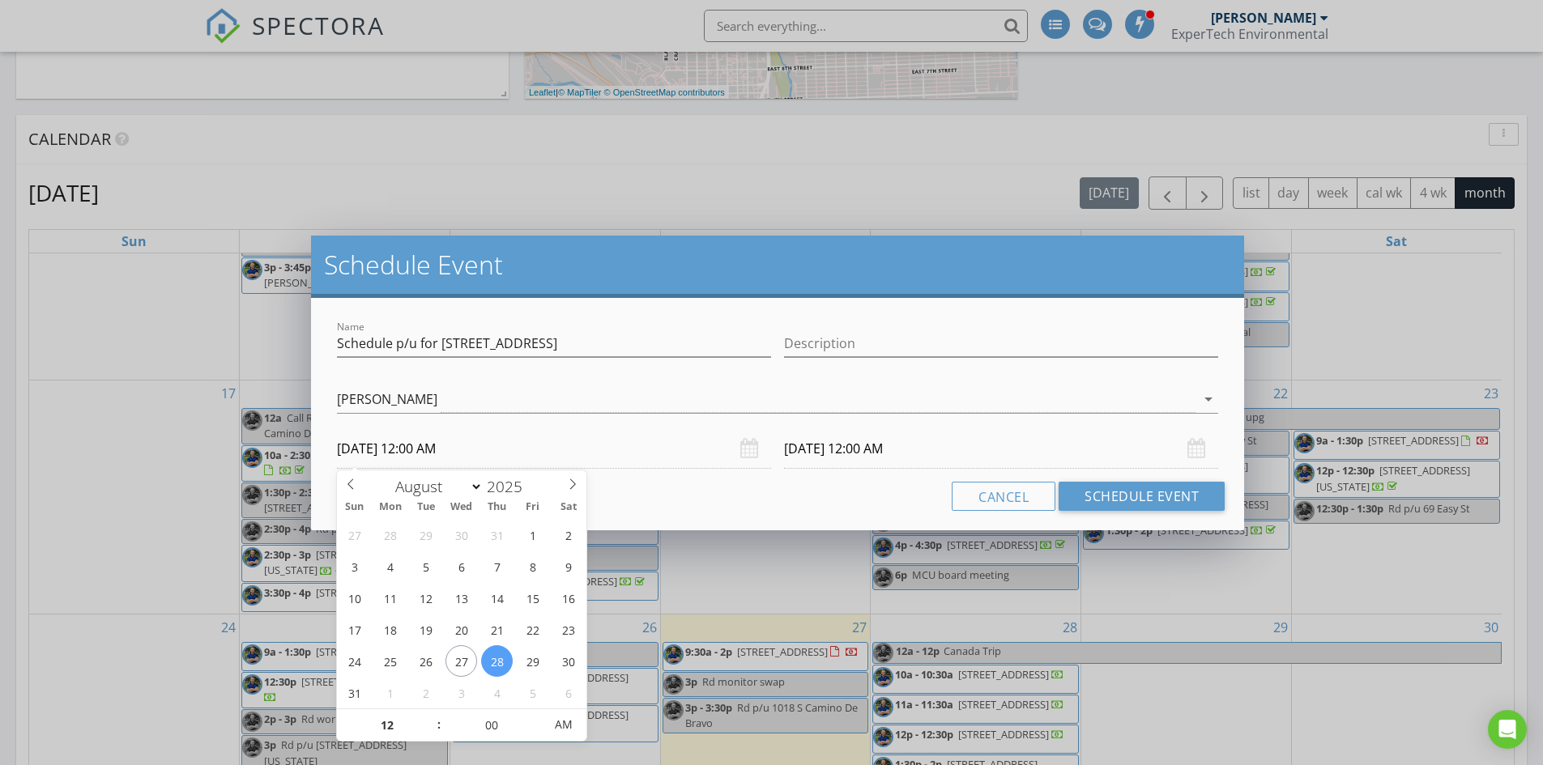
click at [476, 441] on input "08/28/2025 12:00 AM" at bounding box center [554, 449] width 434 height 40
drag, startPoint x: 743, startPoint y: 498, endPoint x: 762, endPoint y: 492, distance: 20.2
click at [744, 498] on div "Cancel Schedule Event" at bounding box center [777, 496] width 894 height 29
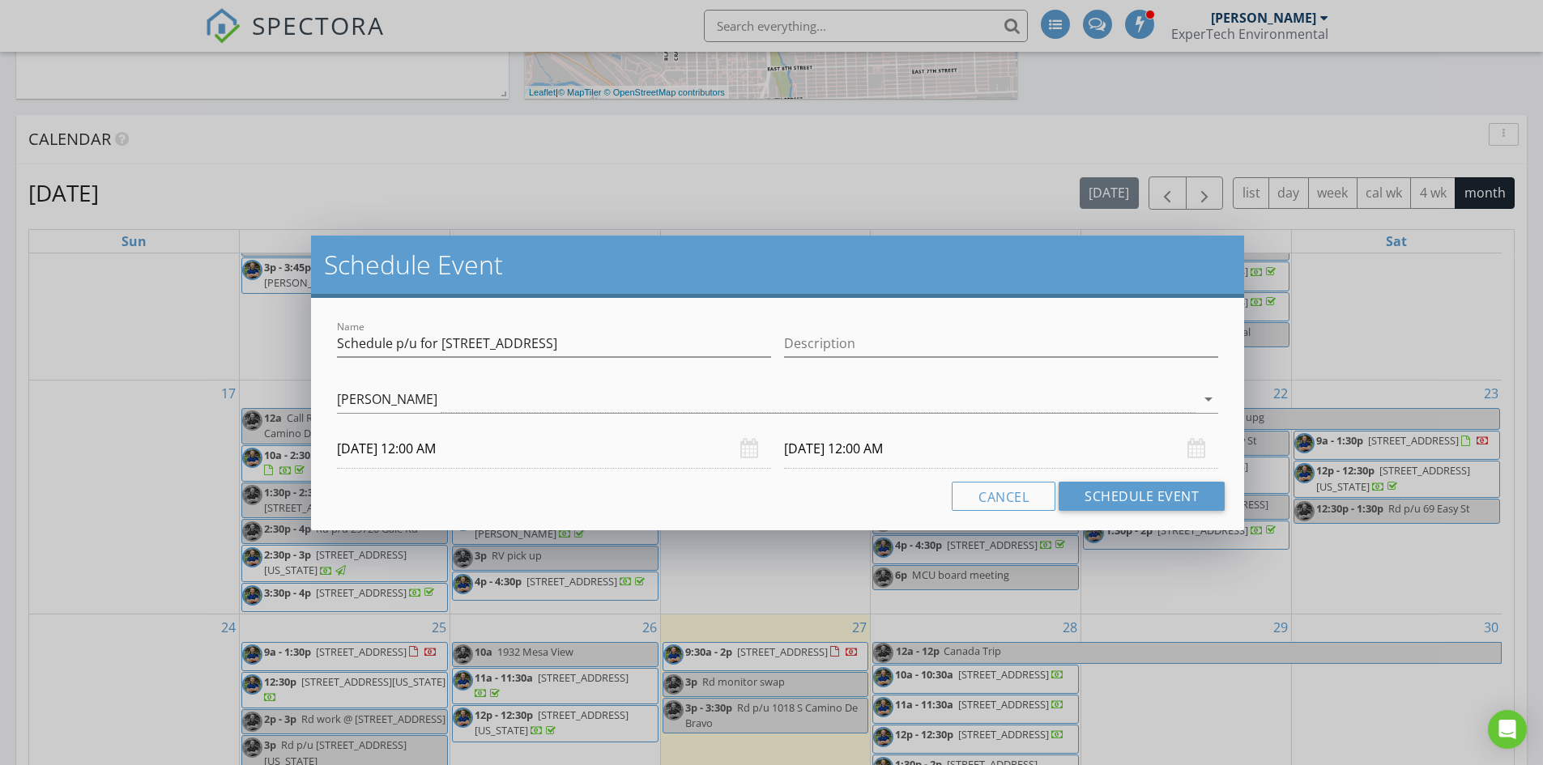
click at [849, 466] on input "08/29/2025 12:00 AM" at bounding box center [1001, 449] width 434 height 40
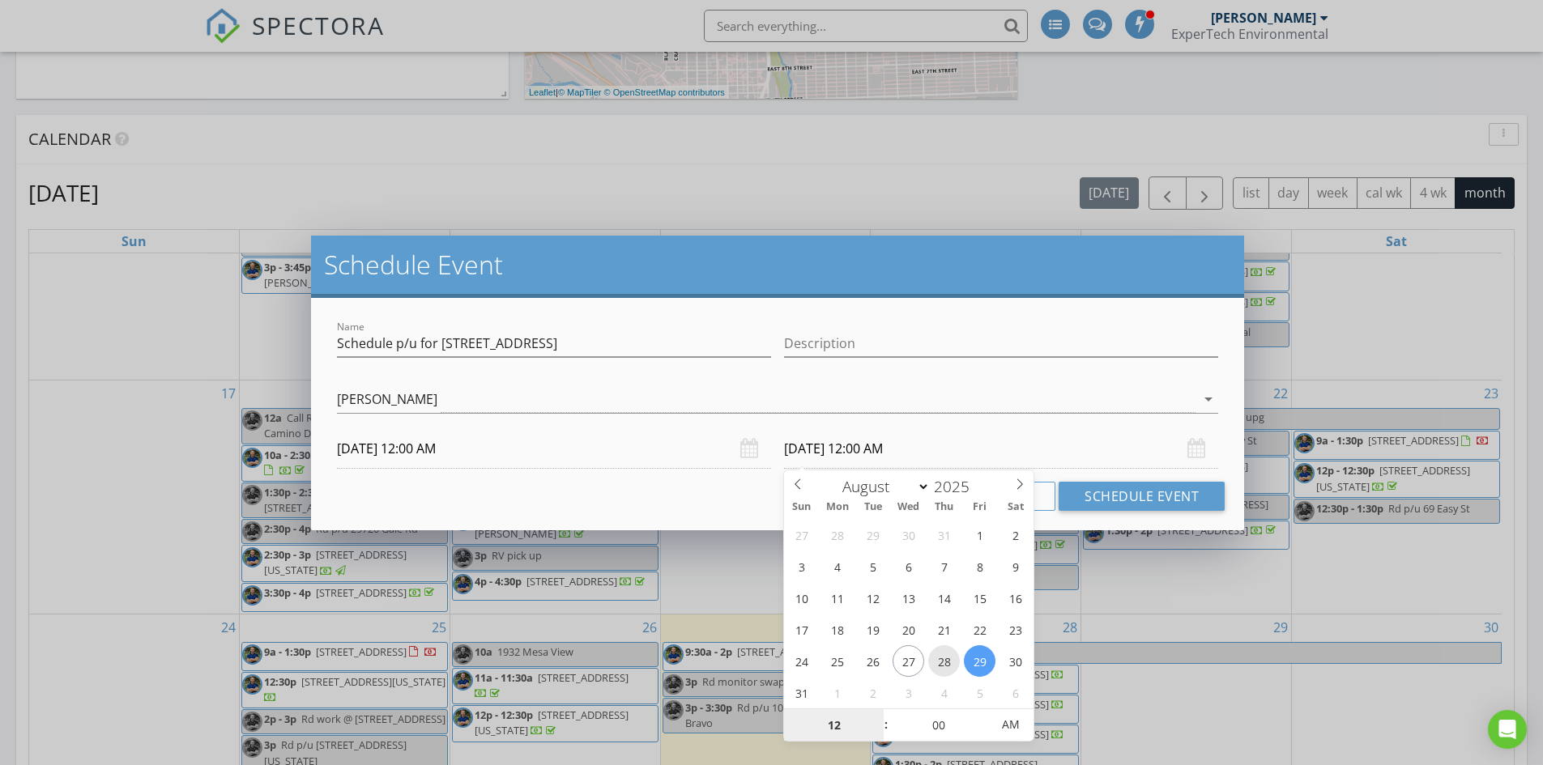
type input "08/28/2025 12:00 AM"
click at [722, 497] on div "Cancel Schedule Event" at bounding box center [777, 496] width 894 height 29
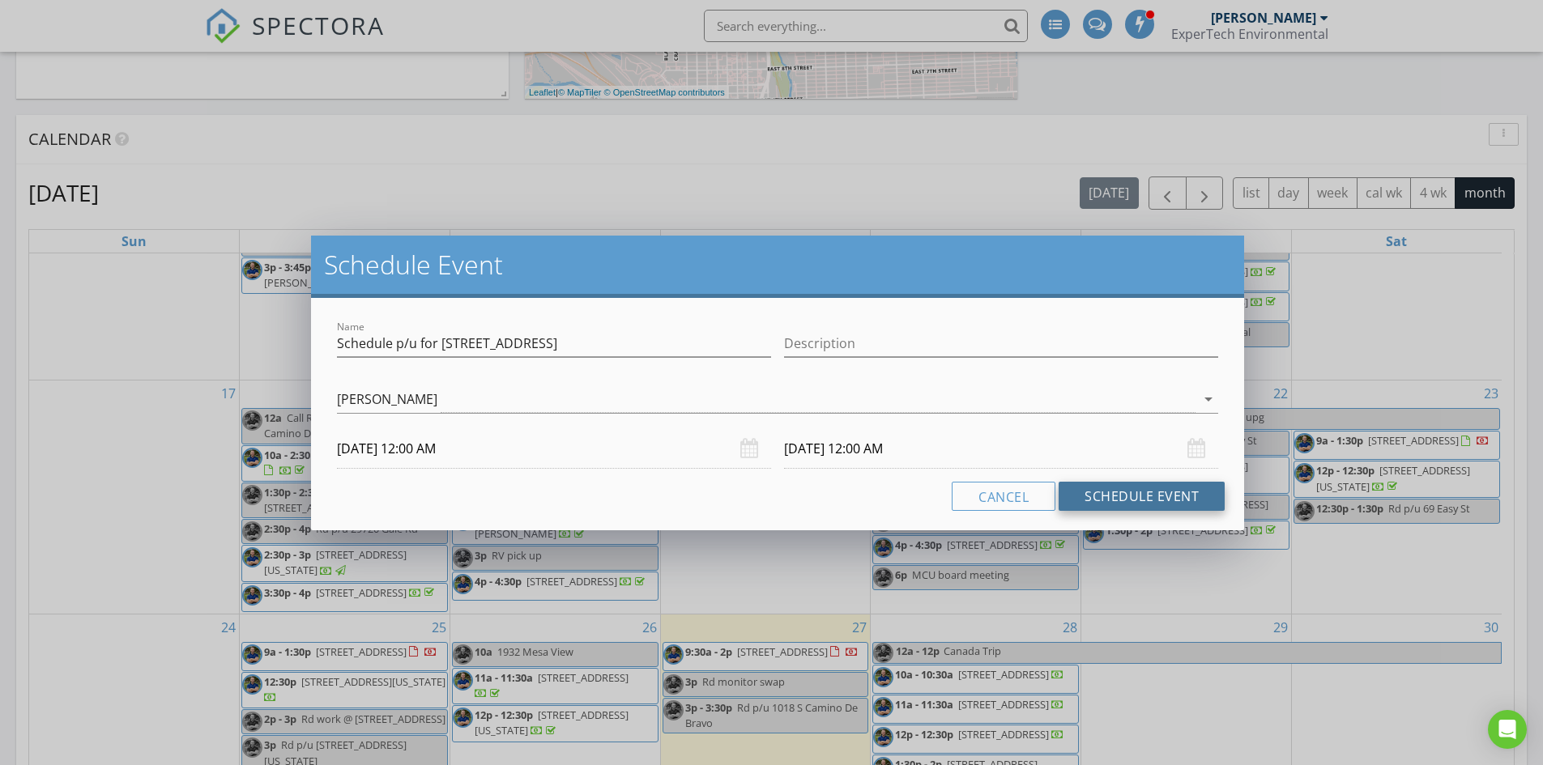
click at [1127, 500] on button "Schedule Event" at bounding box center [1142, 496] width 166 height 29
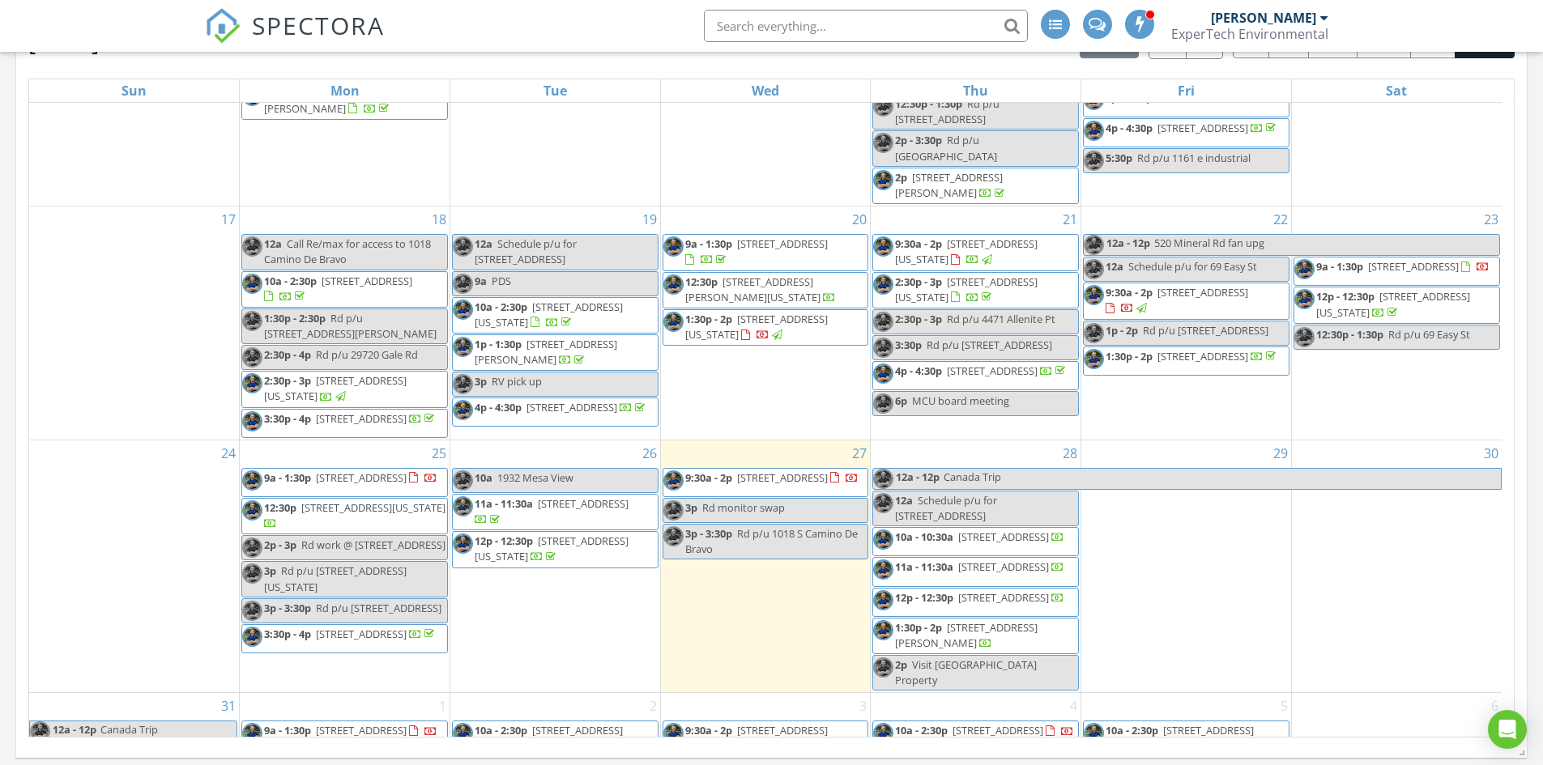
scroll to position [760, 0]
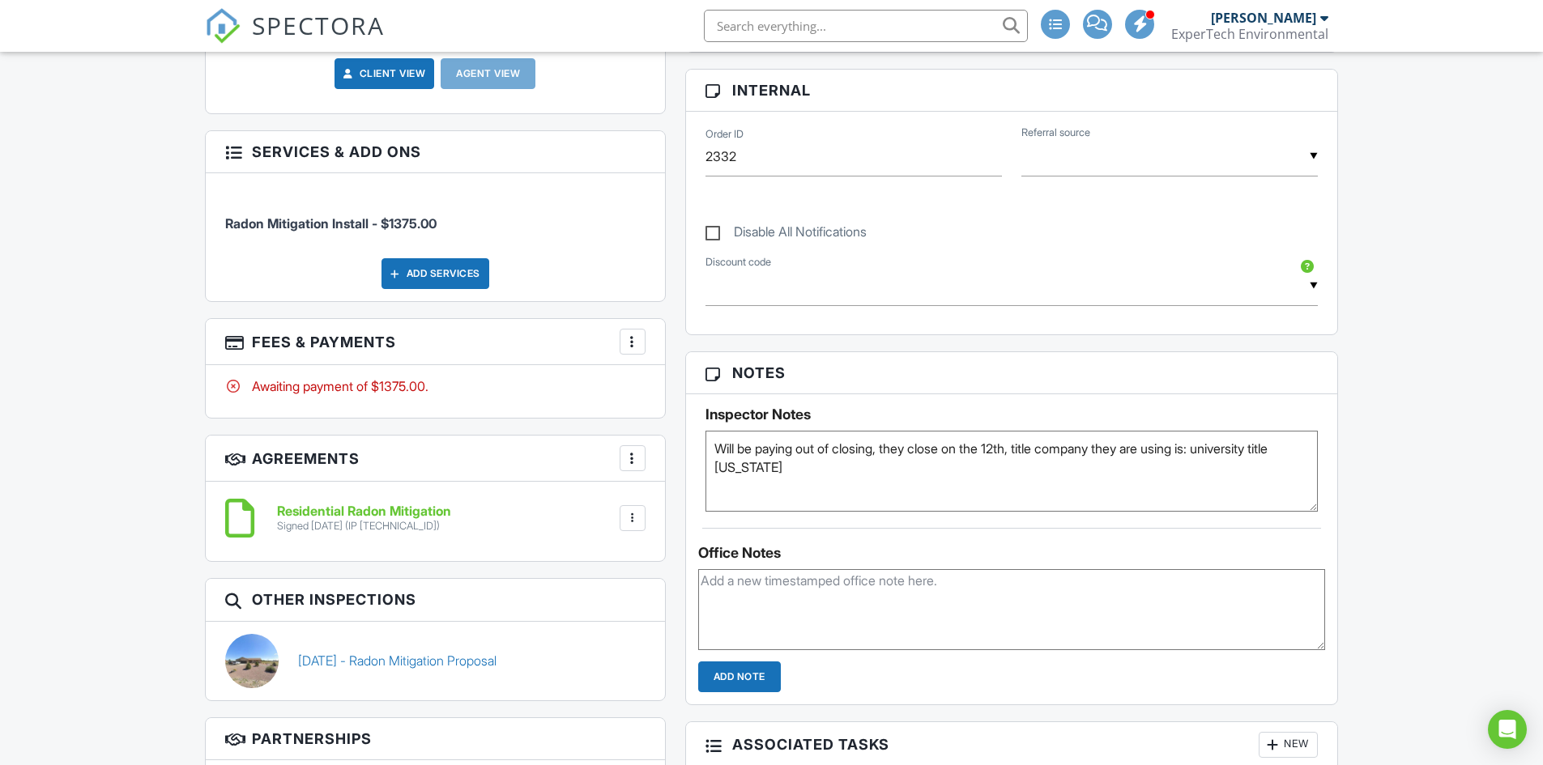
scroll to position [810, 0]
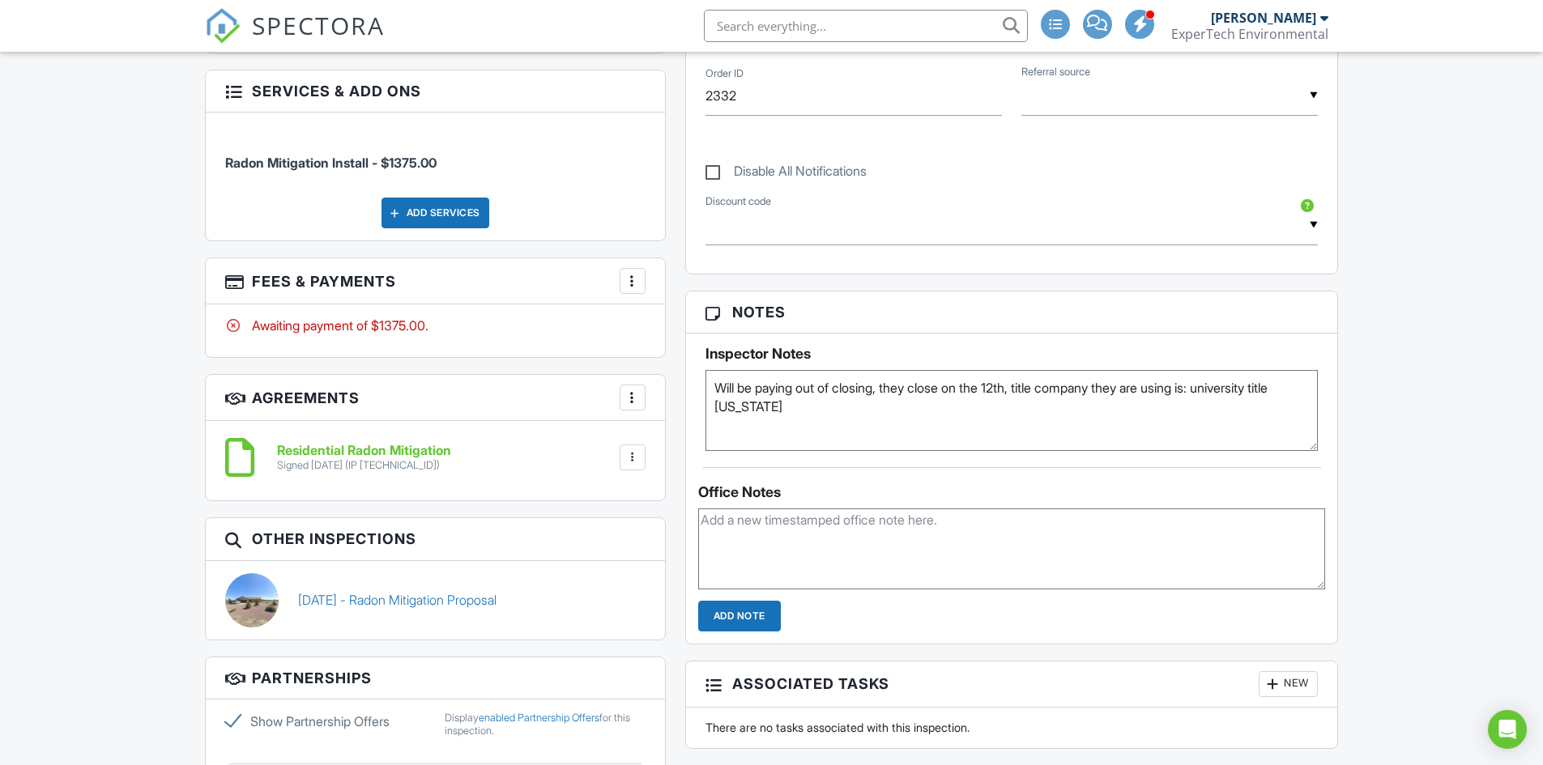
drag, startPoint x: 887, startPoint y: 412, endPoint x: 1225, endPoint y: 392, distance: 339.2
click at [1225, 392] on textarea "Will be paying out of closing, they close on the 12th, title company they are u…" at bounding box center [1011, 410] width 613 height 81
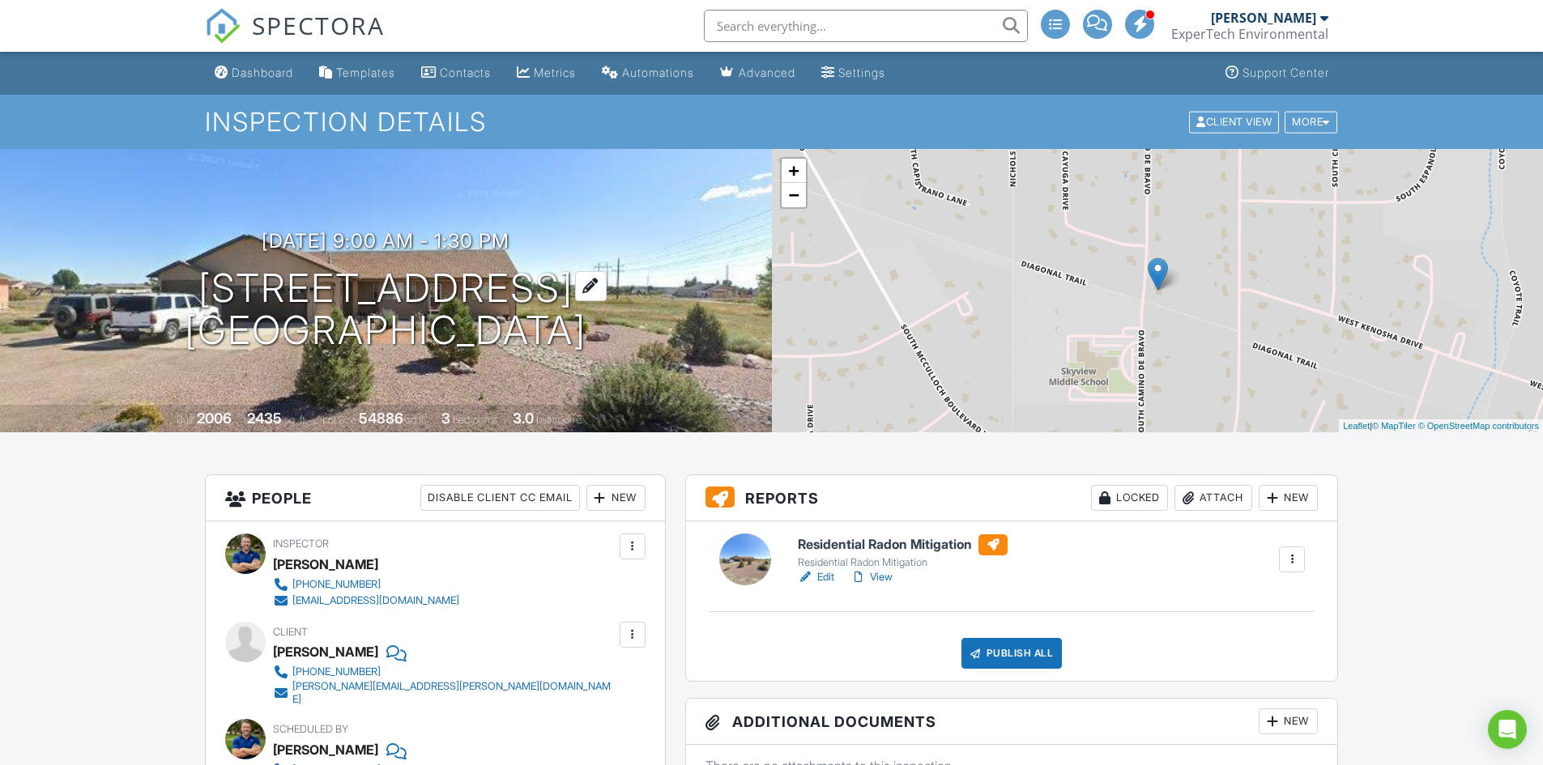
click at [364, 296] on h1 "[STREET_ADDRESS] [GEOGRAPHIC_DATA], CO 81007" at bounding box center [386, 310] width 402 height 86
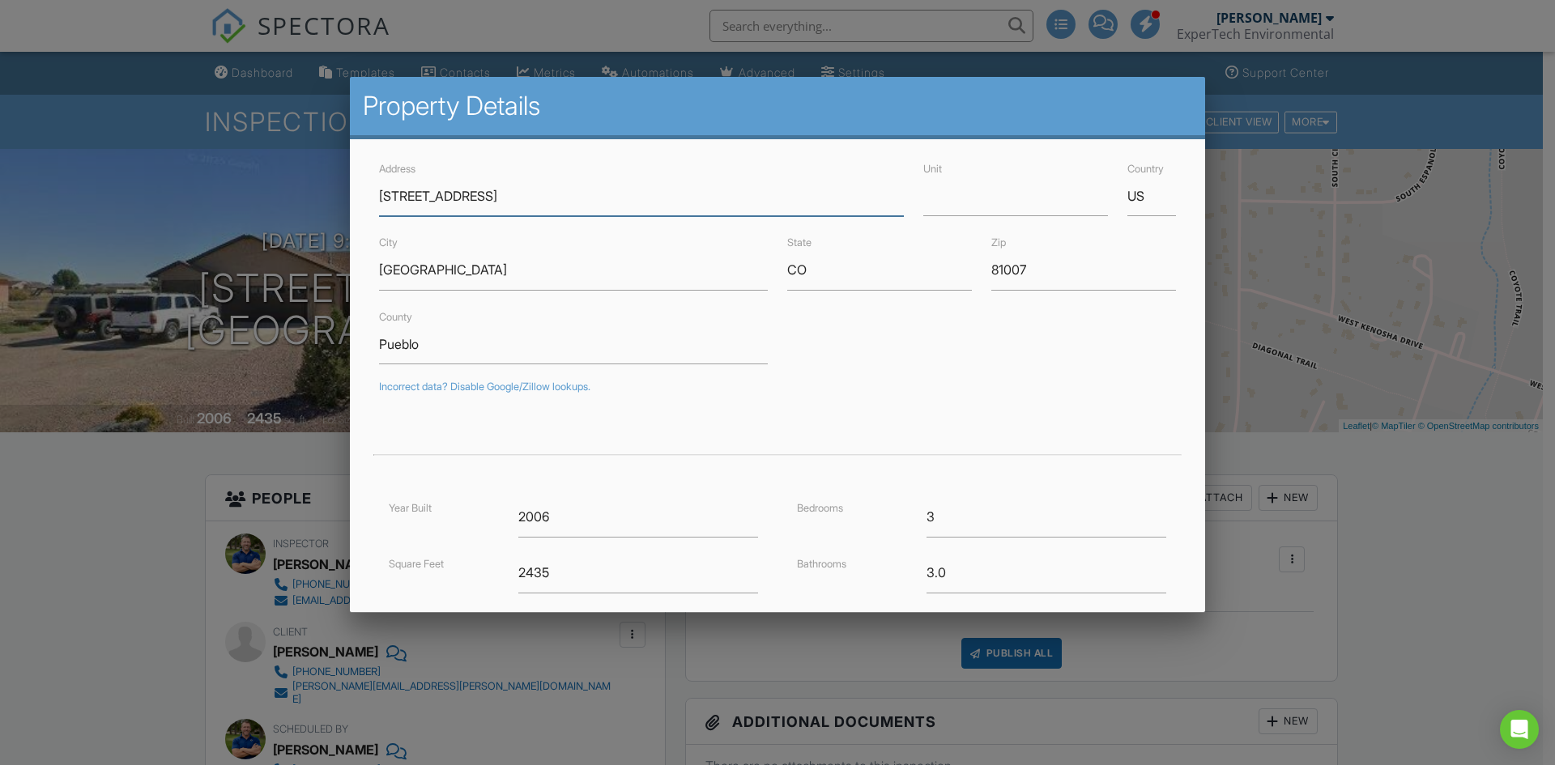
click at [603, 195] on input "[STREET_ADDRESS]" at bounding box center [641, 197] width 525 height 40
click at [156, 360] on div at bounding box center [777, 397] width 1555 height 957
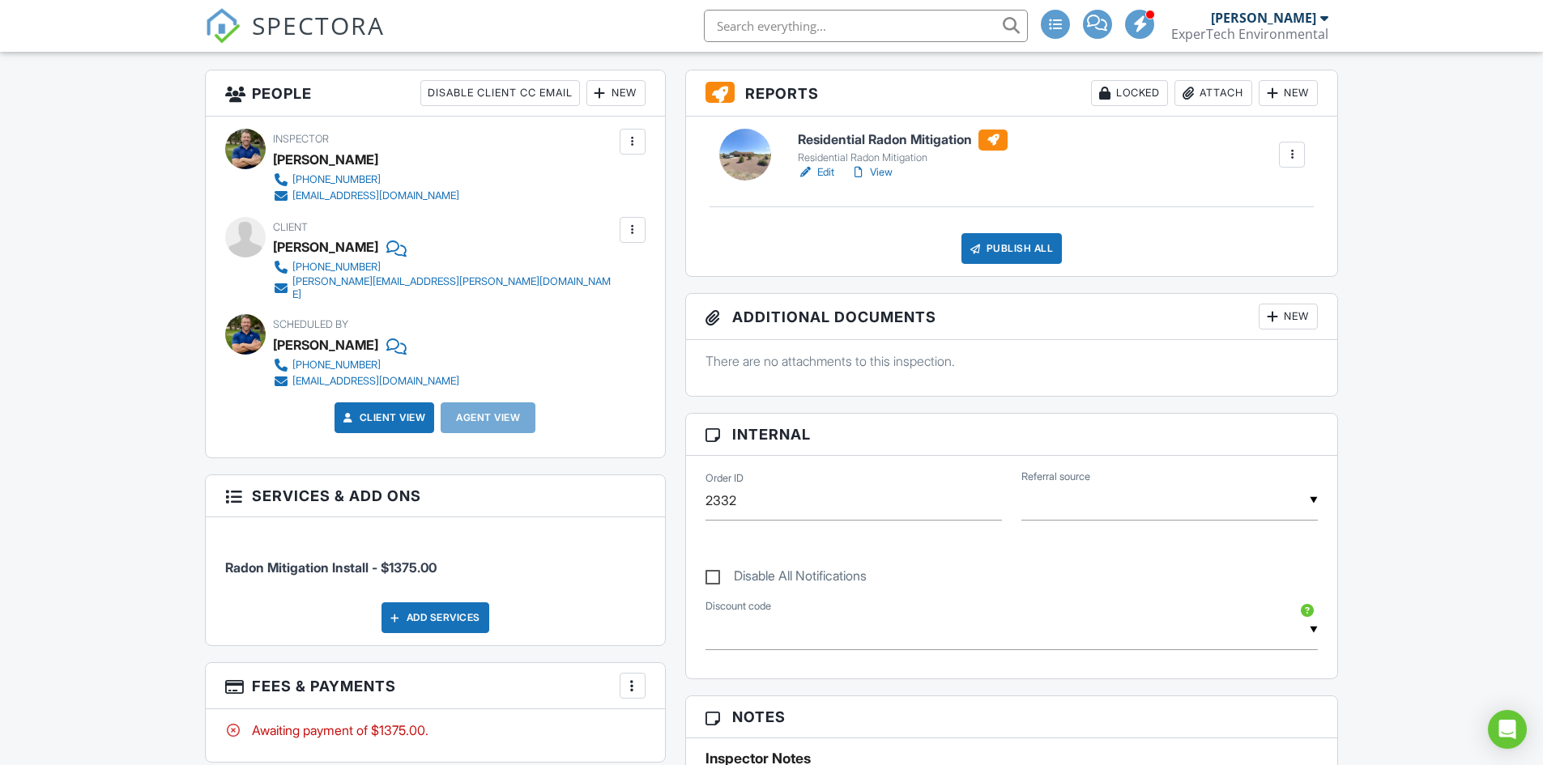
scroll to position [810, 0]
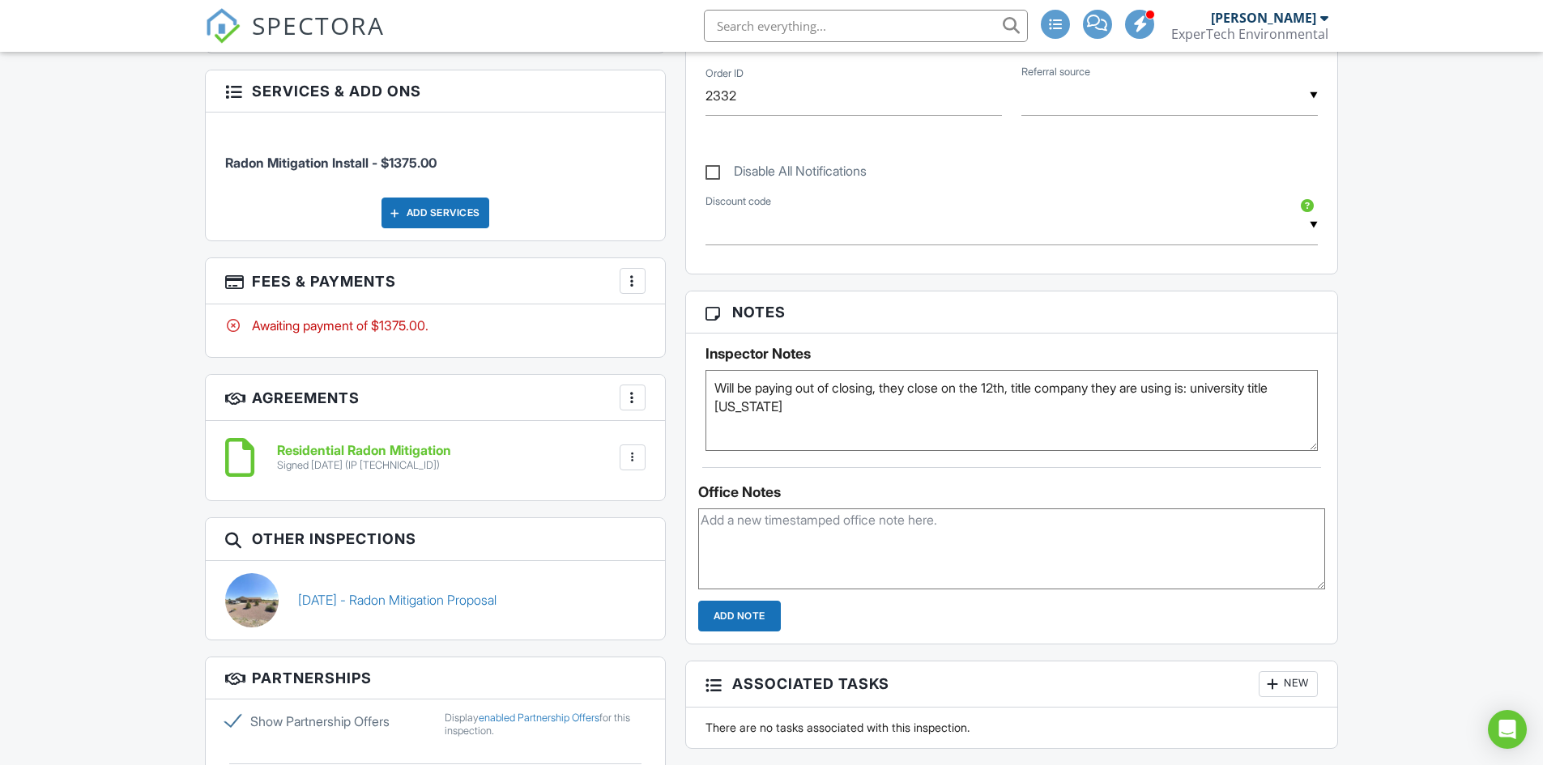
click at [631, 273] on div at bounding box center [632, 281] width 16 height 16
click at [667, 402] on li "View Invoice" at bounding box center [713, 411] width 169 height 40
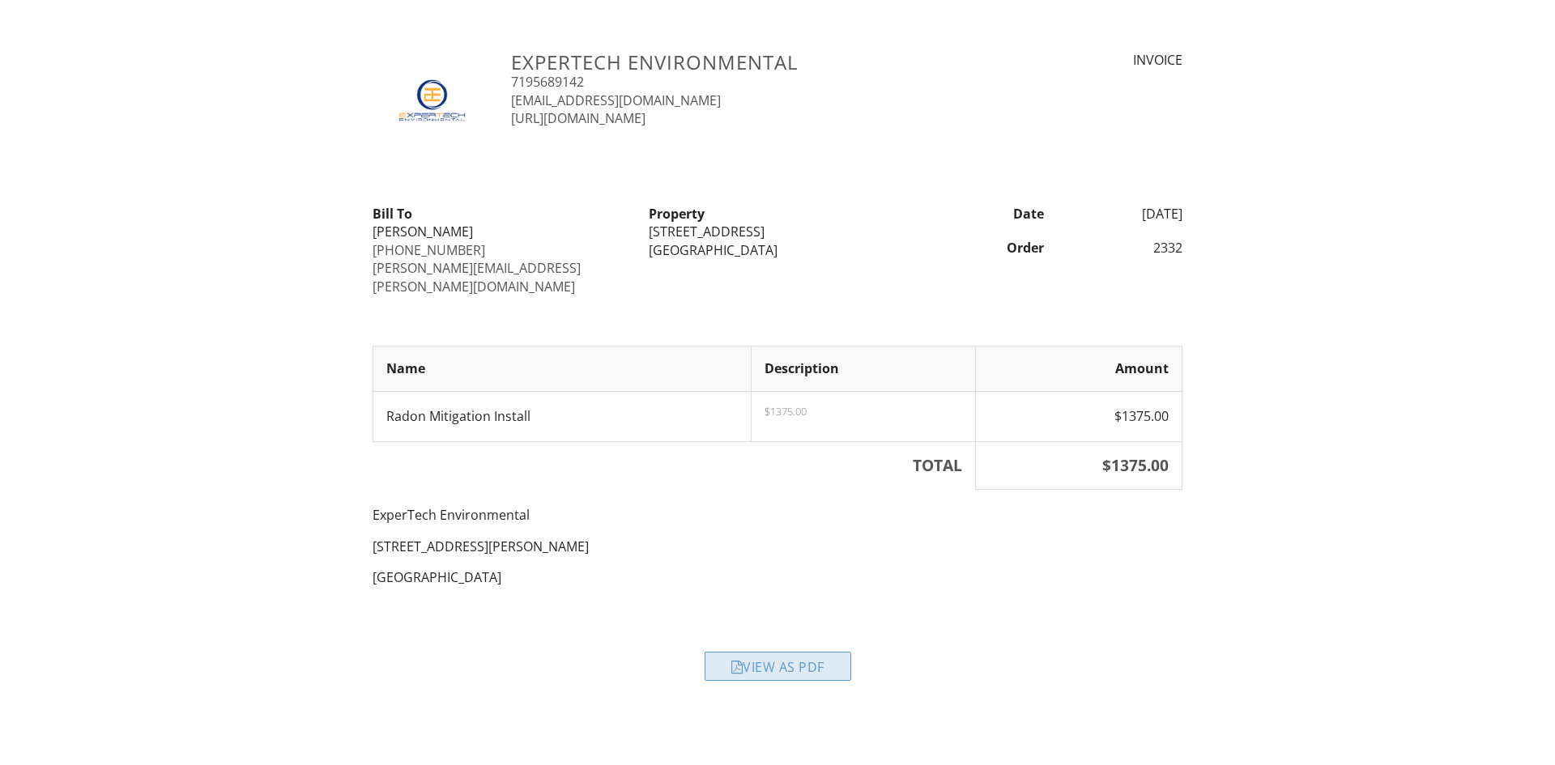
click at [795, 656] on div "View as PDF" at bounding box center [778, 666] width 147 height 29
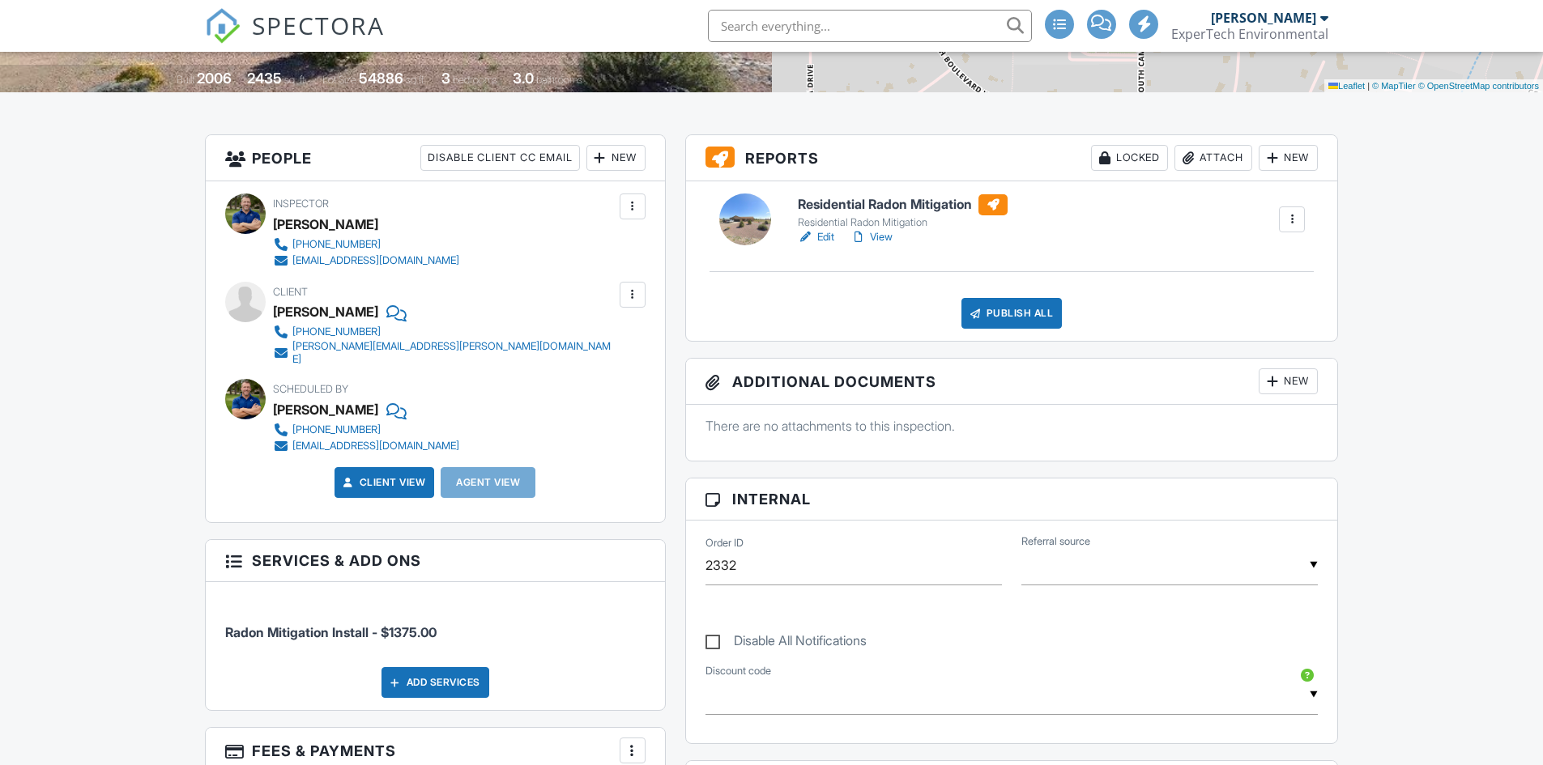
scroll to position [243, 0]
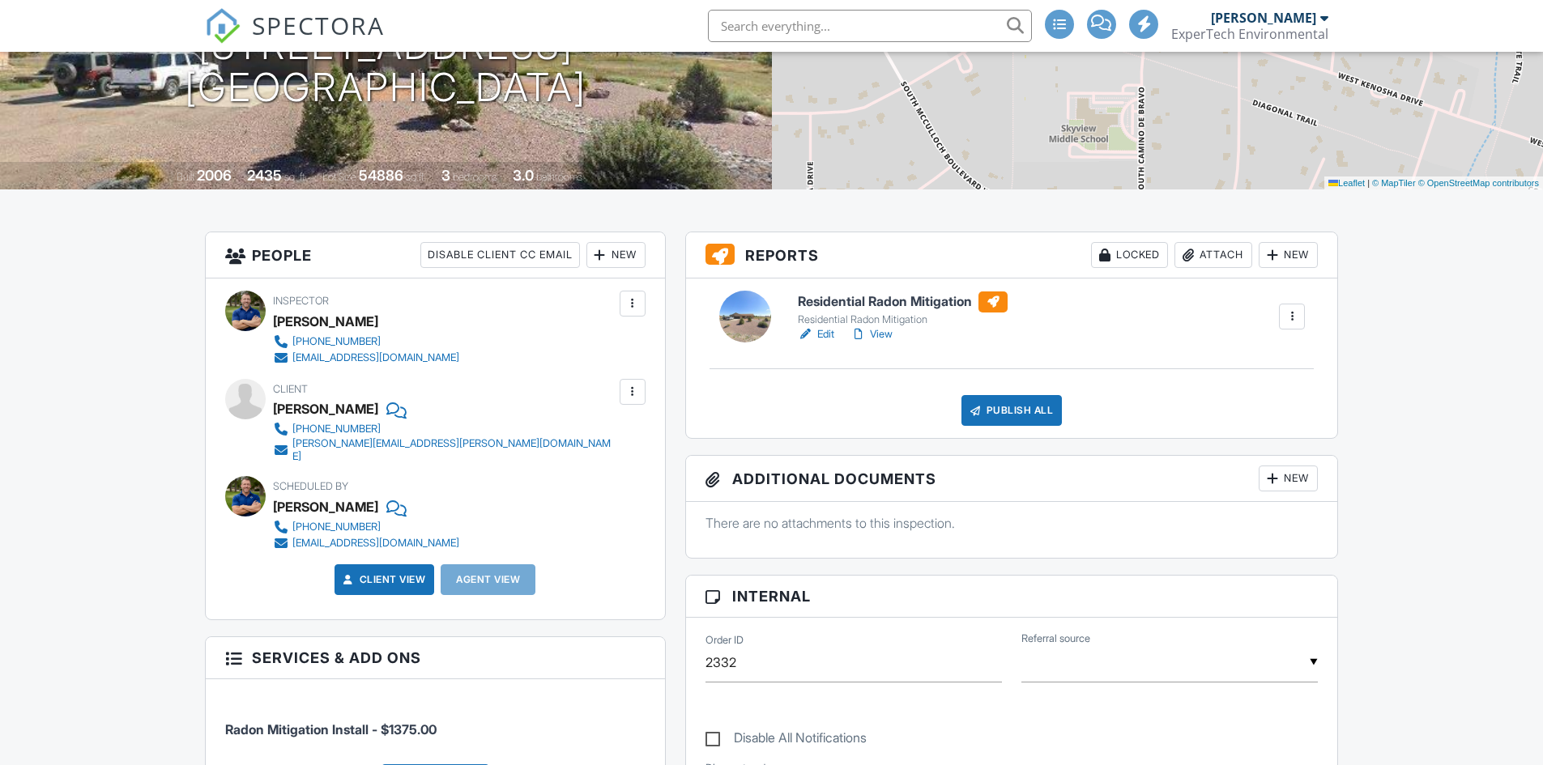
click at [829, 336] on link "Edit" at bounding box center [816, 334] width 36 height 16
